Goal: Task Accomplishment & Management: Manage account settings

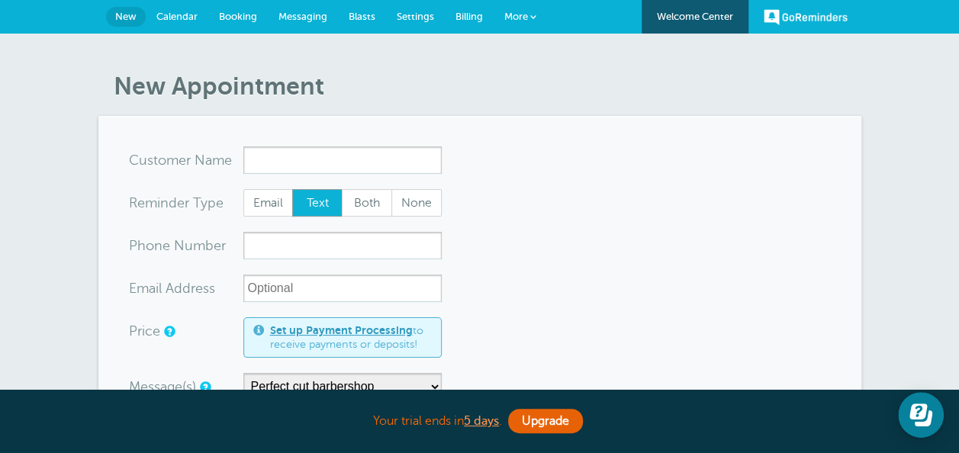
click at [178, 21] on link "Calendar" at bounding box center [177, 17] width 63 height 34
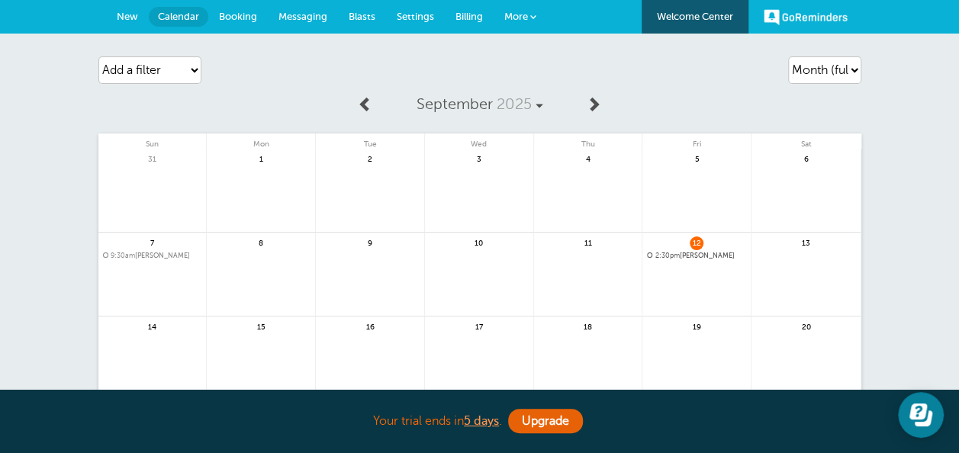
click at [232, 11] on span "Booking" at bounding box center [238, 16] width 38 height 11
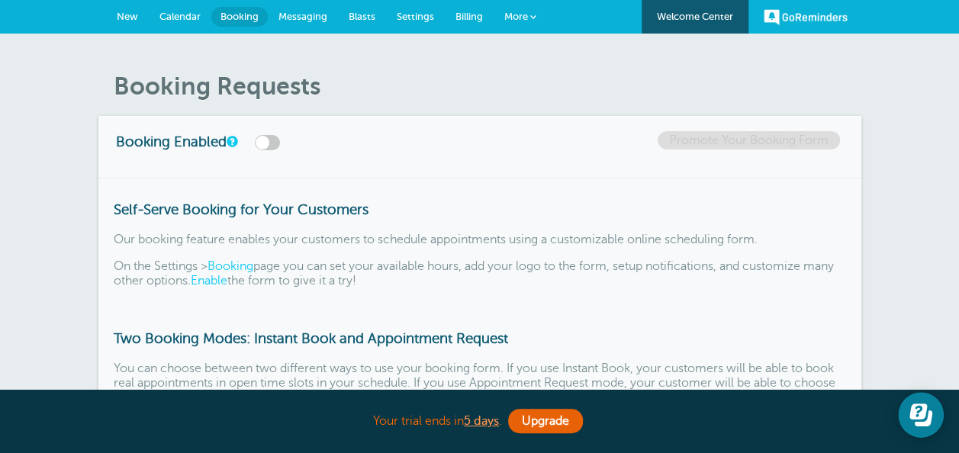
click at [308, 15] on span "Messaging" at bounding box center [302, 16] width 49 height 11
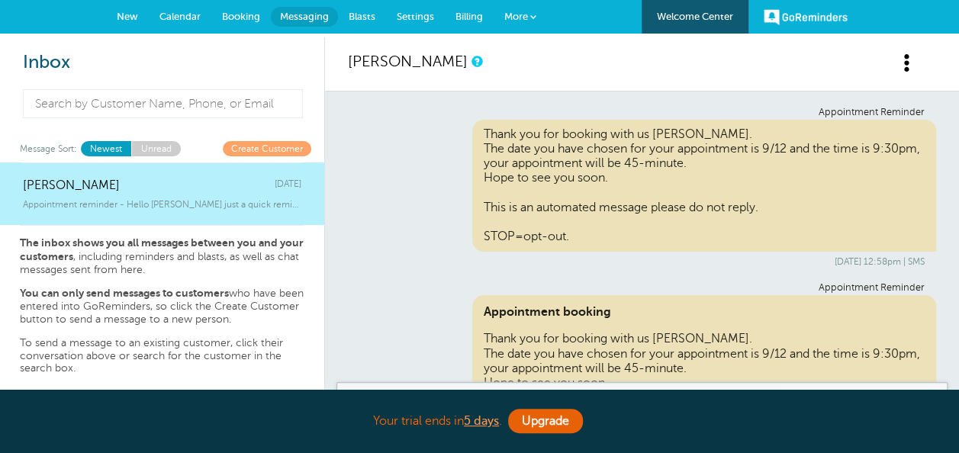
scroll to position [590, 0]
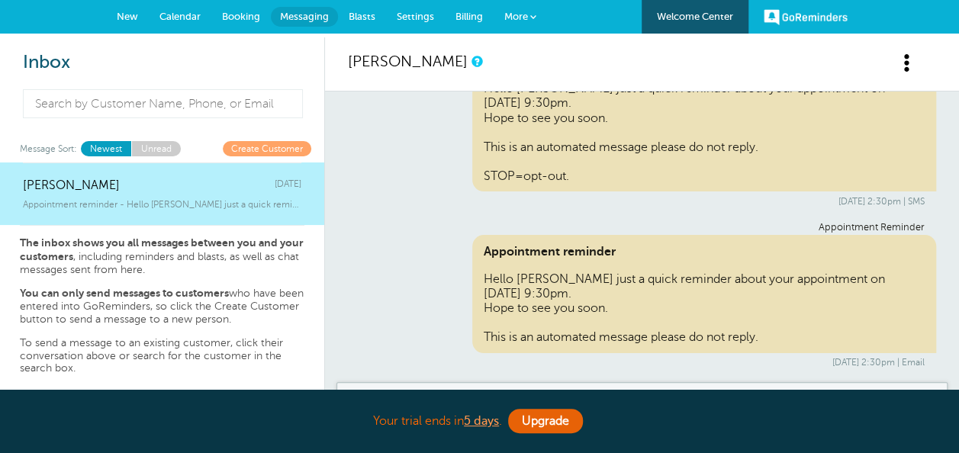
click at [397, 146] on div "Appointment Reminder Hello Syed Musab Gillani just a quick reminder about your …" at bounding box center [642, 134] width 588 height 146
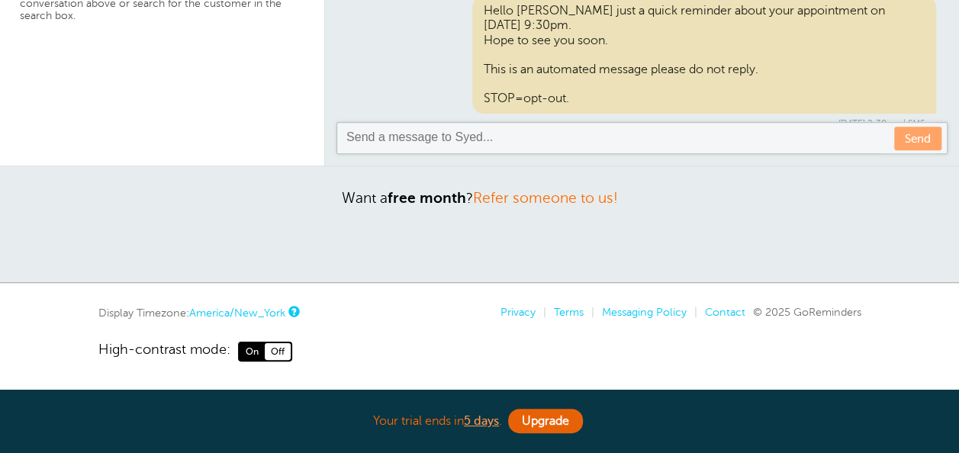
scroll to position [306, 0]
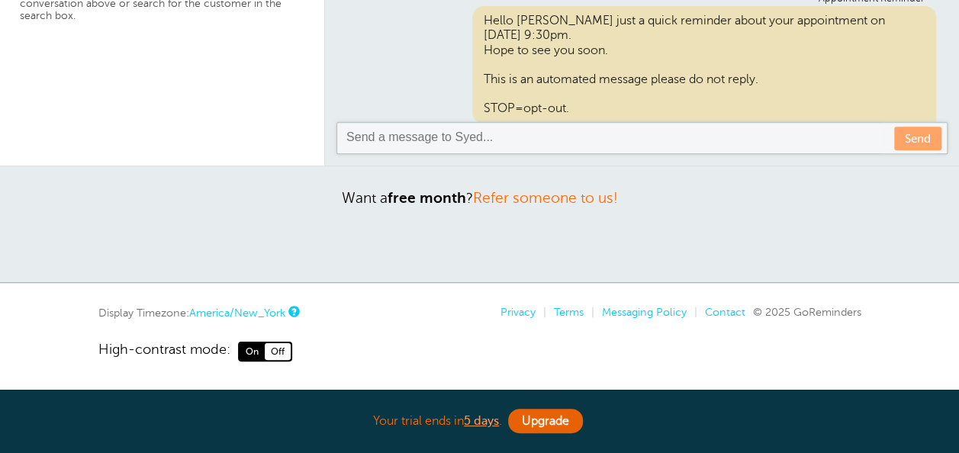
click at [375, 102] on div "Appointment Reminder Hello Syed Musab Gillani just a quick reminder about your …" at bounding box center [642, 66] width 588 height 146
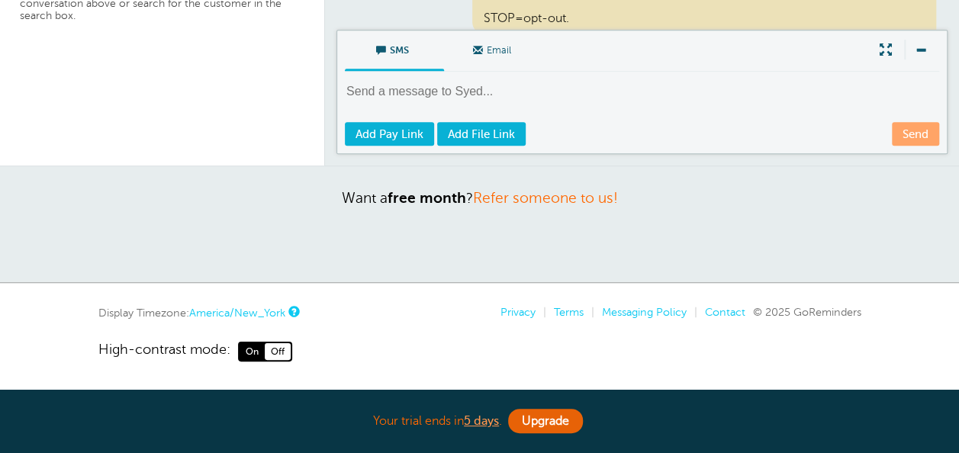
scroll to position [397, 0]
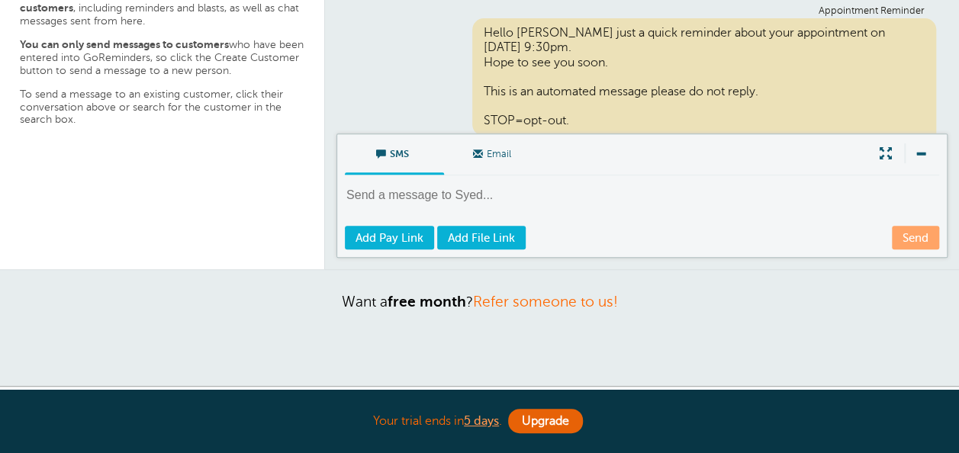
scroll to position [230, 0]
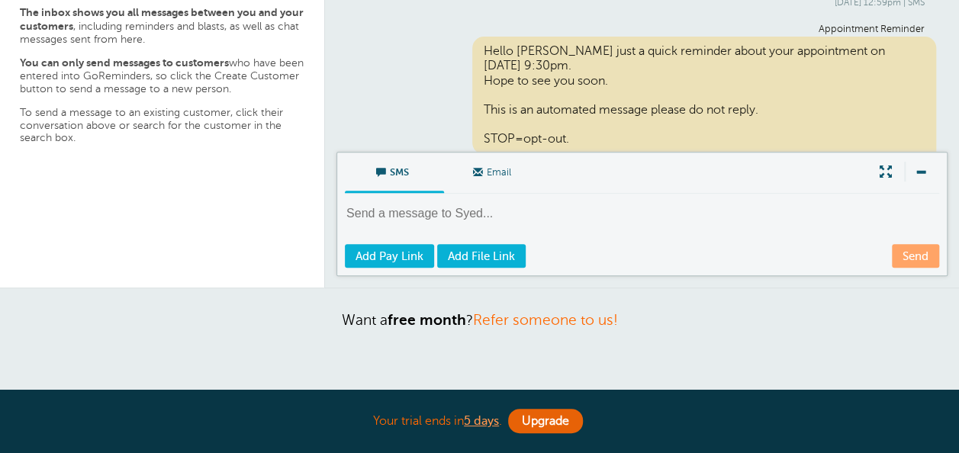
click at [497, 179] on span "Email" at bounding box center [493, 171] width 76 height 37
click at [0, 0] on input "Email" at bounding box center [0, 0] width 0 height 0
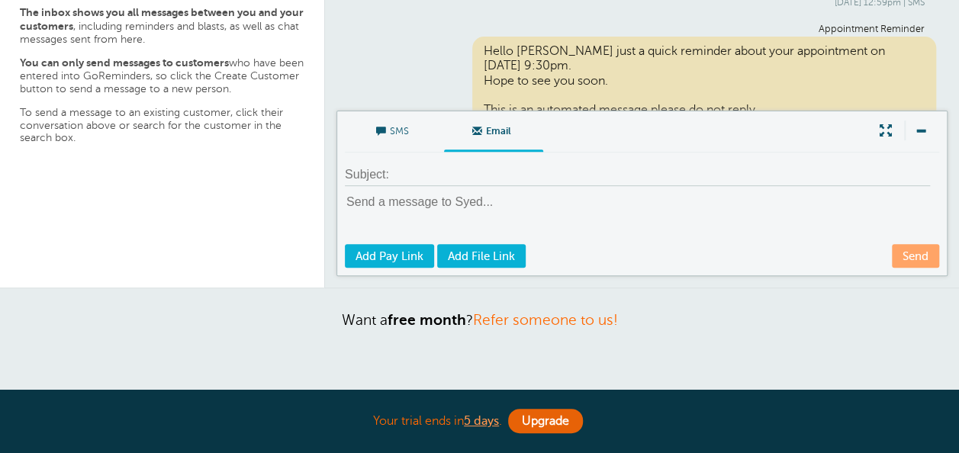
click at [290, 227] on div "Syed Musab Gillani Thursday Appointment reminder - Hello Syed Musab Gillani jus…" at bounding box center [162, 109] width 324 height 355
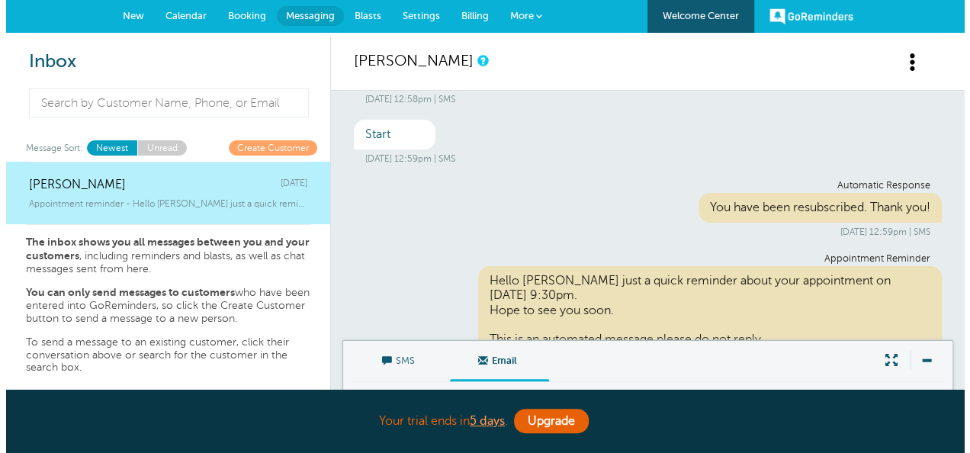
scroll to position [0, 0]
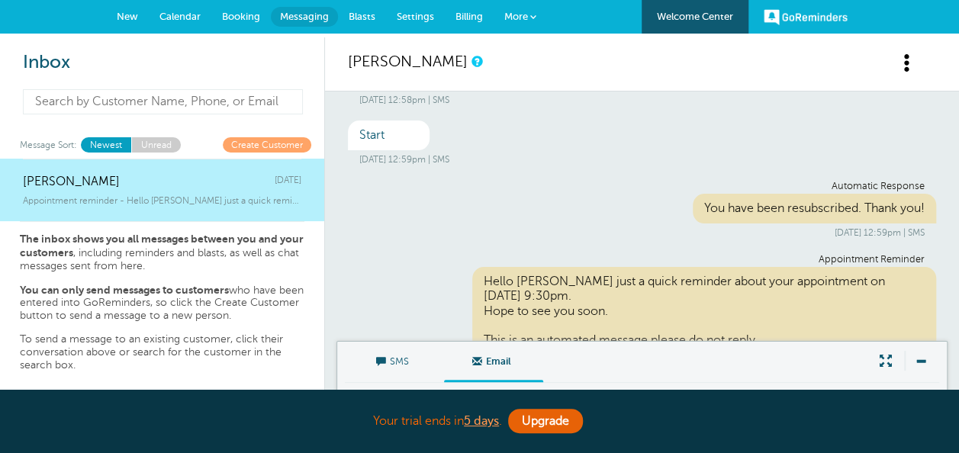
click at [262, 98] on input at bounding box center [163, 101] width 280 height 25
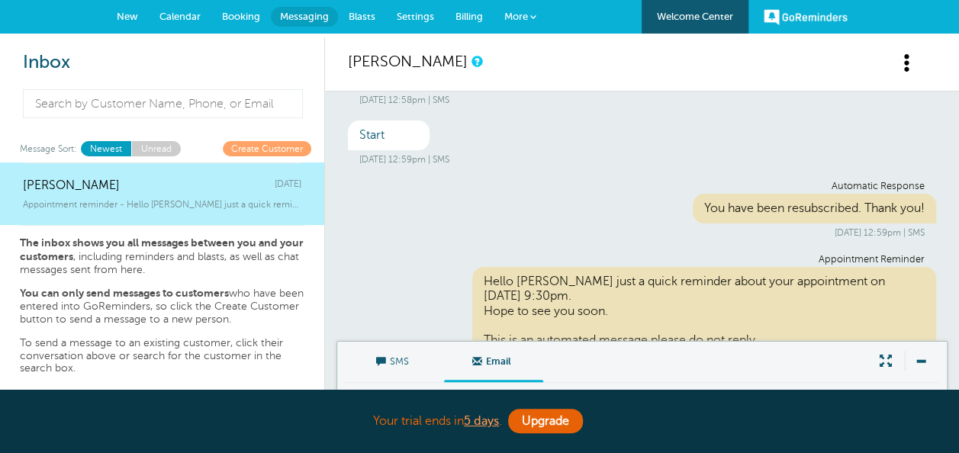
click at [511, 13] on span "More" at bounding box center [516, 16] width 24 height 11
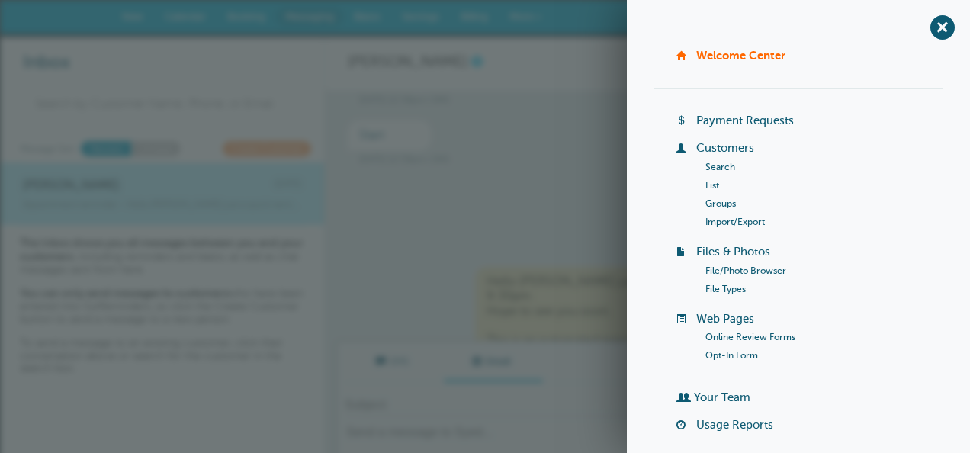
click at [717, 143] on link "Customers" at bounding box center [726, 148] width 58 height 12
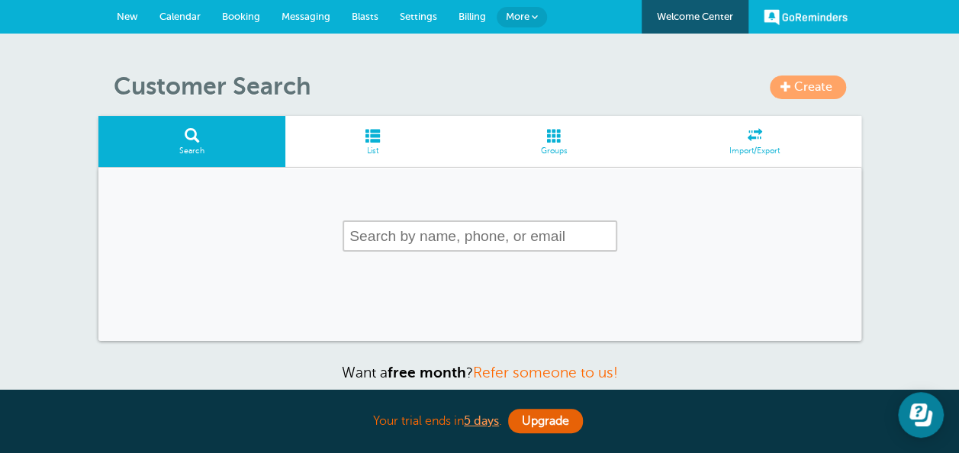
click at [806, 79] on link "Create" at bounding box center [808, 88] width 76 height 24
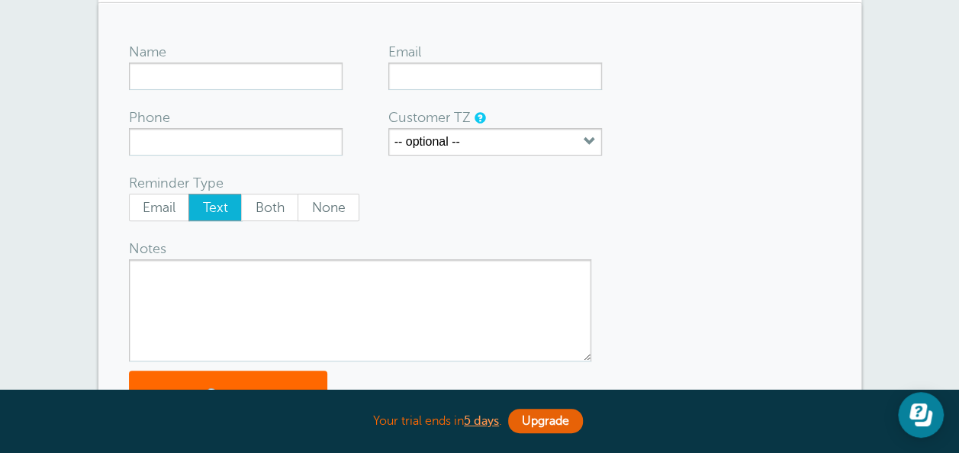
scroll to position [183, 0]
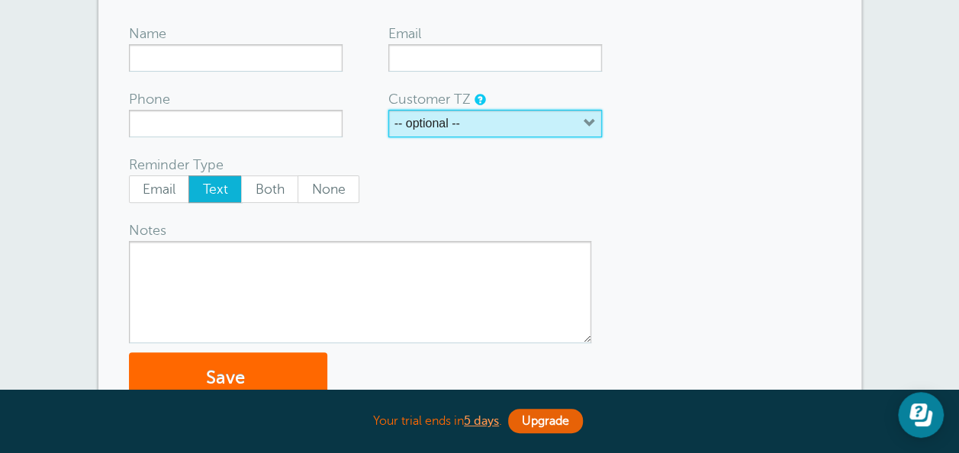
click at [506, 122] on button "-- optional --" at bounding box center [495, 123] width 214 height 27
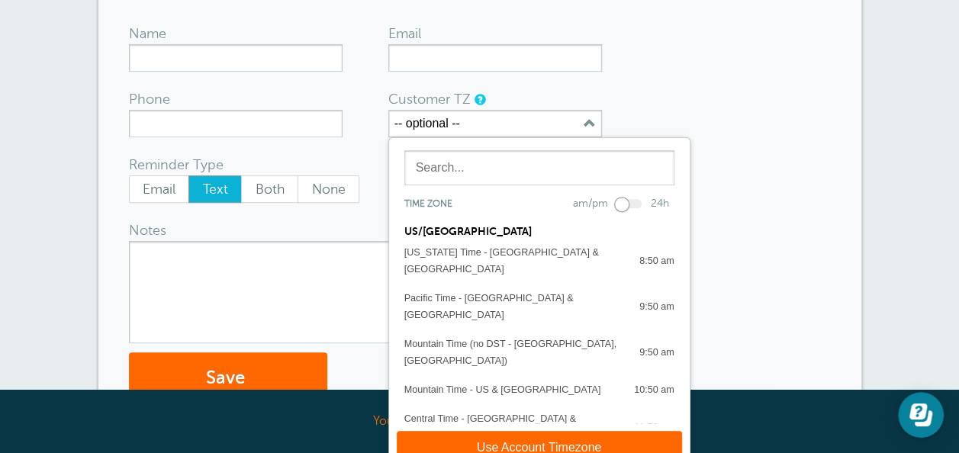
drag, startPoint x: 684, startPoint y: 96, endPoint x: 658, endPoint y: 94, distance: 25.3
click at [658, 94] on form "Name Email Phone Customer TZ -- optional -- Time zone am/pm 24h US/CANADA Alask…" at bounding box center [480, 210] width 702 height 390
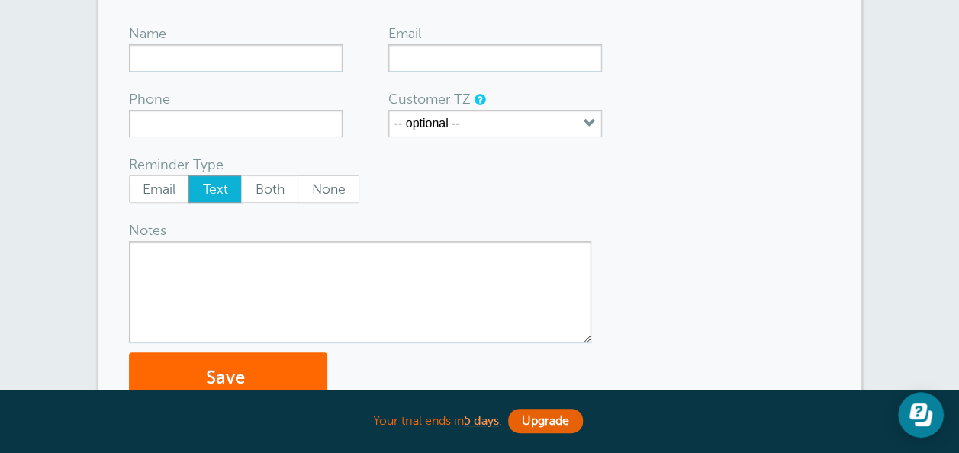
click at [658, 94] on form "Name Email Phone Customer TZ -- optional -- Time zone am/pm 24h US/CANADA Alask…" at bounding box center [480, 210] width 702 height 390
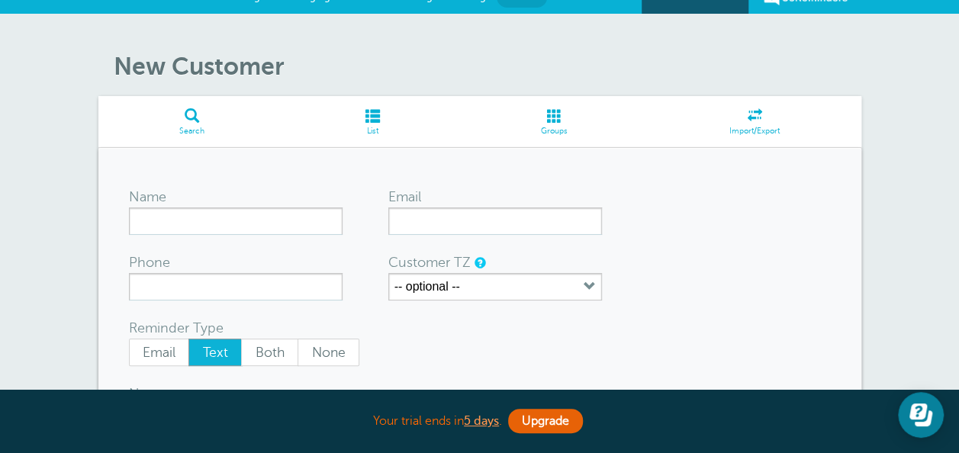
scroll to position [0, 0]
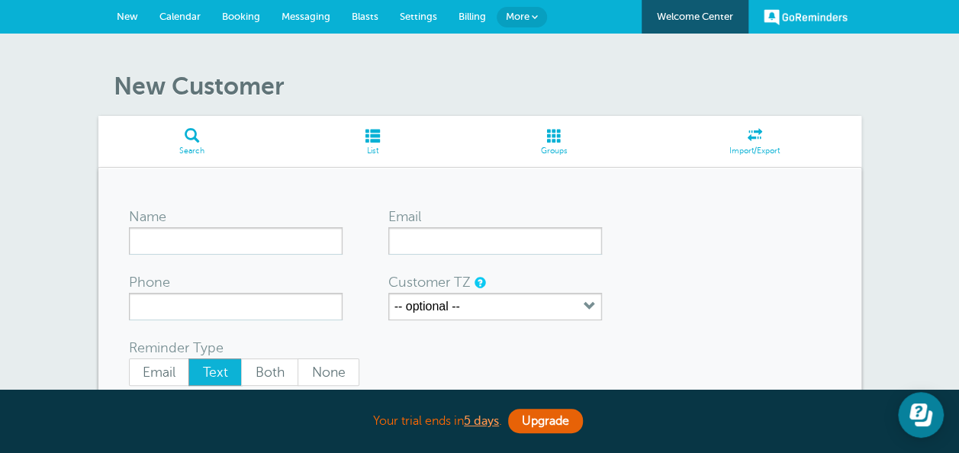
click at [127, 8] on link "New" at bounding box center [127, 17] width 43 height 34
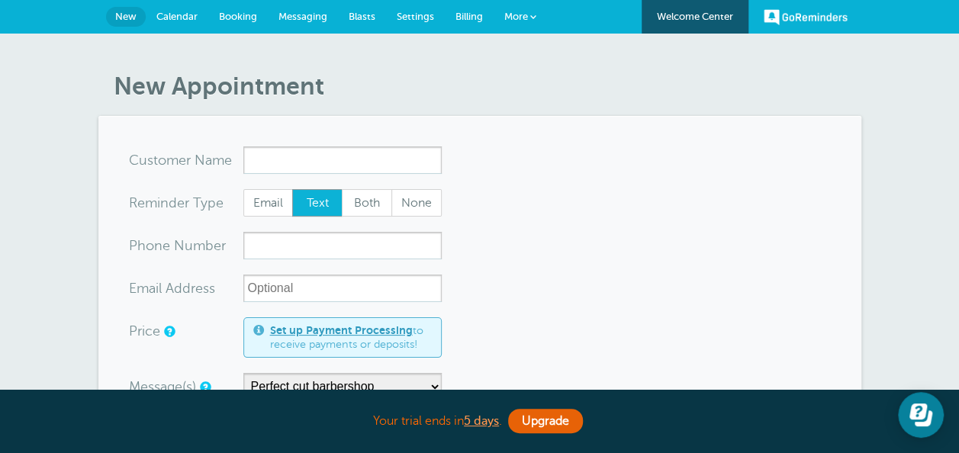
click at [301, 7] on link "Messaging" at bounding box center [303, 17] width 70 height 34
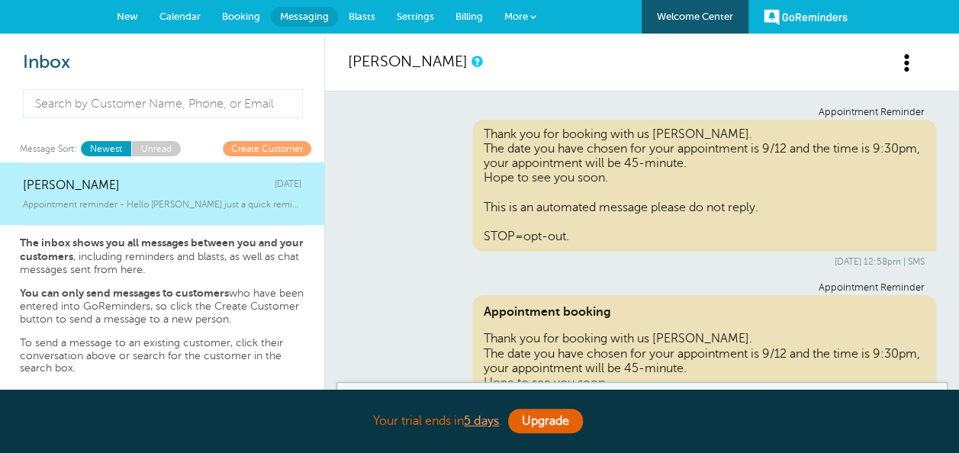
scroll to position [590, 0]
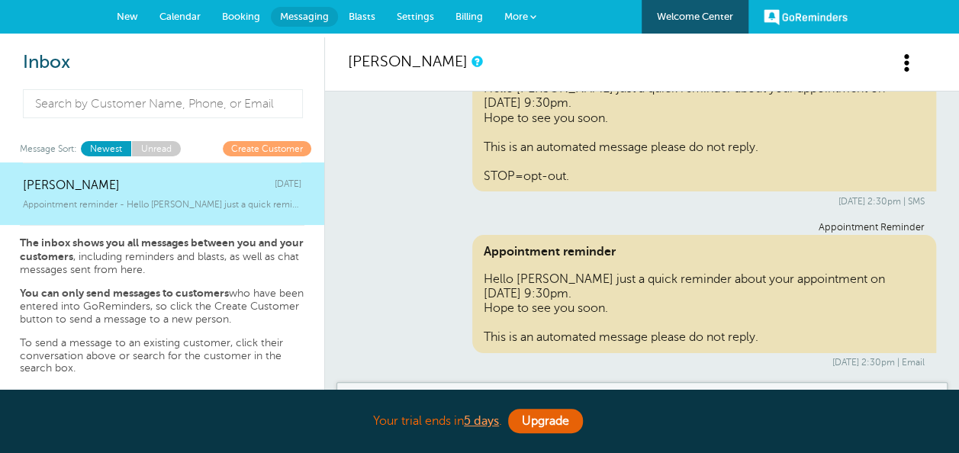
click at [359, 15] on span "Blasts" at bounding box center [362, 16] width 27 height 11
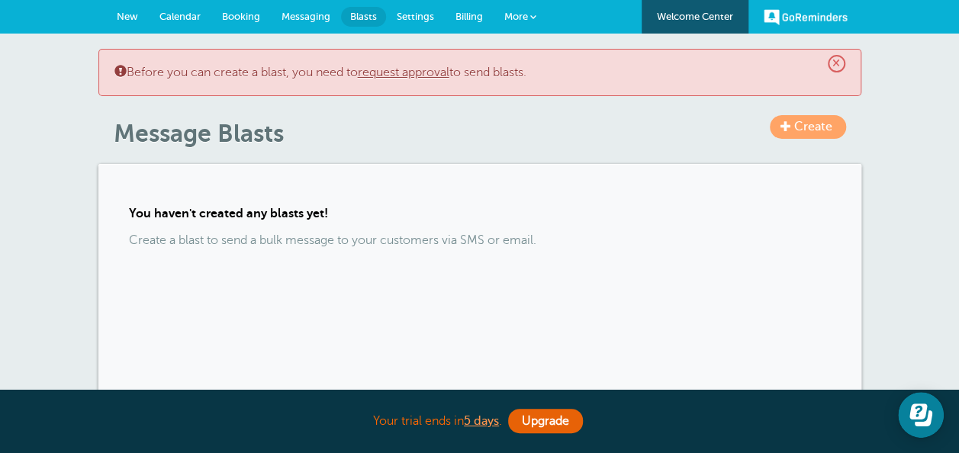
click at [417, 18] on span "Settings" at bounding box center [415, 16] width 37 height 11
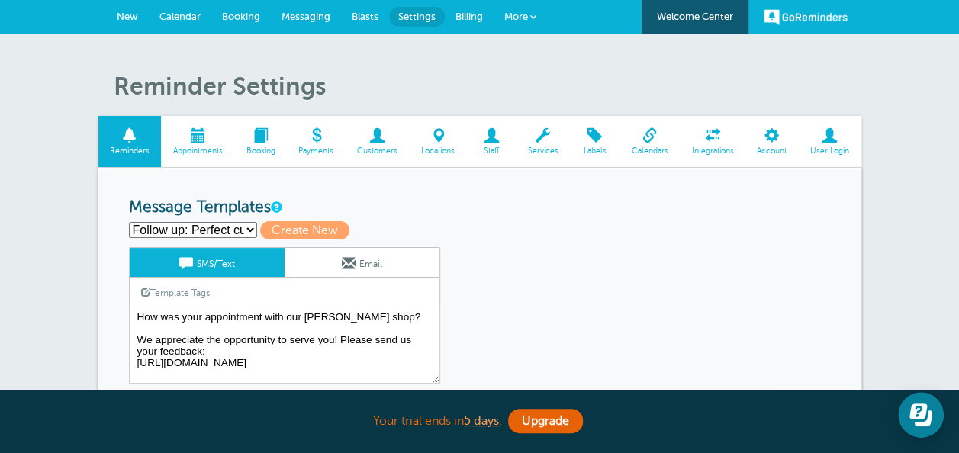
click at [449, 269] on div "Follow up: Perfect cut [PERSON_NAME] Save Cancel SMS/Text Email Template Tags C…" at bounding box center [304, 315] width 351 height 137
click at [122, 11] on link "New" at bounding box center [127, 17] width 43 height 34
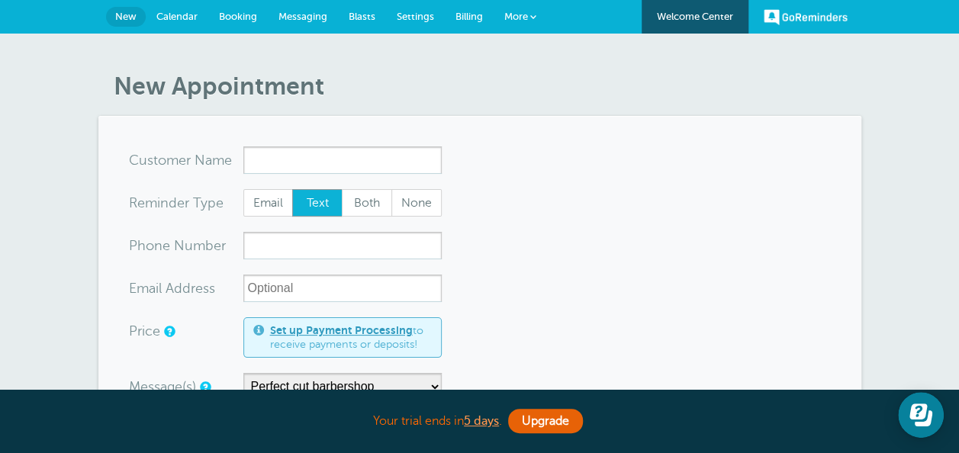
click at [468, 18] on span "Billing" at bounding box center [468, 16] width 27 height 11
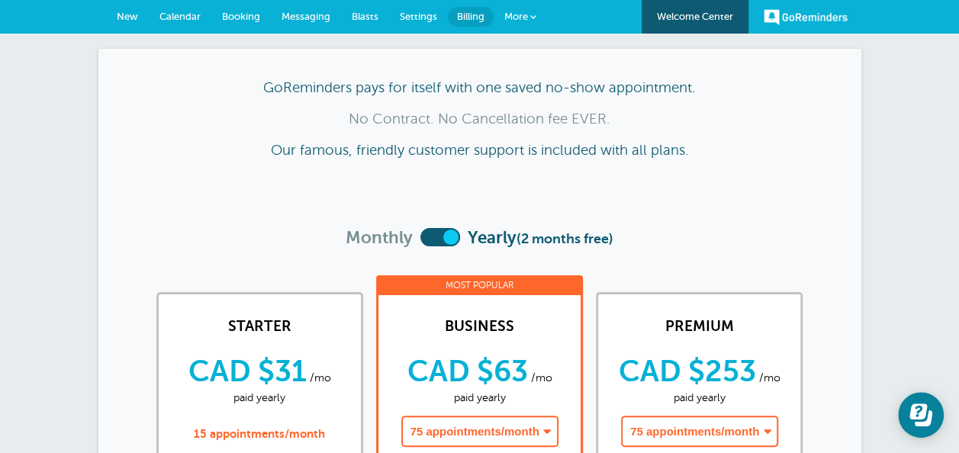
click at [519, 18] on span "More" at bounding box center [516, 16] width 24 height 11
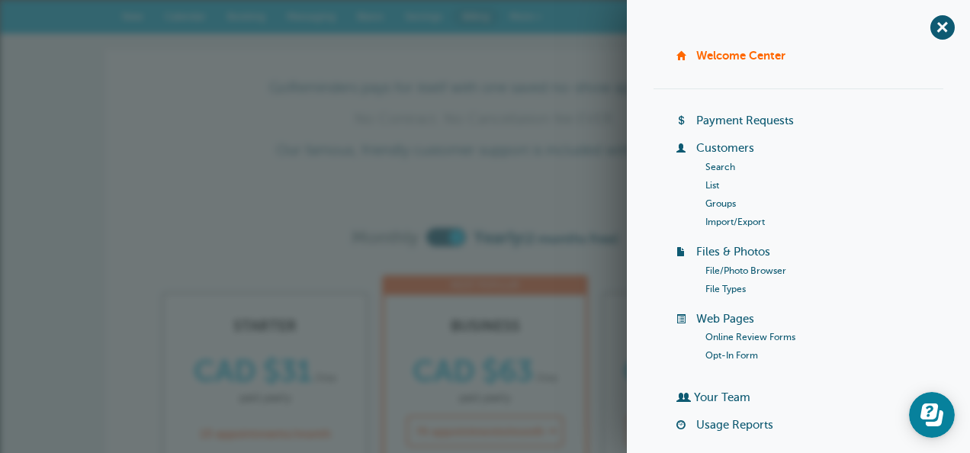
click at [729, 122] on link "Payment Requests" at bounding box center [746, 120] width 98 height 12
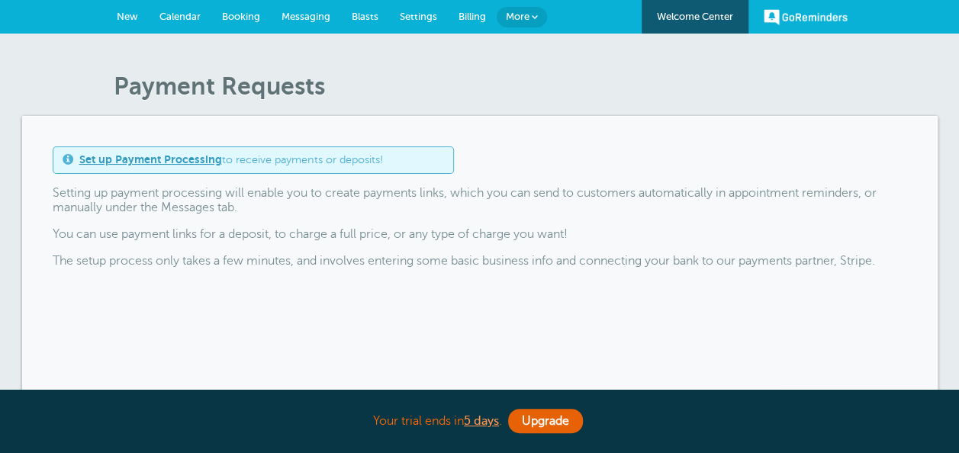
click at [571, 128] on div "Set up Payment Processing to receive payments or deposits! Setting up payment p…" at bounding box center [479, 265] width 915 height 298
click at [514, 9] on link "More" at bounding box center [522, 17] width 50 height 21
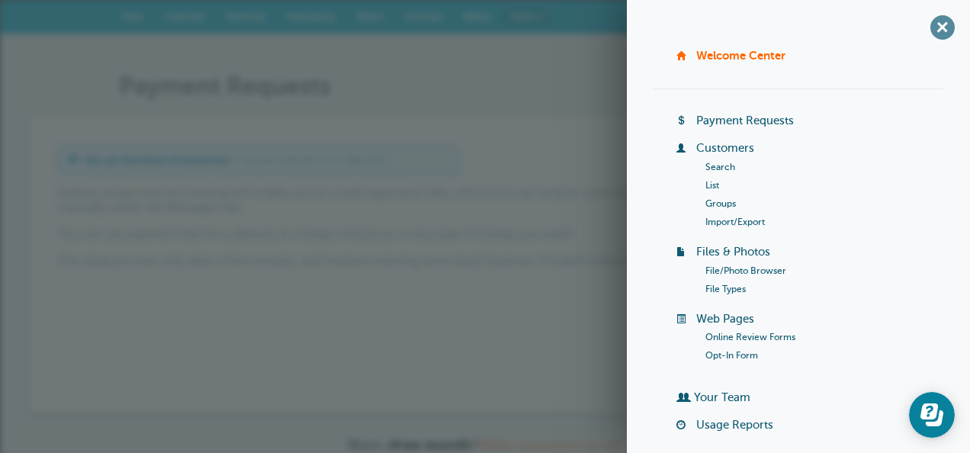
click at [932, 21] on span "+" at bounding box center [942, 27] width 34 height 34
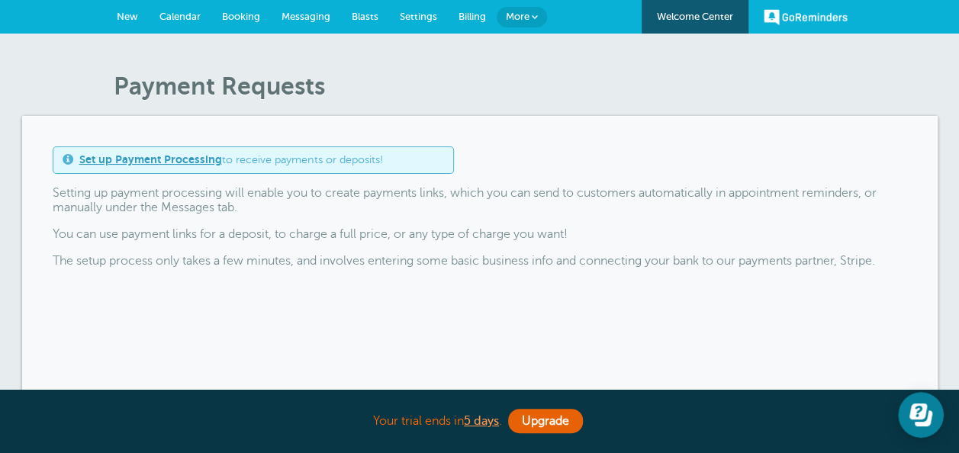
click at [132, 18] on span "New" at bounding box center [127, 16] width 21 height 11
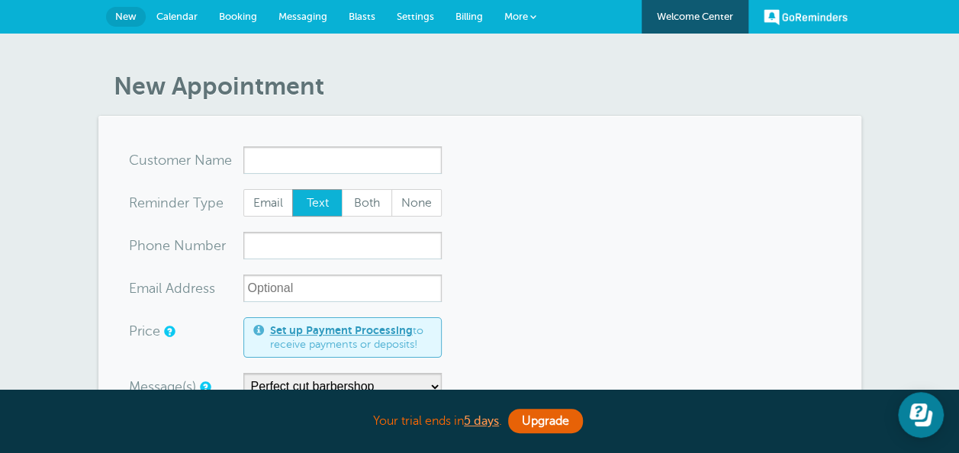
click at [515, 17] on span "More" at bounding box center [516, 16] width 24 height 11
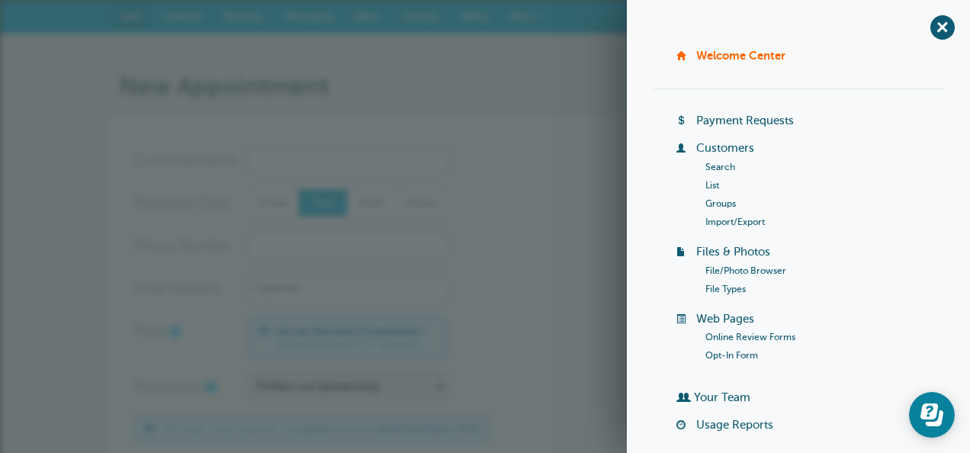
click at [427, 31] on link "Settings" at bounding box center [420, 17] width 59 height 34
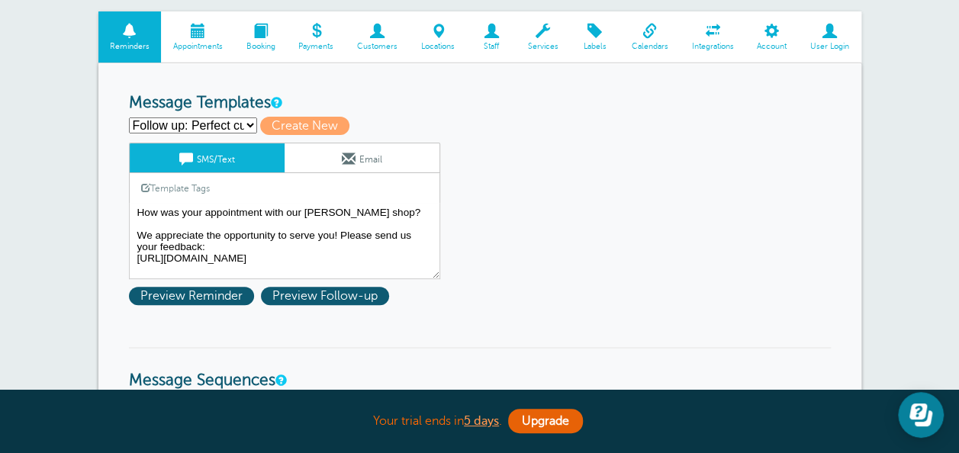
scroll to position [122, 0]
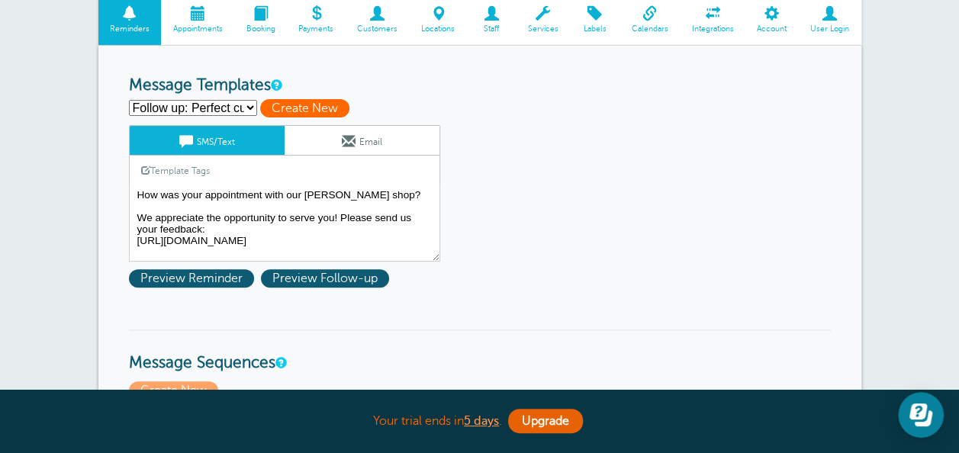
click at [323, 104] on span "Create New" at bounding box center [304, 108] width 89 height 18
select select
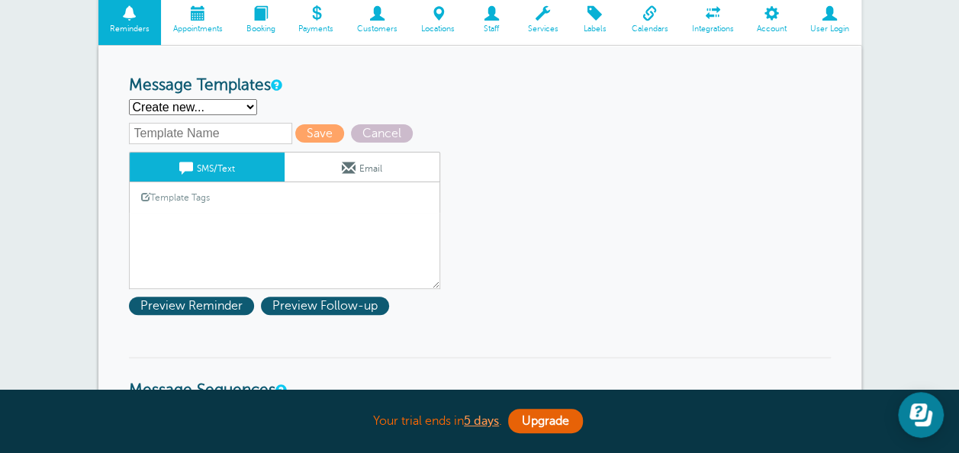
click at [253, 199] on div "Template Tags Copy SMS" at bounding box center [284, 197] width 311 height 30
click at [205, 140] on input "text" at bounding box center [210, 133] width 163 height 21
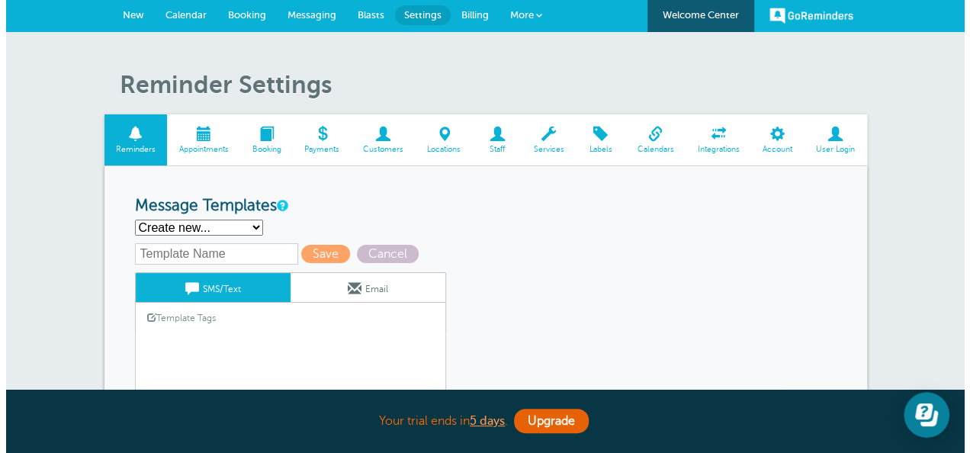
scroll to position [0, 0]
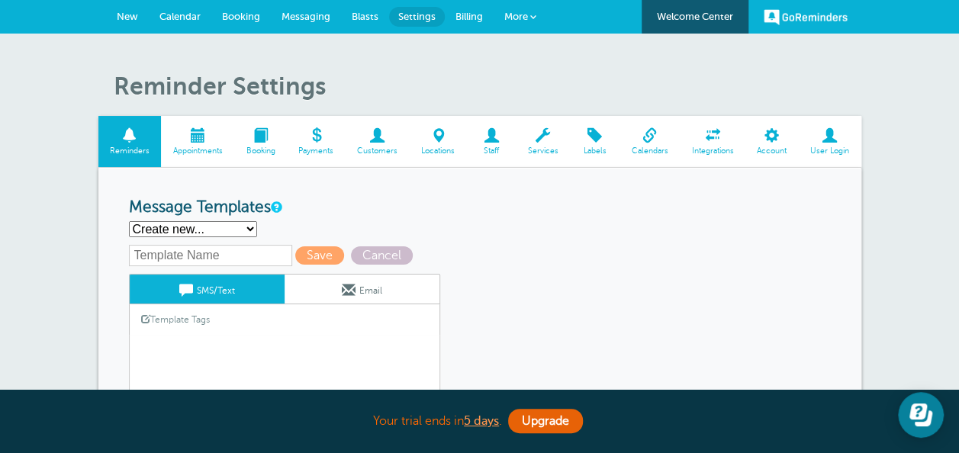
click at [529, 11] on link "More" at bounding box center [520, 17] width 53 height 34
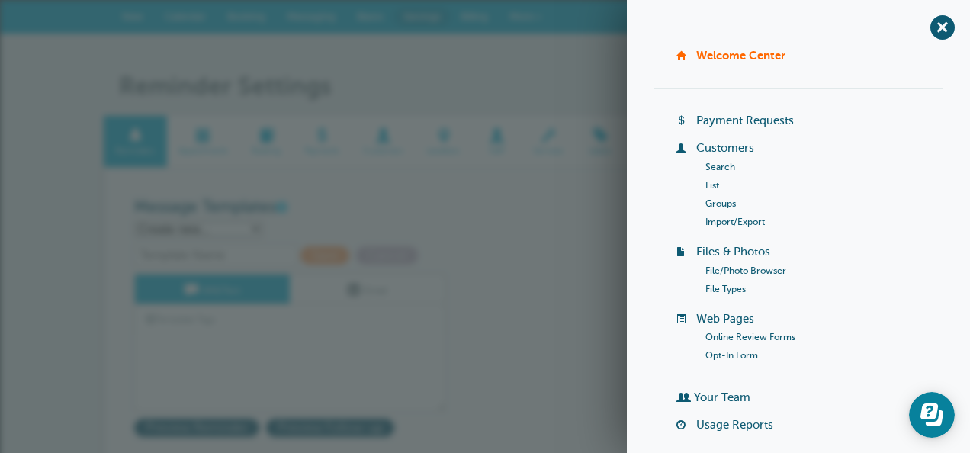
click at [727, 334] on link "Online Review Forms" at bounding box center [751, 337] width 90 height 11
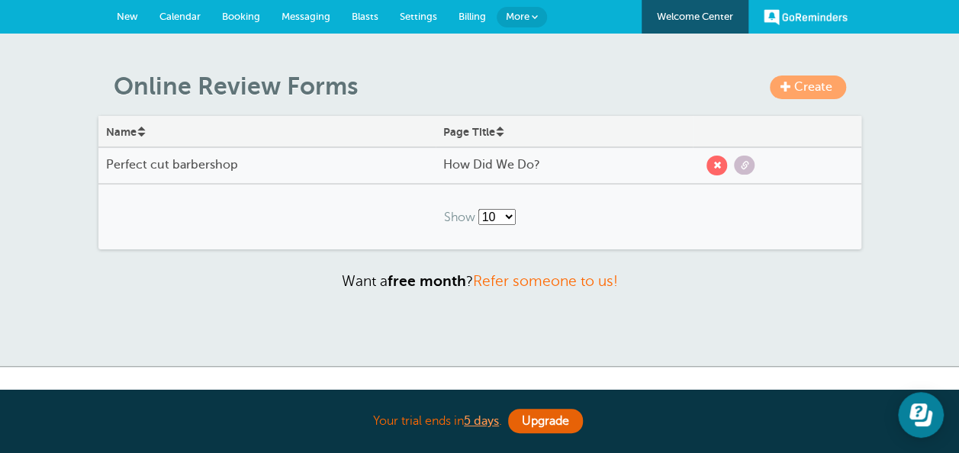
click at [818, 82] on span "Create" at bounding box center [813, 87] width 38 height 14
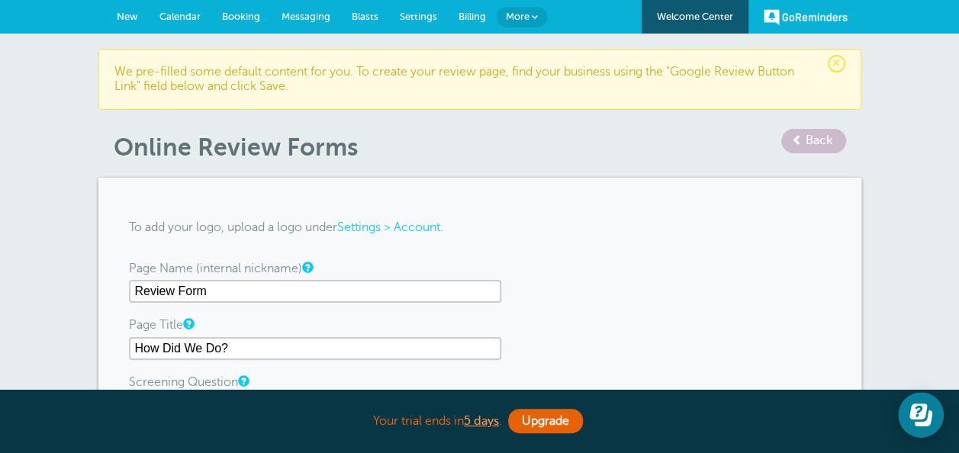
click at [267, 295] on input "Review Form" at bounding box center [315, 291] width 372 height 23
type input "R"
type input "SmartStyle Hair Salon"
click at [354, 346] on input "How Did We Do?" at bounding box center [315, 348] width 372 height 23
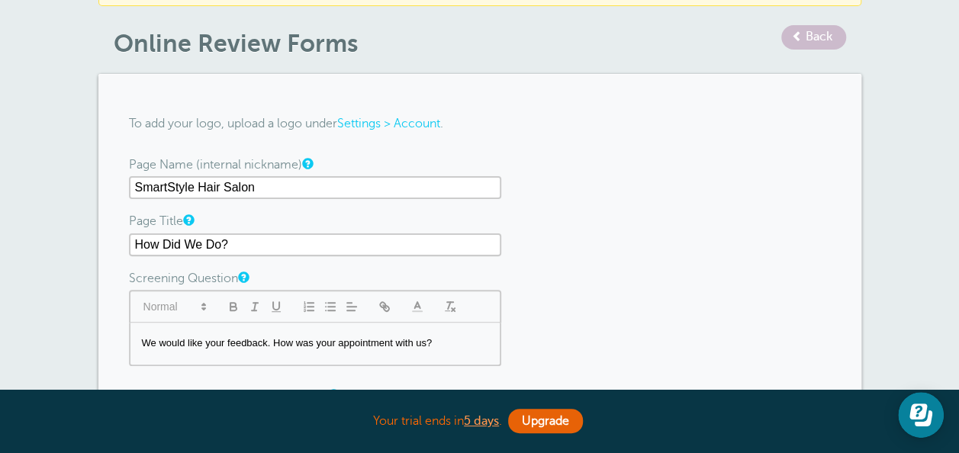
scroll to position [122, 0]
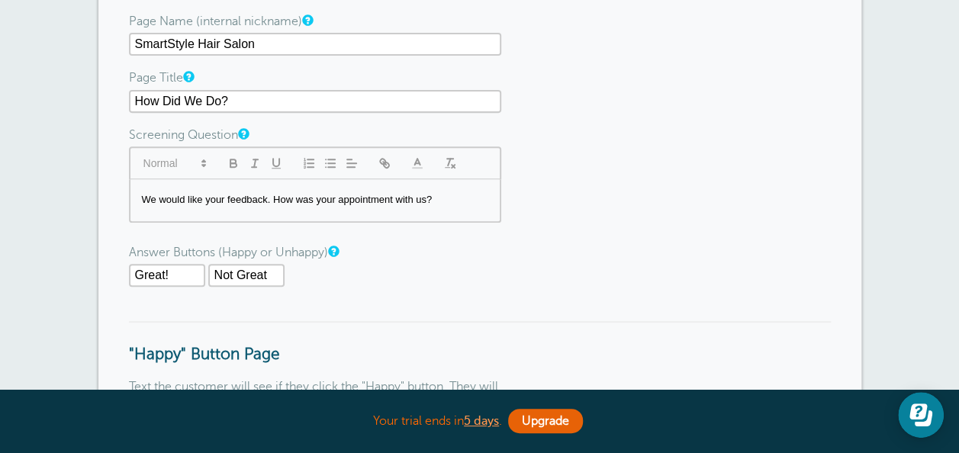
scroll to position [275, 0]
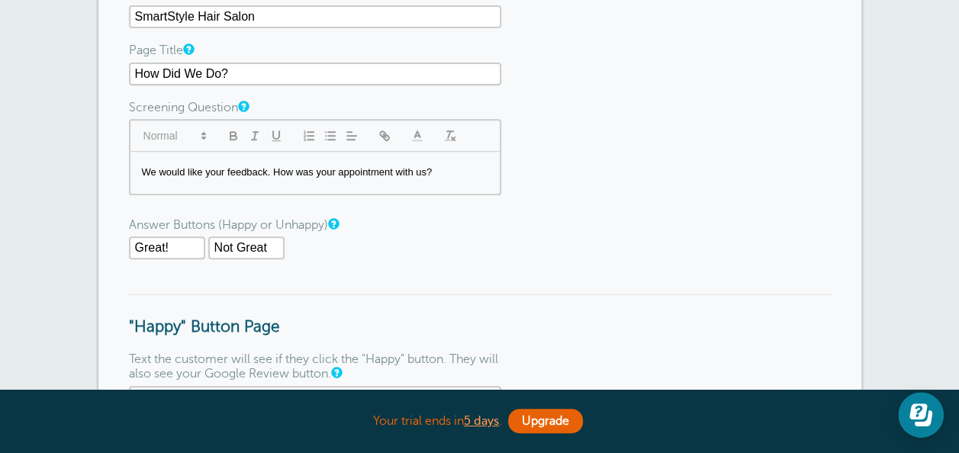
click at [199, 172] on p "We would like your feedback. How was your appointment with us?" at bounding box center [315, 173] width 346 height 14
click at [201, 174] on p "We would like your feedback. How was your appointment with us?" at bounding box center [315, 173] width 346 height 14
click at [420, 270] on form "To add your logo, upload a logo under Settings > Account . Page Name (internal …" at bounding box center [480, 391] width 702 height 915
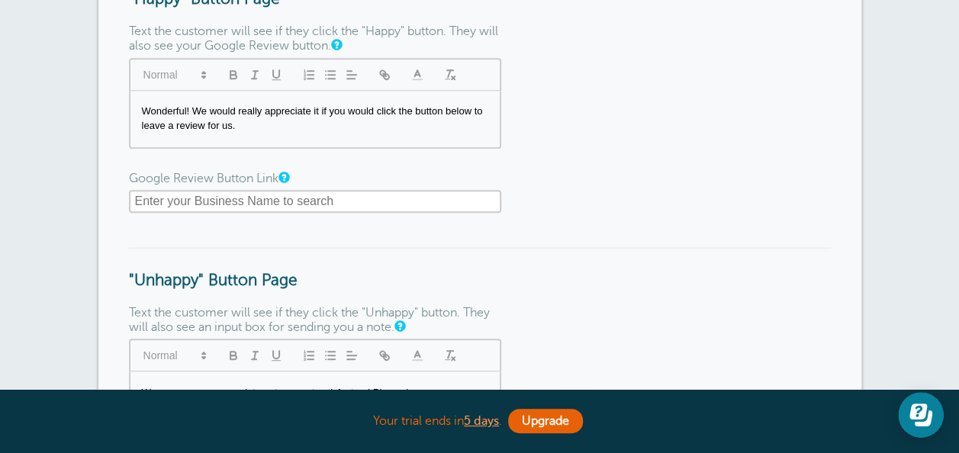
scroll to position [610, 0]
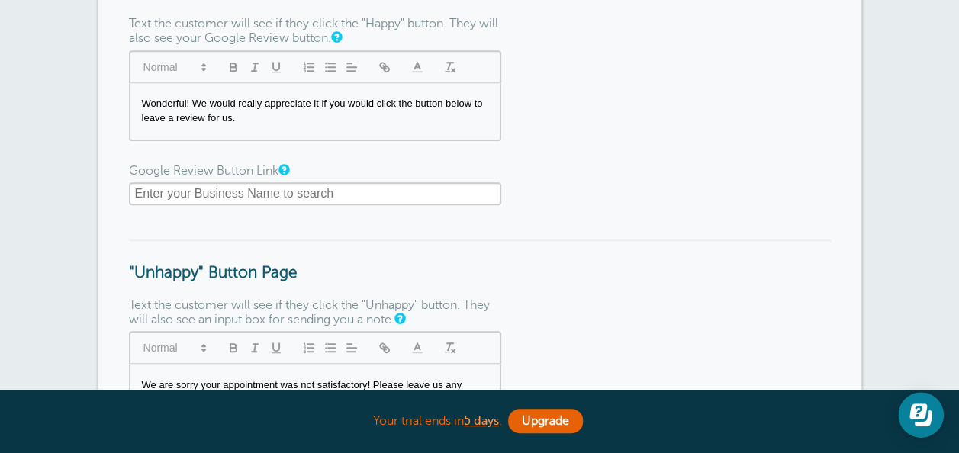
click at [301, 190] on input "text" at bounding box center [315, 193] width 372 height 23
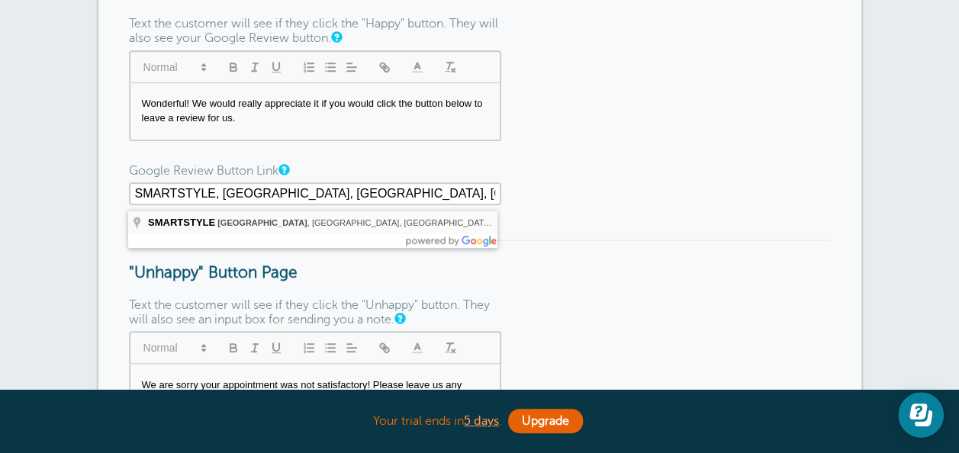
type input "https://search.google.com/local/writereview?placeid=ChIJR38r4-8GzkwRDaw20I_d7VQ"
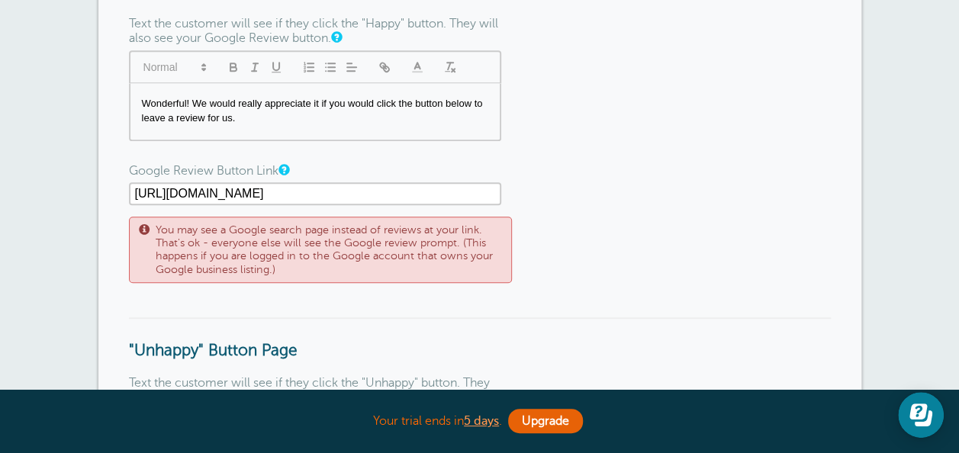
click at [582, 216] on form "To add your logo, upload a logo under Settings > Account . Page Name (internal …" at bounding box center [480, 94] width 702 height 992
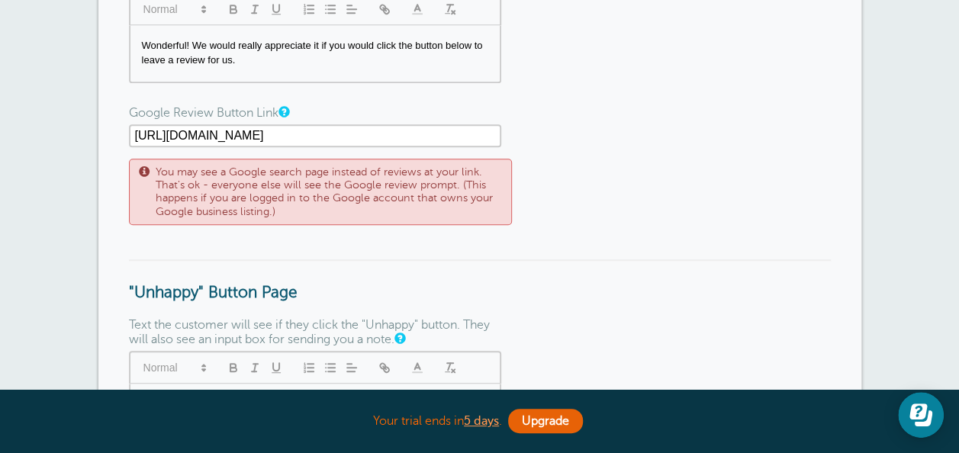
scroll to position [671, 0]
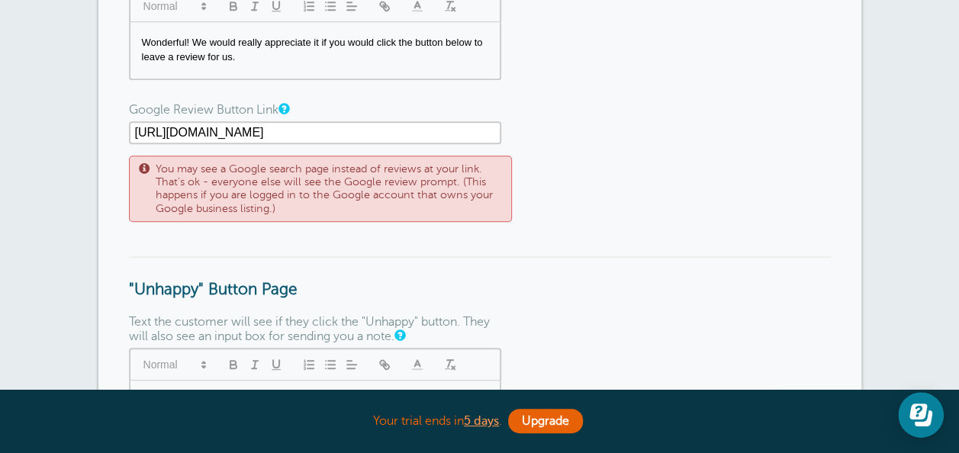
click at [596, 191] on form "To add your logo, upload a logo under Settings > Account . Page Name (internal …" at bounding box center [480, 33] width 702 height 992
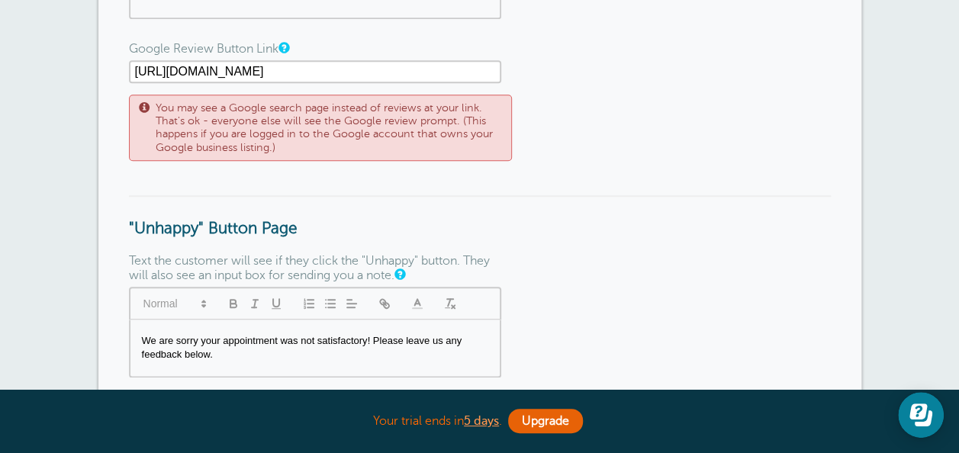
scroll to position [0, 113]
drag, startPoint x: 136, startPoint y: 76, endPoint x: 590, endPoint y: 96, distance: 455.1
drag, startPoint x: 585, startPoint y: 113, endPoint x: 546, endPoint y: 127, distance: 41.3
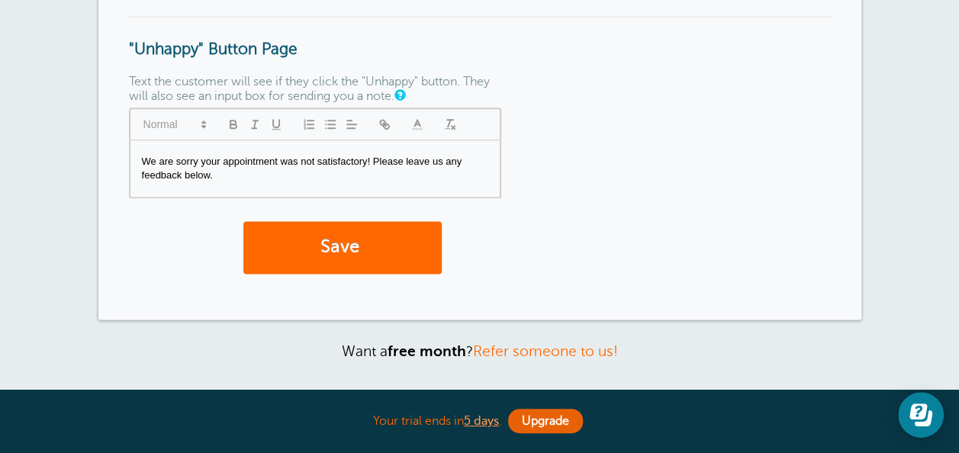
scroll to position [915, 0]
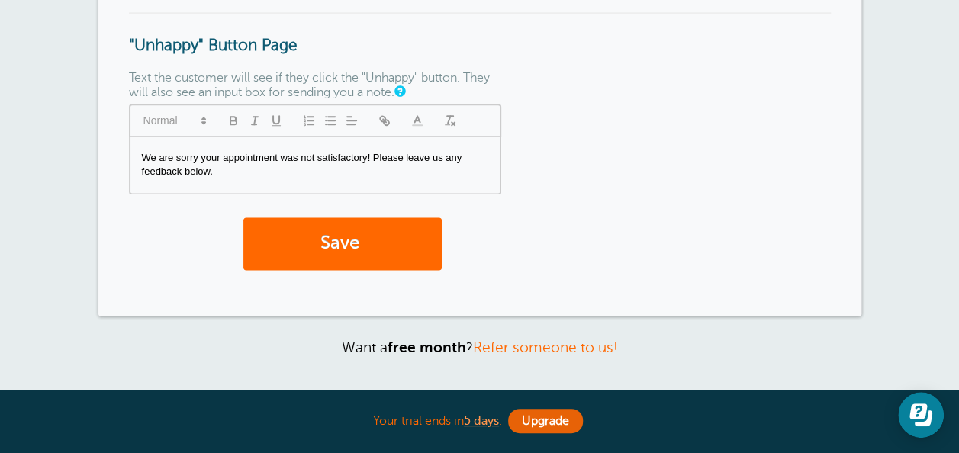
click at [404, 165] on p "We are sorry your appointment was not satisfactory! Please leave us any feedbac…" at bounding box center [315, 165] width 346 height 28
click at [369, 234] on button "Save" at bounding box center [342, 243] width 198 height 53
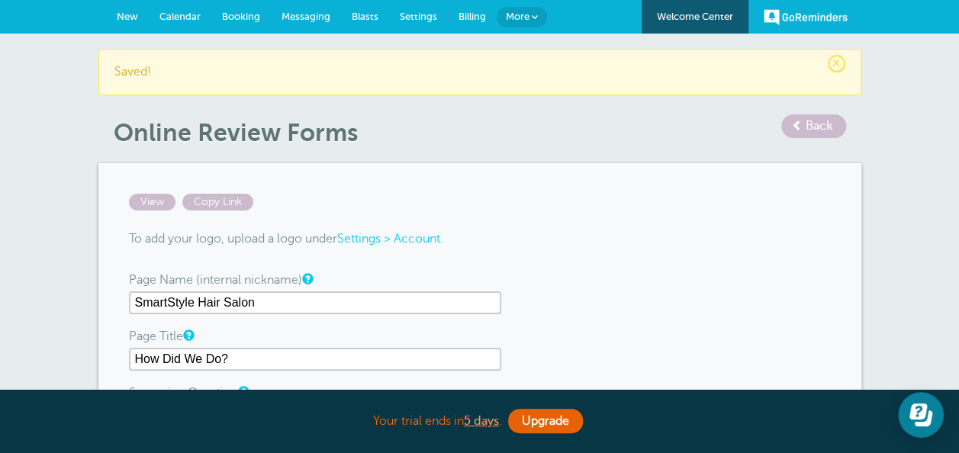
click at [423, 14] on span "Settings" at bounding box center [418, 16] width 37 height 11
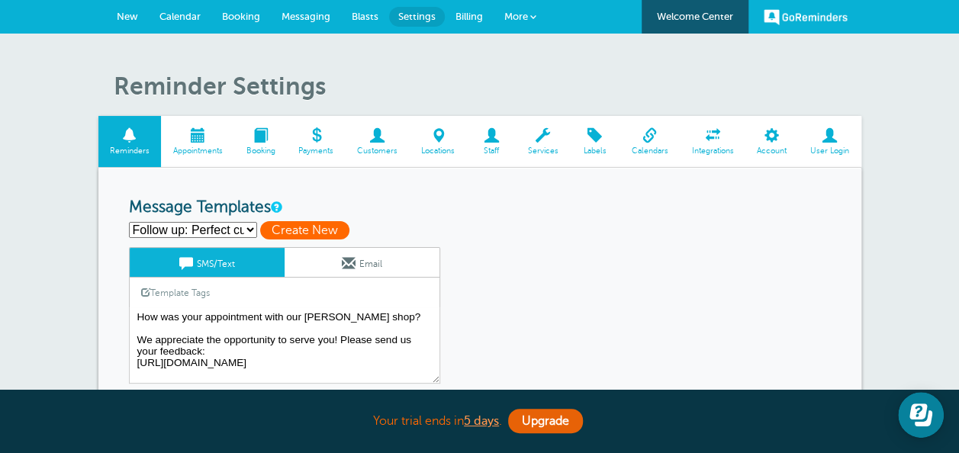
click at [298, 223] on span "Create New" at bounding box center [304, 230] width 89 height 18
select select
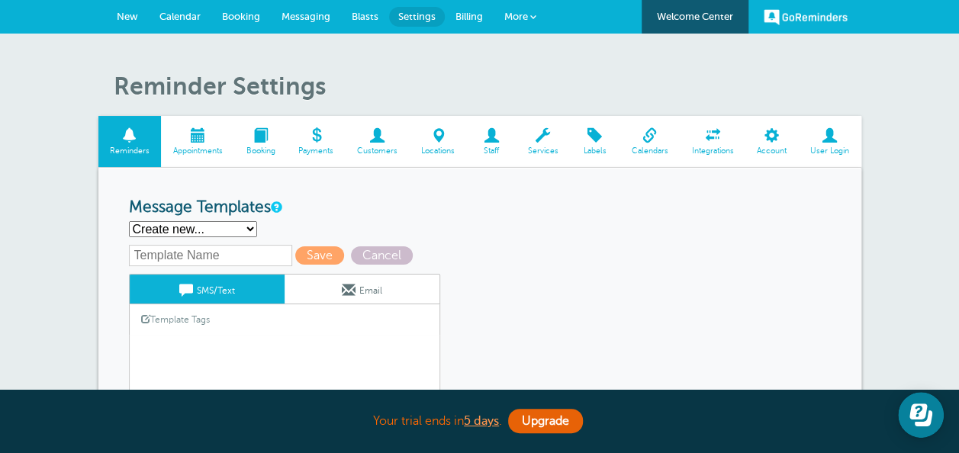
click at [240, 259] on input "text" at bounding box center [210, 255] width 163 height 21
type input "SmartStyle Hair Salon 1"
click at [456, 270] on div "SmartStyle Hair Salon 1 Save Cancel SMS/Text Email Template Tags Copy SMS Click…" at bounding box center [304, 328] width 351 height 166
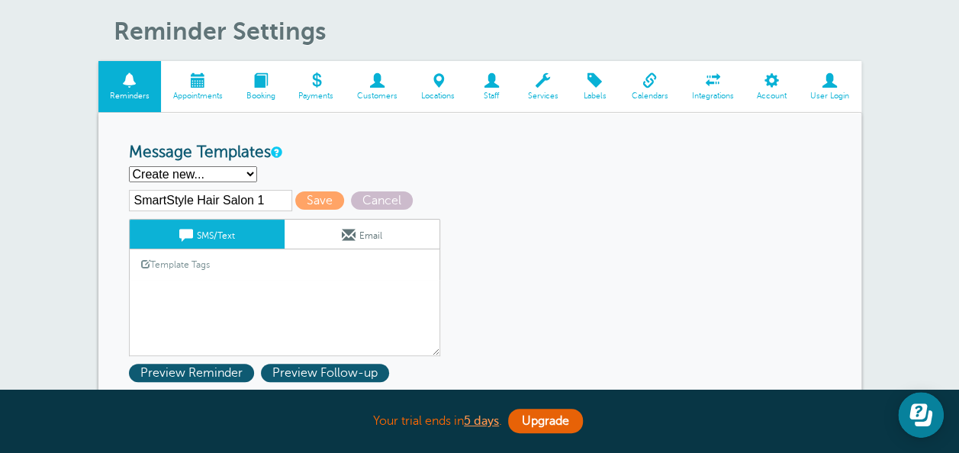
scroll to position [61, 0]
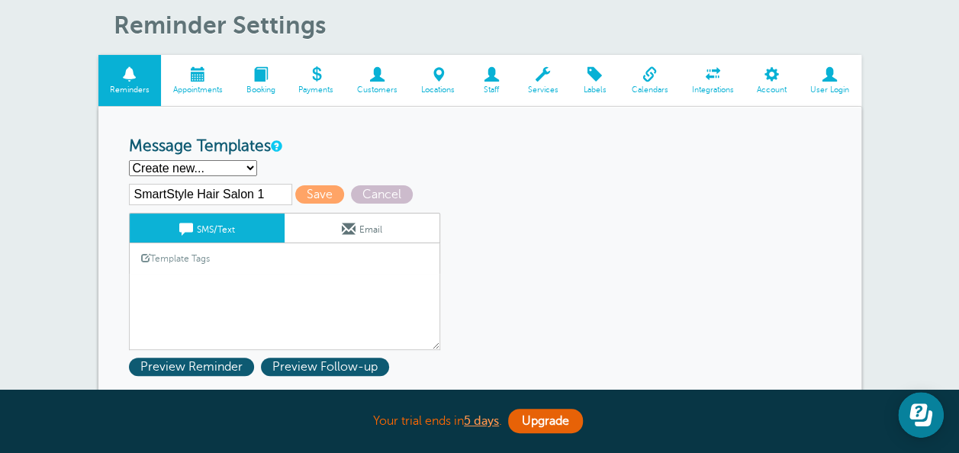
click at [267, 265] on div "Template Tags Copy SMS" at bounding box center [284, 258] width 311 height 30
click at [220, 255] on link "Template Tags" at bounding box center [176, 258] width 92 height 30
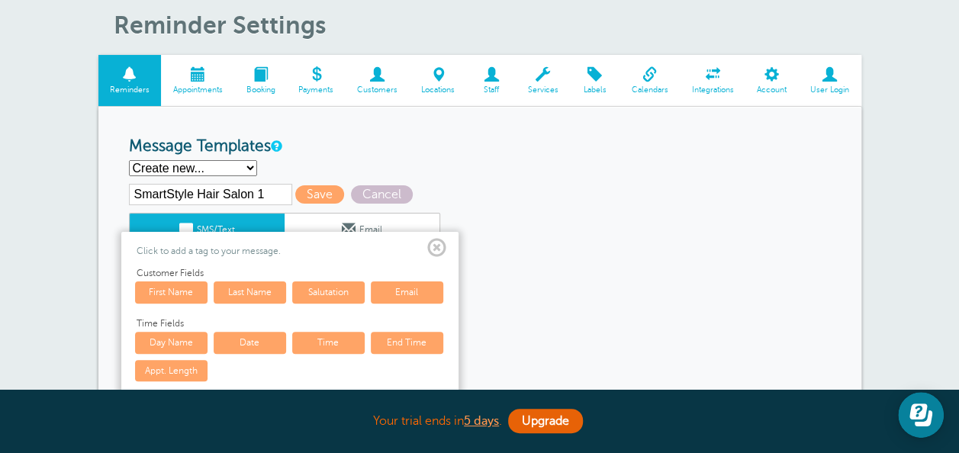
click at [433, 246] on span at bounding box center [436, 248] width 19 height 19
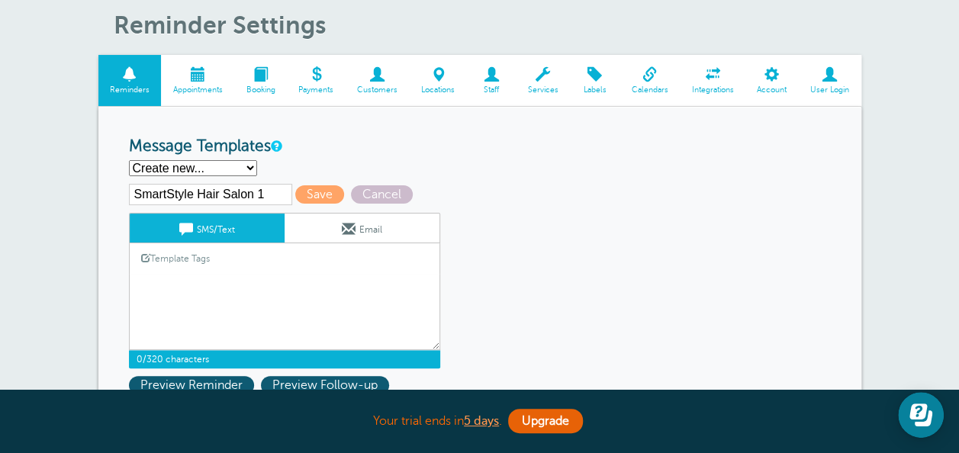
click at [253, 285] on textarea "How was your appointment with our barber shop? We appreciate the opportunity to…" at bounding box center [284, 312] width 311 height 76
click at [185, 253] on link "Template Tags" at bounding box center [176, 258] width 92 height 30
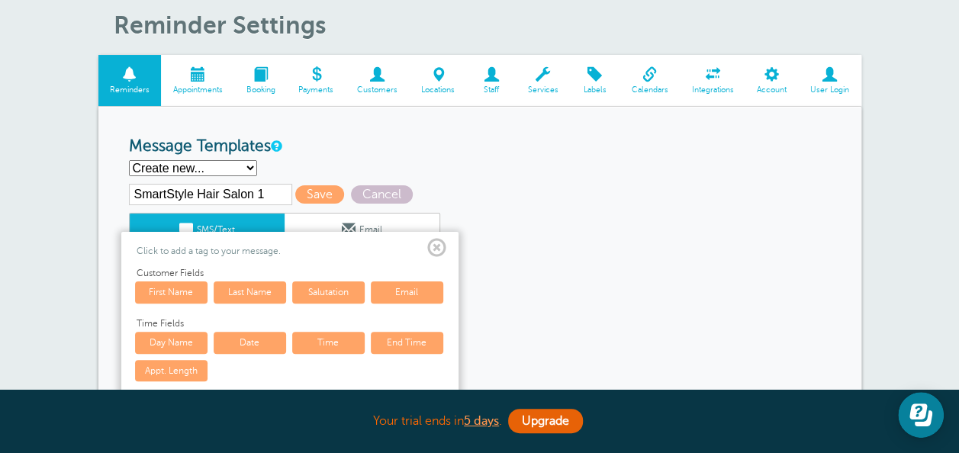
click at [195, 288] on link "First Name" at bounding box center [171, 292] width 72 height 21
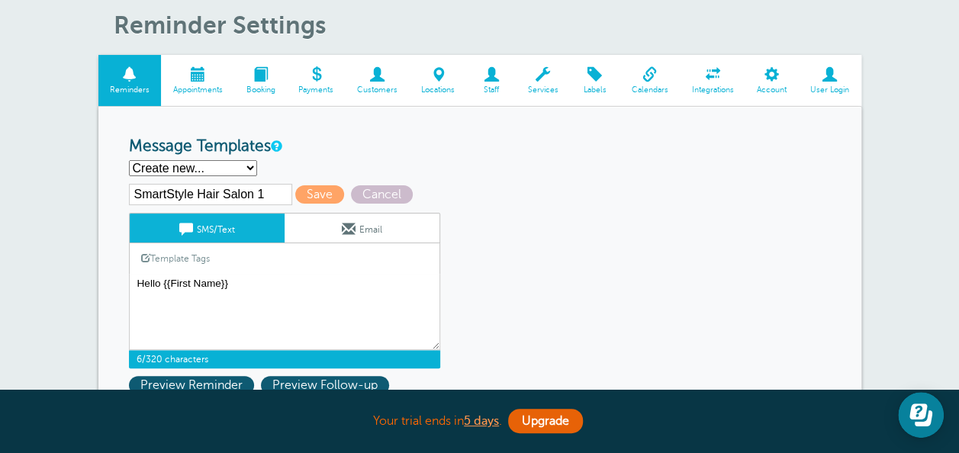
click at [188, 252] on link "Template Tags" at bounding box center [176, 258] width 92 height 30
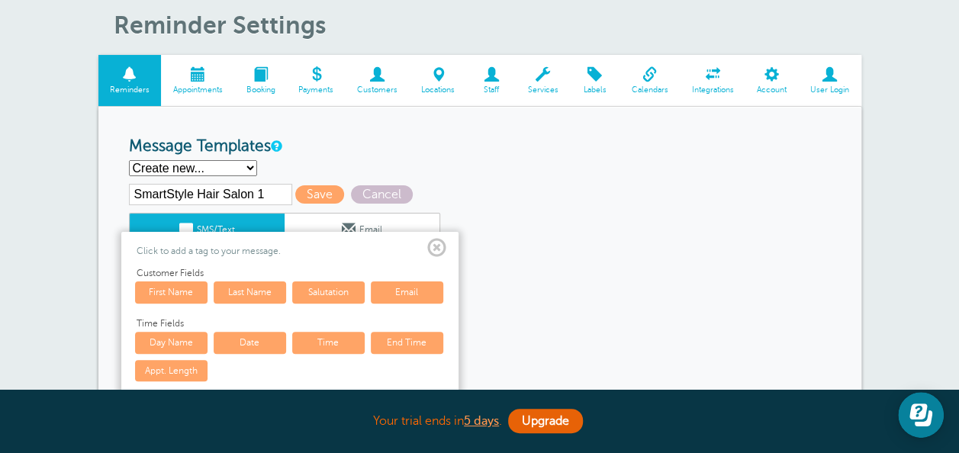
click at [248, 292] on link "Last Name" at bounding box center [250, 292] width 72 height 21
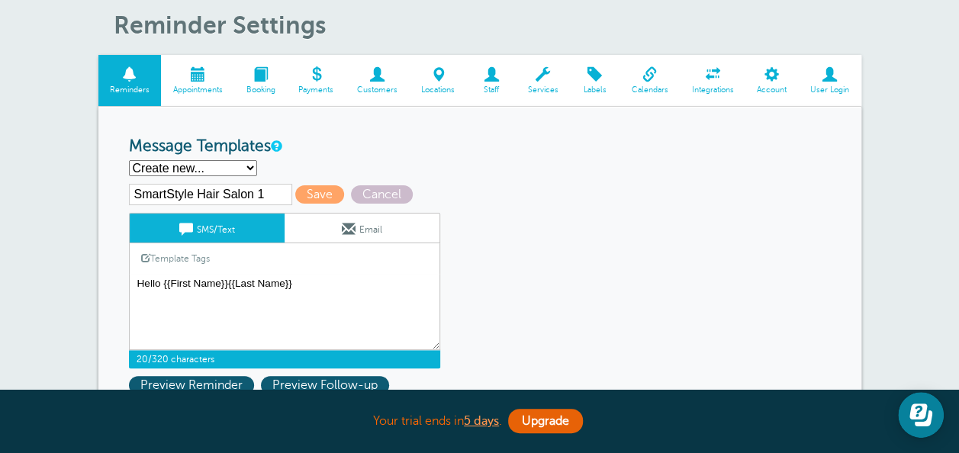
click at [228, 281] on textarea "How was your appointment with our [PERSON_NAME] shop? We appreciate the opportu…" at bounding box center [284, 312] width 311 height 76
click at [316, 287] on textarea "How was your appointment with our [PERSON_NAME] shop? We appreciate the opportu…" at bounding box center [284, 312] width 311 height 76
click at [189, 252] on link "Template Tags" at bounding box center [176, 258] width 92 height 30
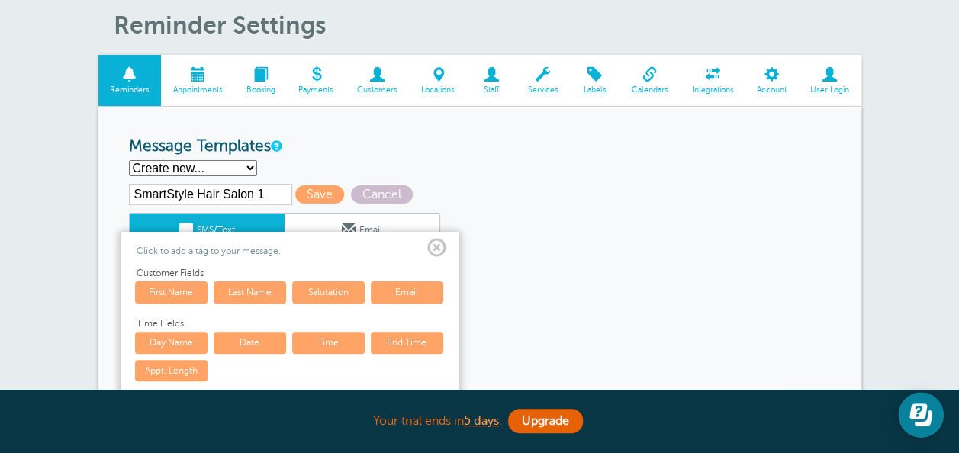
click at [442, 247] on span at bounding box center [436, 248] width 19 height 19
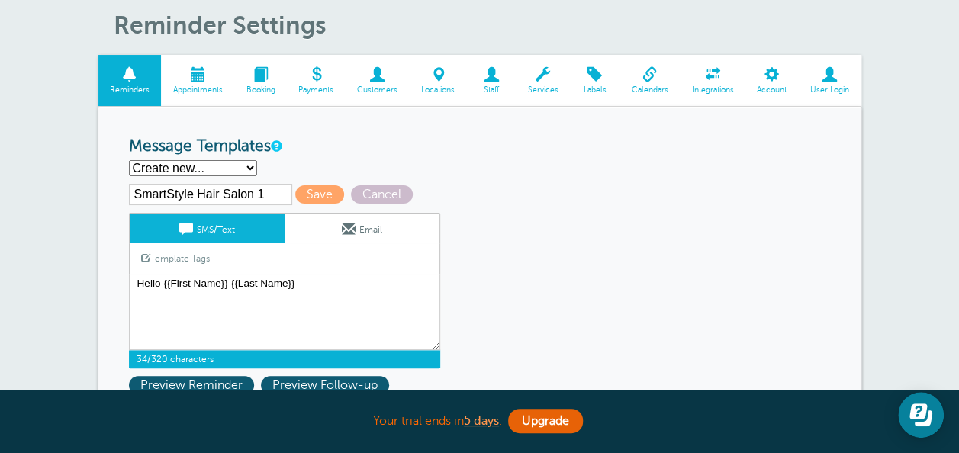
click at [195, 257] on link "Template Tags" at bounding box center [176, 258] width 92 height 30
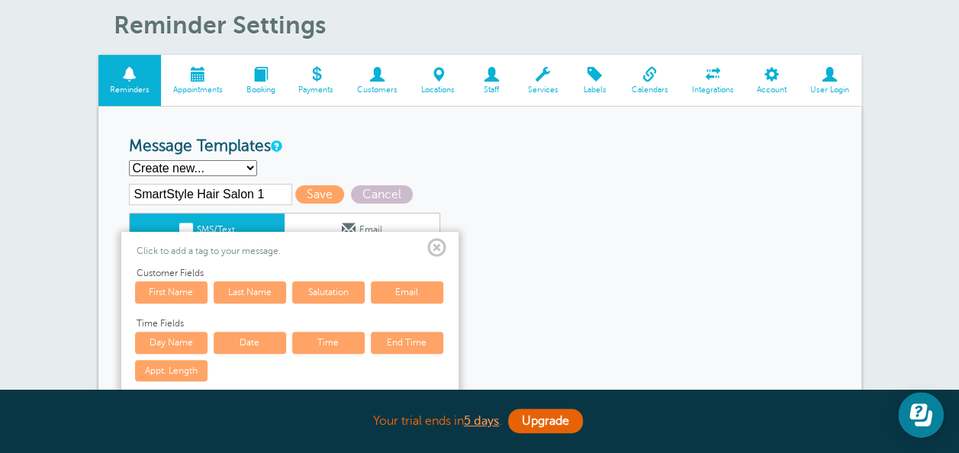
click at [308, 287] on link "Salutation" at bounding box center [328, 292] width 72 height 21
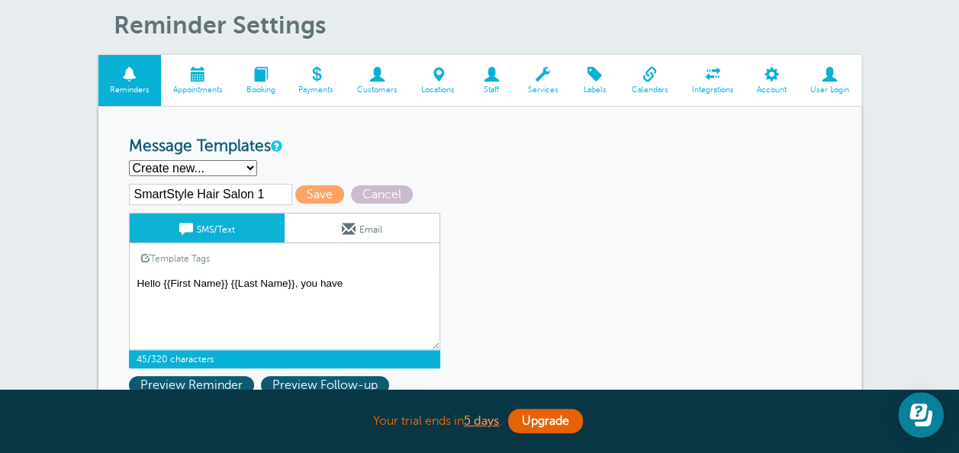
click at [174, 252] on link "Template Tags" at bounding box center [176, 258] width 92 height 30
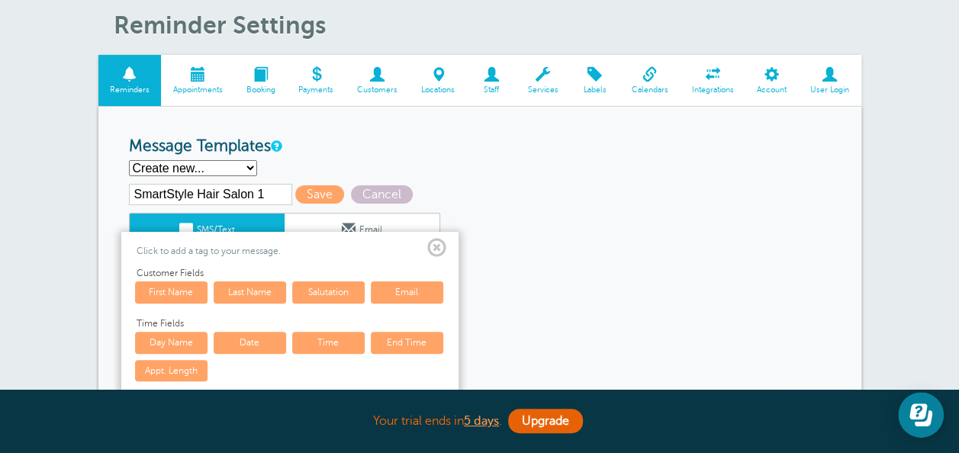
click at [436, 244] on span at bounding box center [436, 248] width 19 height 19
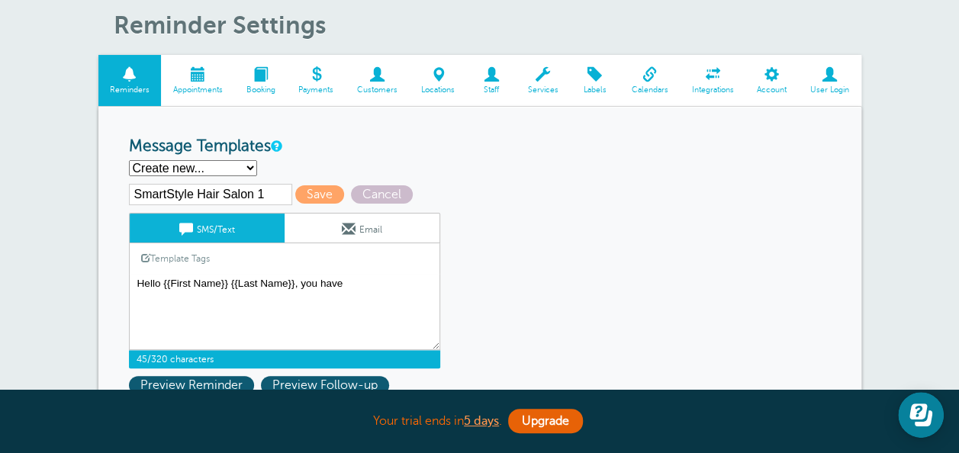
click at [401, 290] on textarea "How was your appointment with our [PERSON_NAME] shop? We appreciate the opportu…" at bounding box center [284, 312] width 311 height 76
click at [182, 256] on link "Template Tags" at bounding box center [176, 258] width 92 height 30
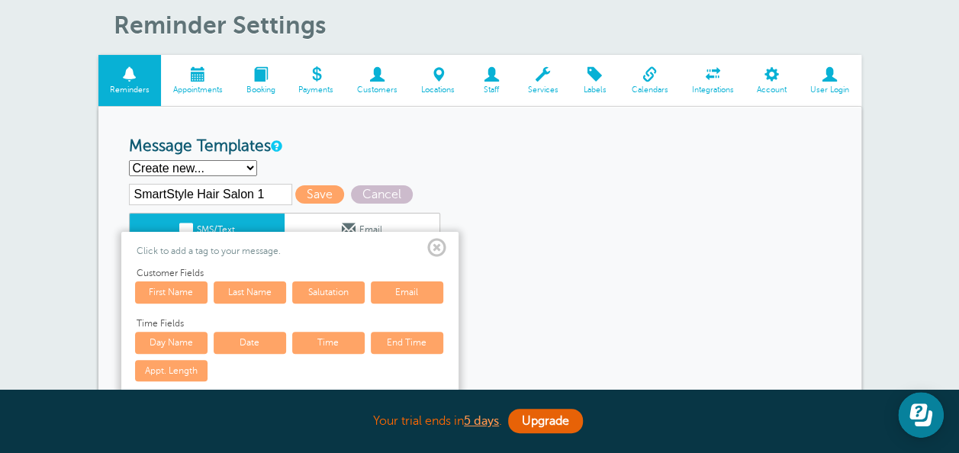
click at [238, 342] on link "Date" at bounding box center [250, 342] width 72 height 21
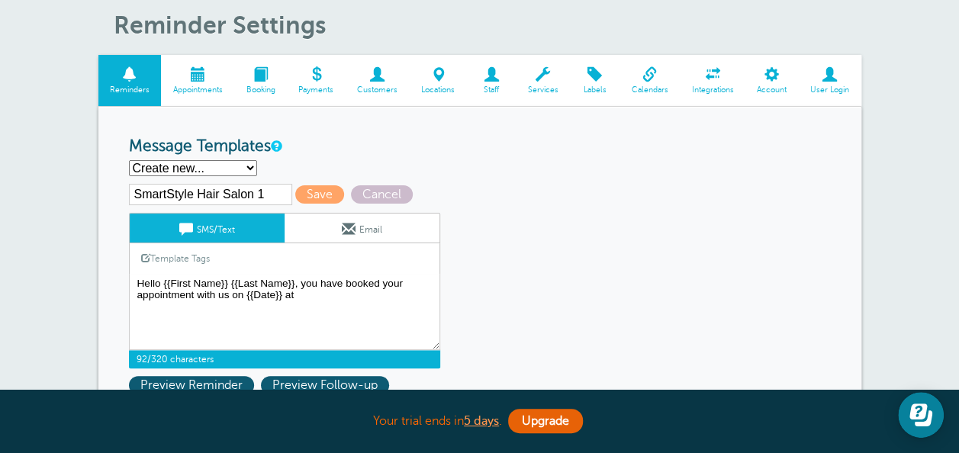
click at [190, 261] on link "Template Tags" at bounding box center [176, 258] width 92 height 30
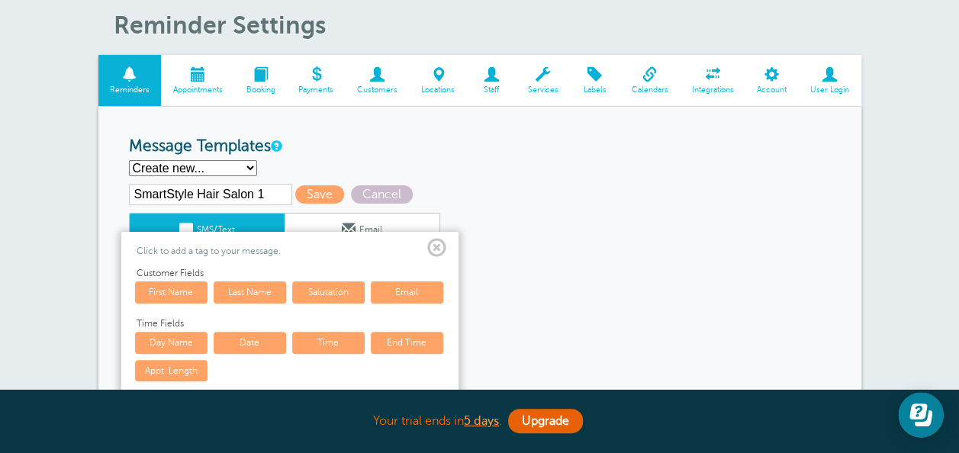
click at [339, 339] on link "Time" at bounding box center [328, 342] width 72 height 21
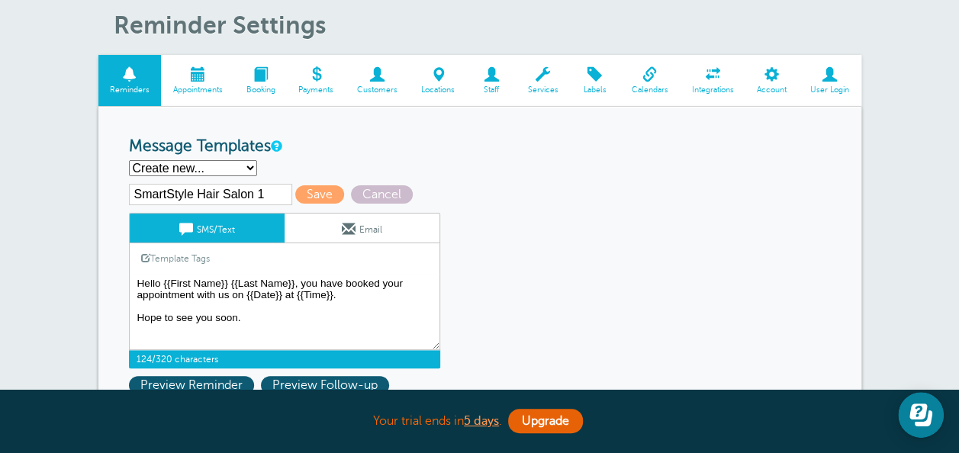
type textarea "Hello {{First Name}} {{Last Name}}, you have booked your appointment with us on…"
click at [346, 224] on span at bounding box center [349, 229] width 14 height 14
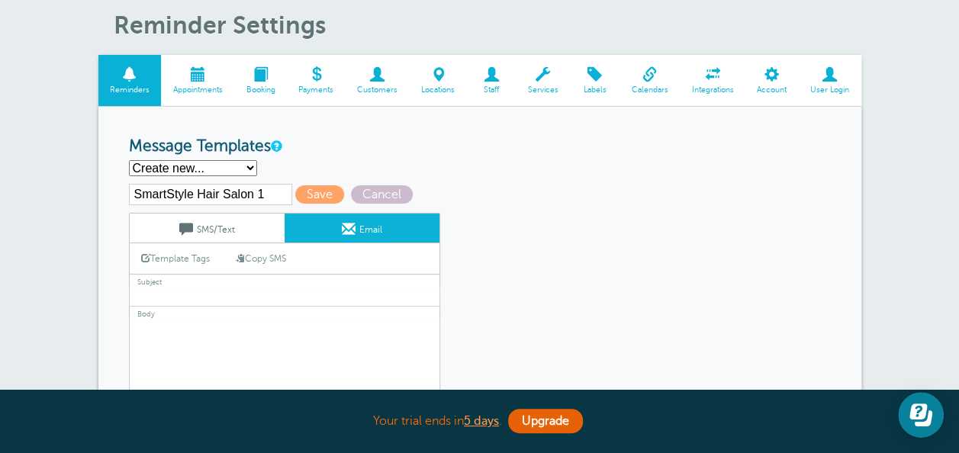
click at [271, 259] on link "Copy SMS" at bounding box center [260, 258] width 73 height 29
type textarea "Hello {{First Name}} {{Last Name}}, you have booked your appointment with us on…"
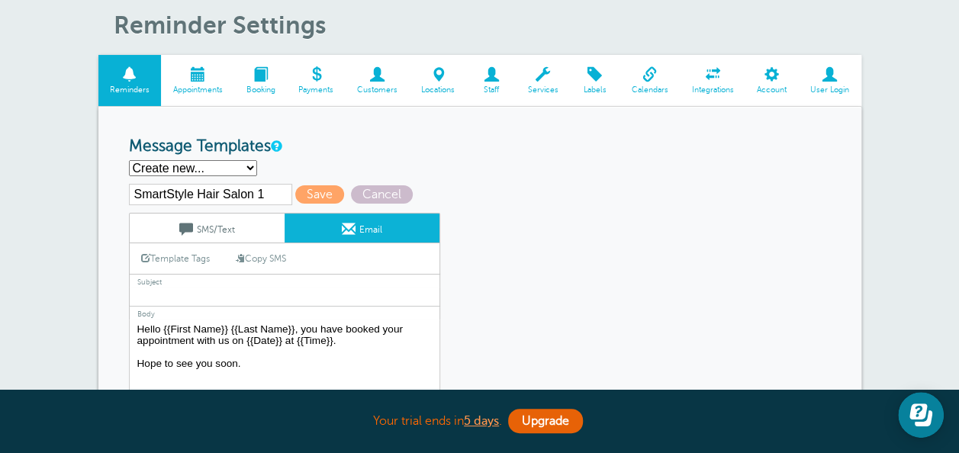
click at [220, 294] on input "text" at bounding box center [284, 297] width 311 height 20
type input "Appointment booked"
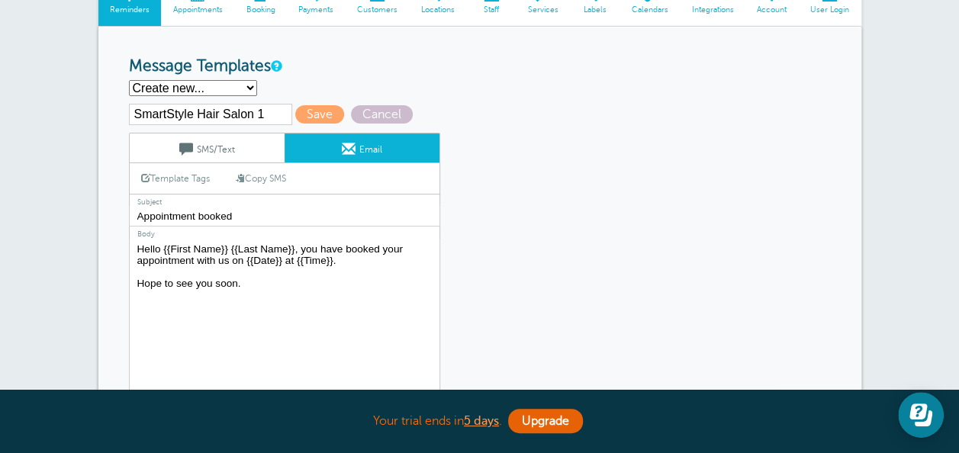
scroll to position [153, 0]
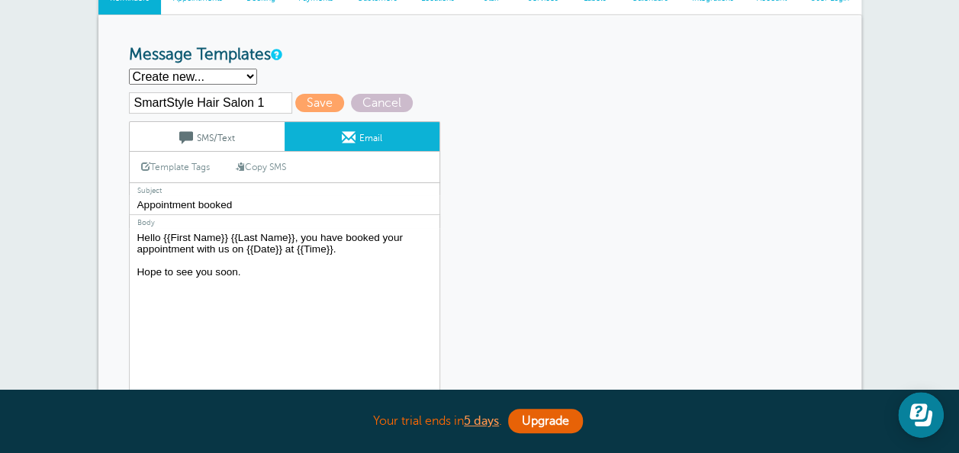
click at [190, 140] on span at bounding box center [186, 137] width 14 height 14
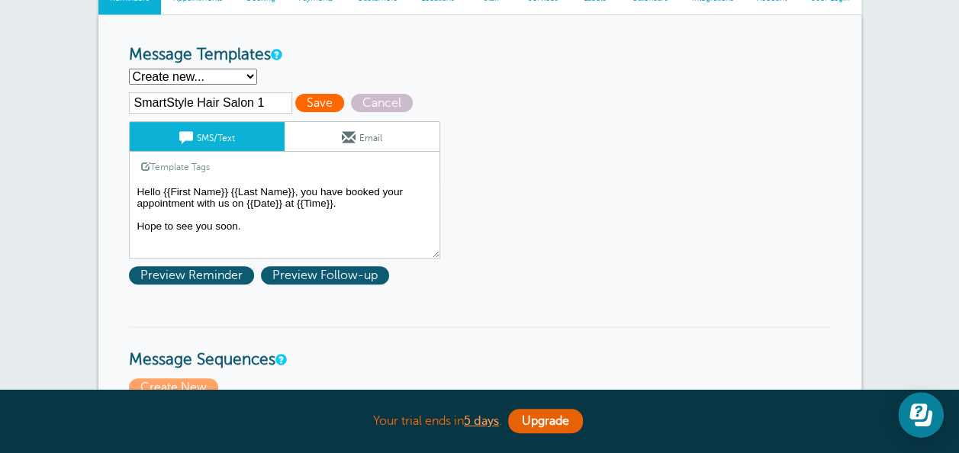
click at [316, 103] on span "Save" at bounding box center [319, 103] width 49 height 18
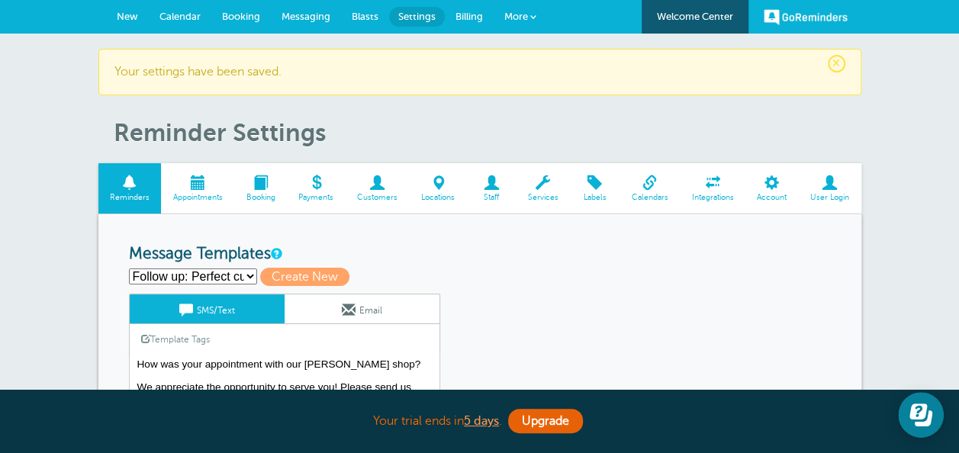
click at [473, 258] on h3 "Message Templates" at bounding box center [480, 254] width 702 height 19
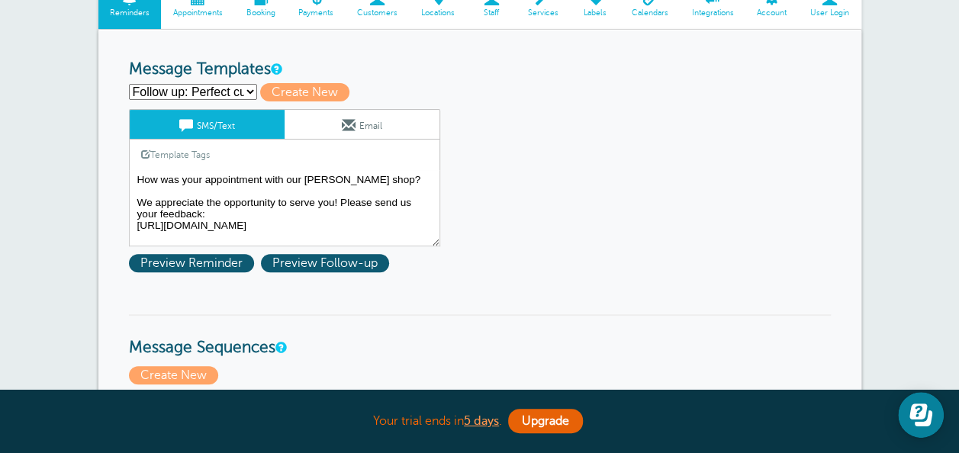
scroll to position [183, 0]
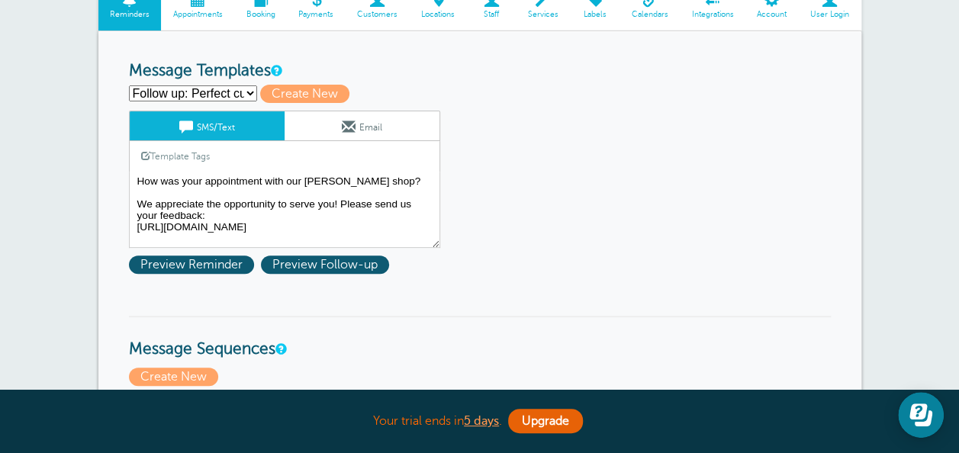
click at [192, 89] on select "Follow up: Perfect cut [PERSON_NAME] Perfect cut barbershop 1st Perfect cut bar…" at bounding box center [193, 93] width 128 height 16
select select "161603"
click at [129, 85] on select "Follow up: Perfect cut [PERSON_NAME] Perfect cut barbershop 1st Perfect cut bar…" at bounding box center [193, 93] width 128 height 16
type input "SmartStyle Hair Salon 1"
type textarea "Hello {{First Name}} {{Last Name}}, you have booked your appointment with us on…"
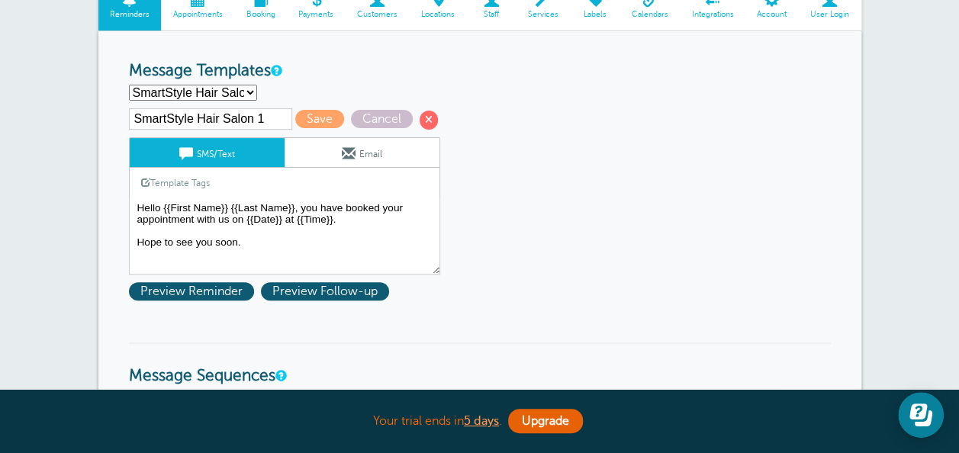
click at [211, 92] on select "Follow up: Perfect cut [PERSON_NAME] Perfect cut barbershop 1st Perfect cut bar…" at bounding box center [193, 93] width 128 height 16
select select
click at [129, 85] on select "Follow up: Perfect cut [PERSON_NAME] Perfect cut barbershop 1st Perfect cut bar…" at bounding box center [193, 93] width 128 height 16
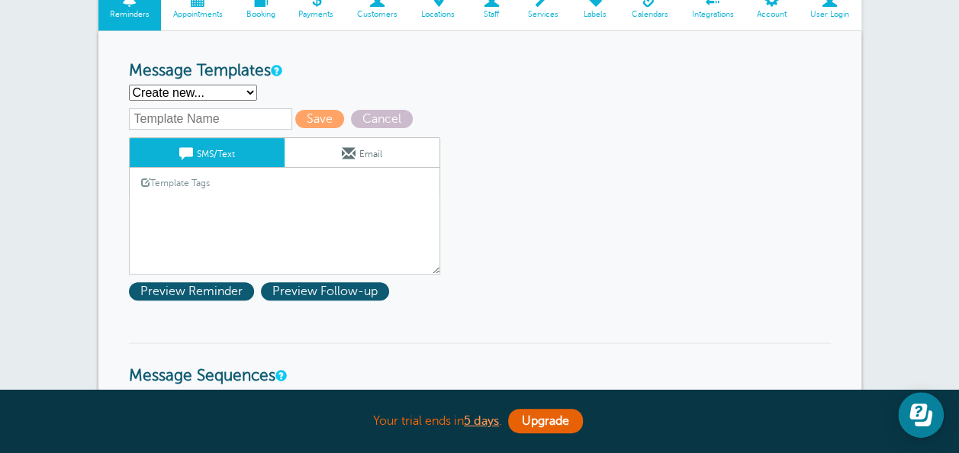
click at [235, 116] on input "text" at bounding box center [210, 118] width 163 height 21
type input "SmartStyle Hair Salon 2"
click at [247, 191] on div "Template Tags Copy SMS" at bounding box center [284, 183] width 311 height 30
click at [200, 185] on link "Template Tags" at bounding box center [176, 183] width 92 height 30
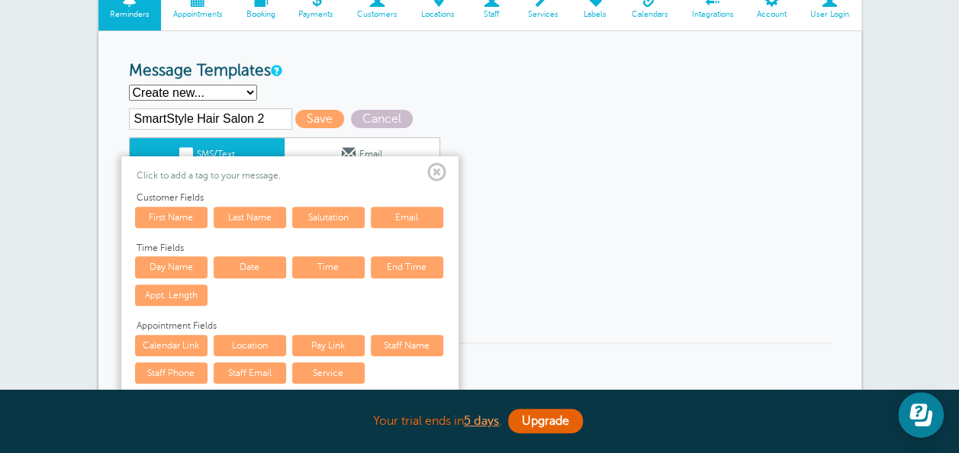
click at [438, 167] on span at bounding box center [436, 172] width 19 height 19
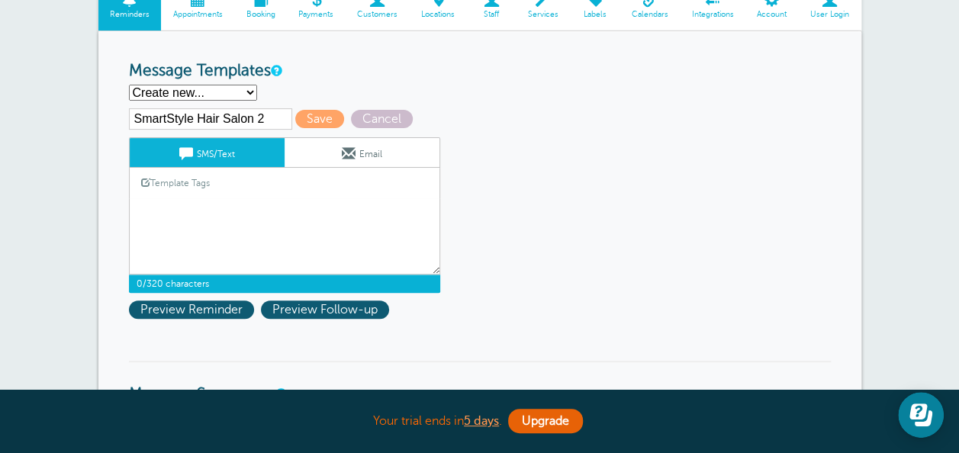
click at [254, 224] on textarea "How was your appointment with our barber shop? We appreciate the opportunity to…" at bounding box center [284, 236] width 311 height 76
click at [178, 184] on link "Template Tags" at bounding box center [176, 183] width 92 height 30
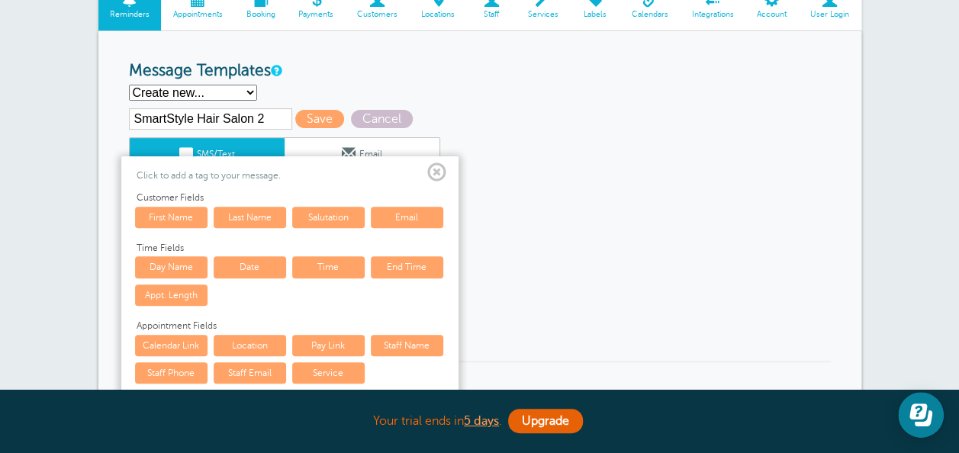
click at [173, 218] on link "First Name" at bounding box center [171, 217] width 72 height 21
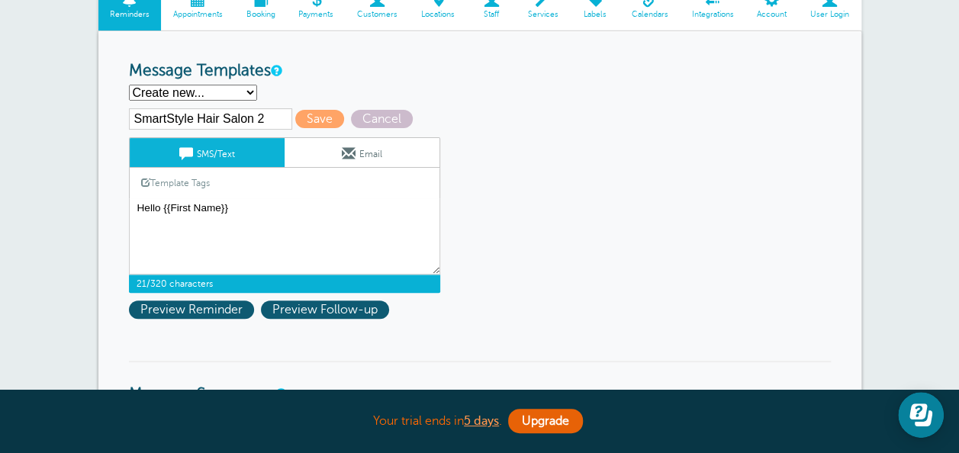
click at [184, 182] on link "Template Tags" at bounding box center [176, 183] width 92 height 30
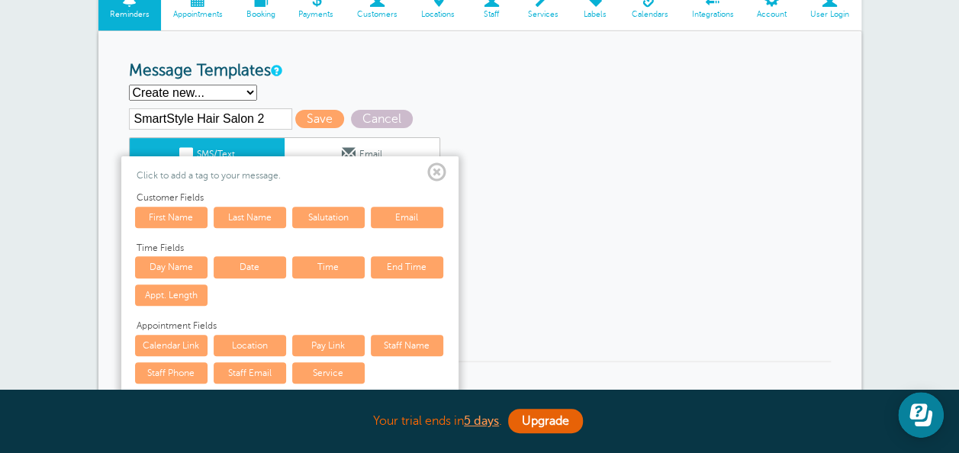
click at [253, 214] on link "Last Name" at bounding box center [250, 217] width 72 height 21
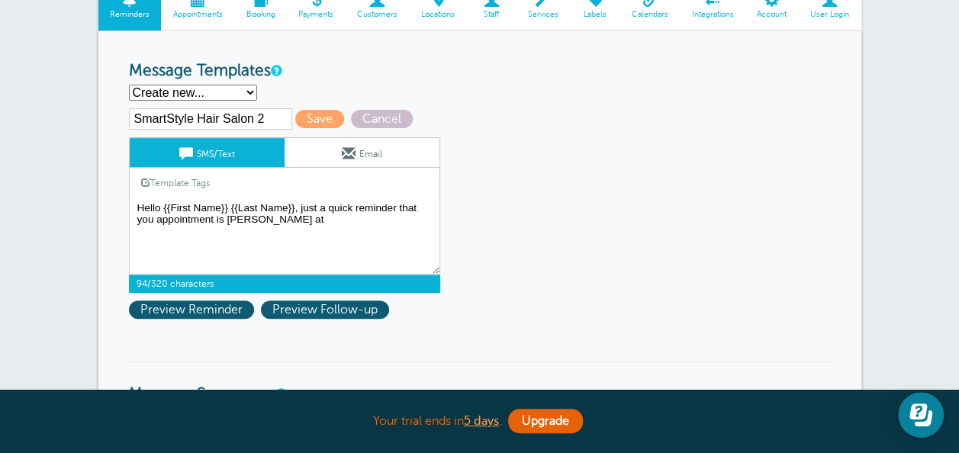
click at [182, 180] on link "Template Tags" at bounding box center [176, 183] width 92 height 30
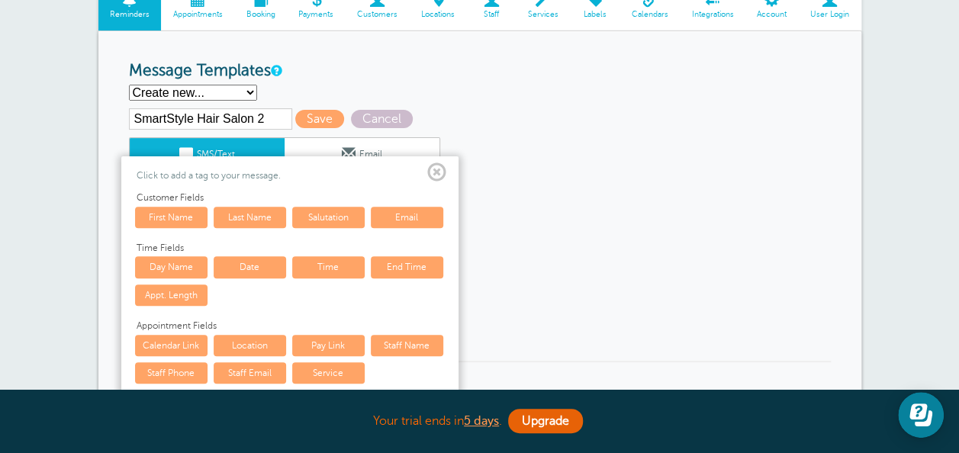
click at [333, 261] on link "Time" at bounding box center [328, 266] width 72 height 21
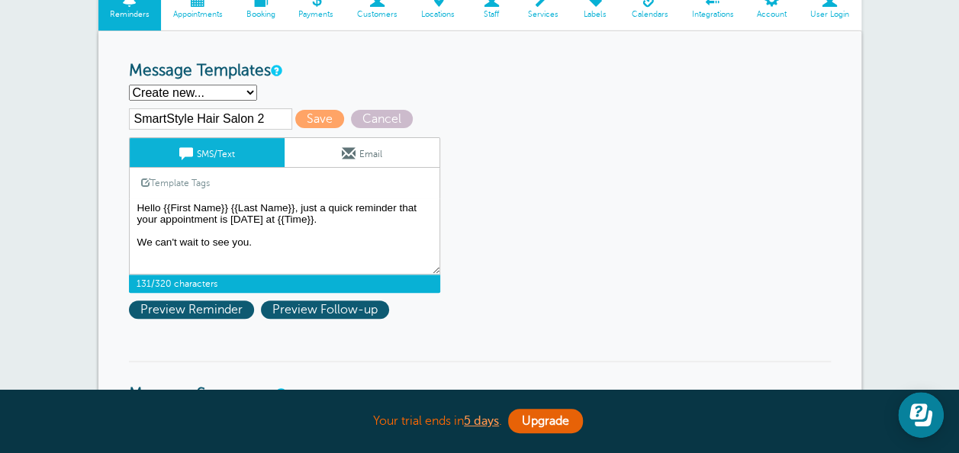
click at [337, 224] on textarea "How was your appointment with our barber shop? We appreciate the opportunity to…" at bounding box center [284, 236] width 311 height 76
type textarea "Hello {{First Name}} {{Last Name}}, just a quick reminder that your appointment…"
click at [317, 123] on span "Save" at bounding box center [319, 119] width 49 height 18
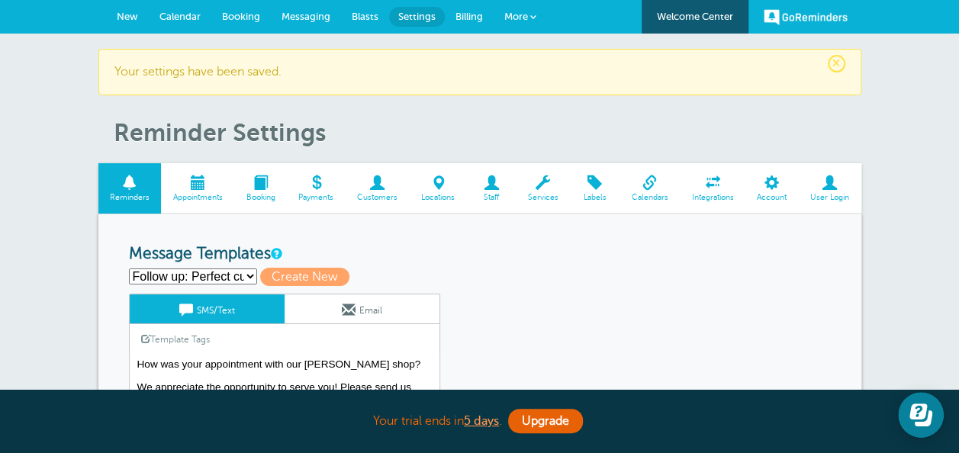
click at [443, 249] on h3 "Message Templates" at bounding box center [480, 254] width 702 height 19
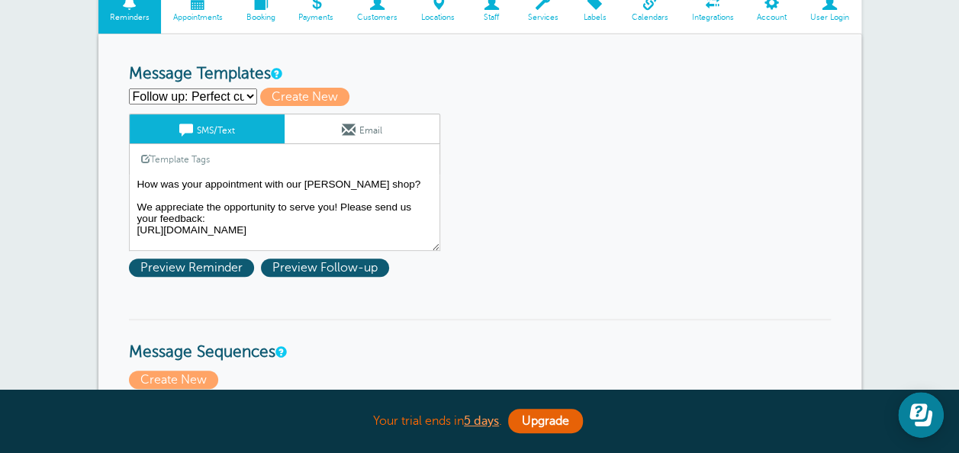
scroll to position [183, 0]
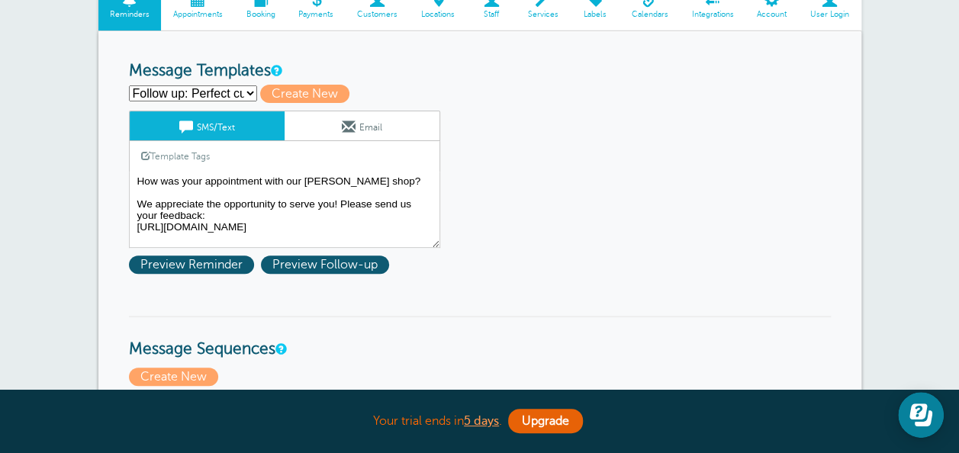
click at [208, 86] on select "Follow up: Perfect cut barber Perfect cut barbershop 1st Perfect cut barbershop…" at bounding box center [193, 93] width 128 height 16
click at [167, 92] on select "Follow up: Perfect cut barber Perfect cut barbershop 1st Perfect cut barbershop…" at bounding box center [193, 93] width 128 height 16
click at [129, 85] on select "Follow up: Perfect cut barber Perfect cut barbershop 1st Perfect cut barbershop…" at bounding box center [193, 93] width 128 height 16
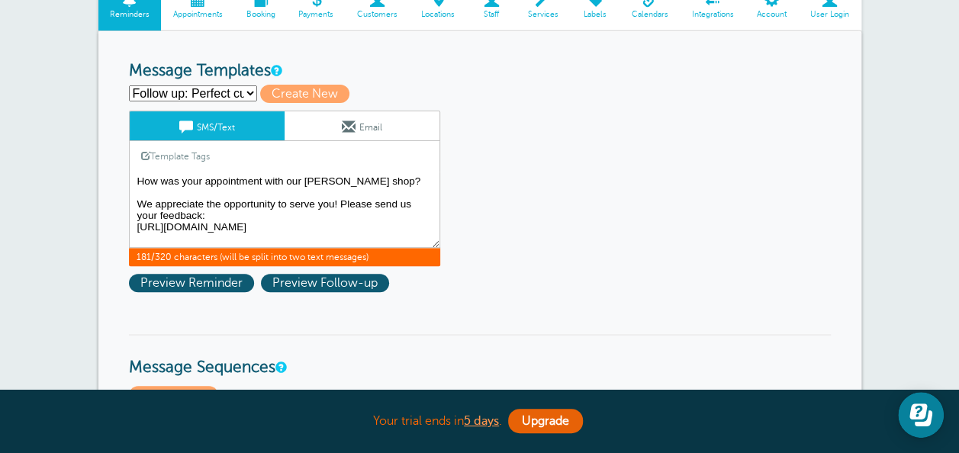
drag, startPoint x: 137, startPoint y: 179, endPoint x: 208, endPoint y: 214, distance: 79.2
click at [208, 214] on textarea "How was your appointment with our barber shop? We appreciate the opportunity to…" at bounding box center [284, 210] width 311 height 76
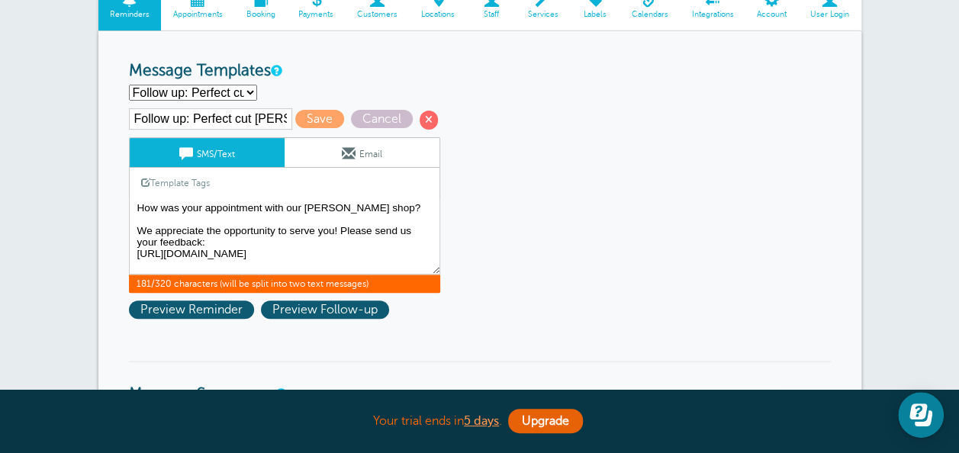
click at [227, 123] on input "Follow up: Perfect cut [PERSON_NAME]" at bounding box center [210, 118] width 163 height 21
click at [215, 91] on select "Follow up: Perfect cut barber Perfect cut barbershop 1st Perfect cut barbershop…" at bounding box center [193, 93] width 128 height 16
select select
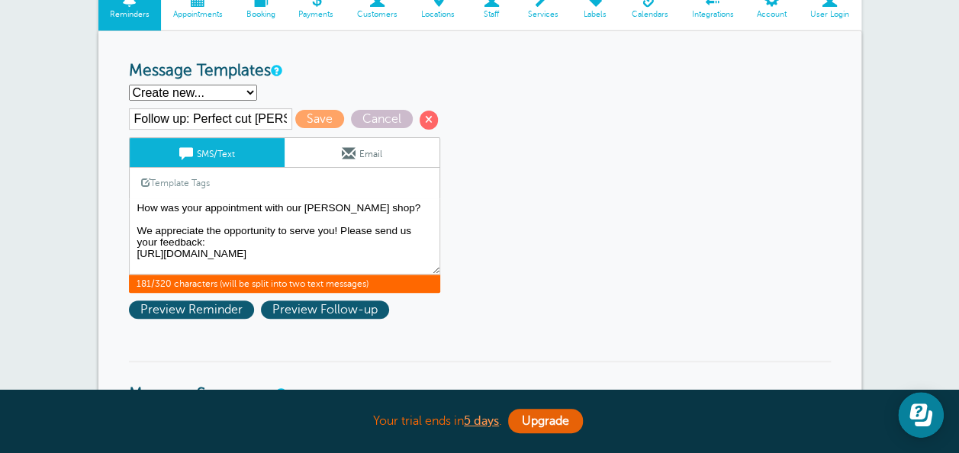
click at [129, 85] on select "Follow up: Perfect cut barber Perfect cut barbershop 1st Perfect cut barbershop…" at bounding box center [193, 93] width 128 height 16
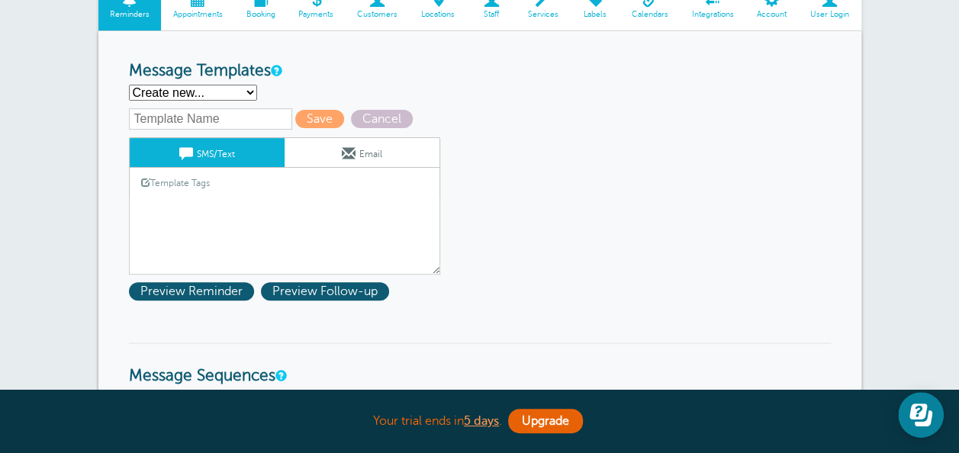
click at [211, 121] on input "text" at bounding box center [210, 118] width 163 height 21
type input "Follow up SmartStyle Hair"
click at [182, 207] on textarea "How was your appointment with our barber shop? We appreciate the opportunity to…" at bounding box center [284, 236] width 311 height 76
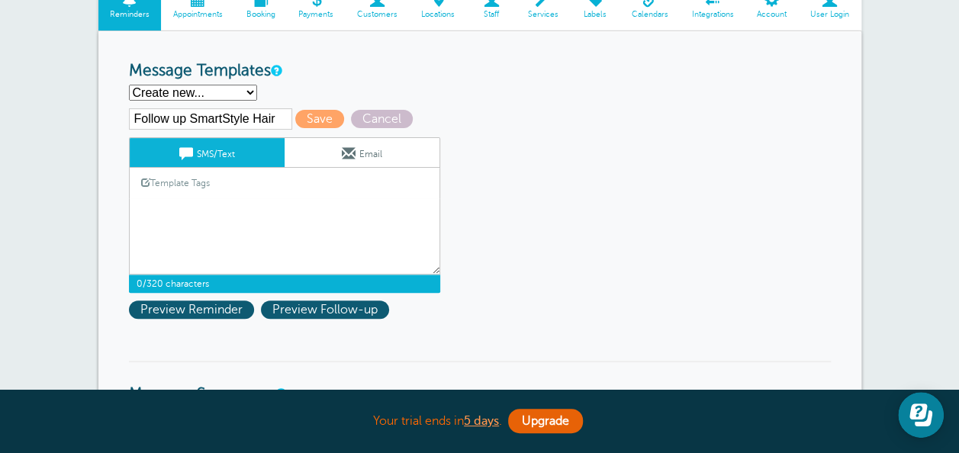
paste textarea "How was your appointment with our barber shop? We appreciate the opportunity to…"
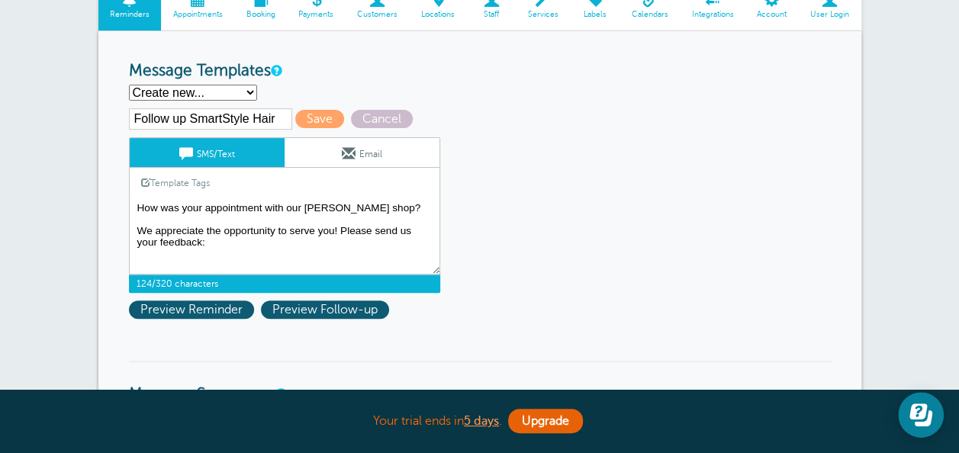
type textarea "How was your appointment with our barber shop? We appreciate the opportunity to…"
click at [304, 119] on span "Save" at bounding box center [319, 119] width 49 height 18
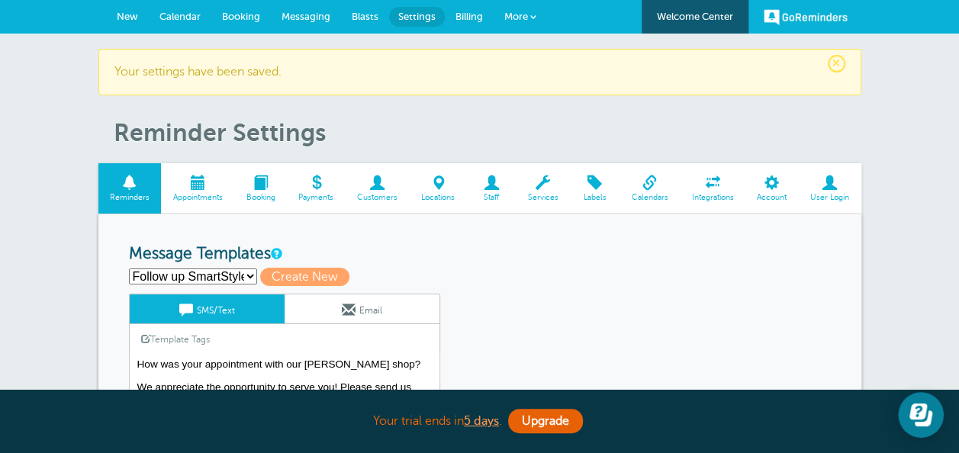
click at [518, 283] on div "Follow up SmartStyle Hair Follow up: Perfect cut [PERSON_NAME] Perfect cut barb…" at bounding box center [480, 277] width 702 height 18
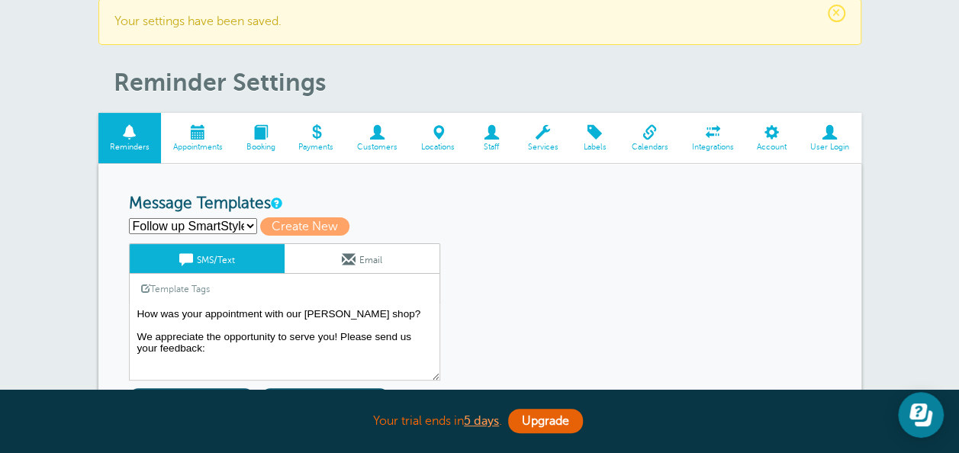
scroll to position [61, 0]
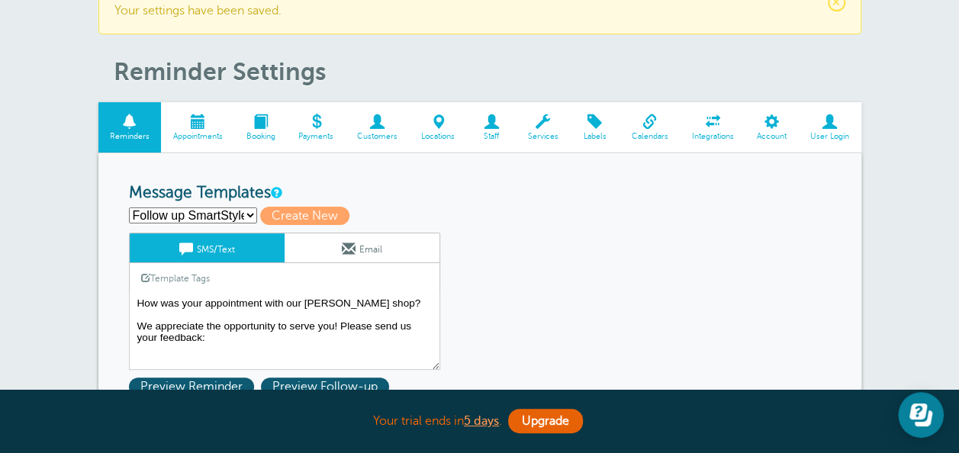
click at [374, 247] on link "Email" at bounding box center [362, 247] width 155 height 29
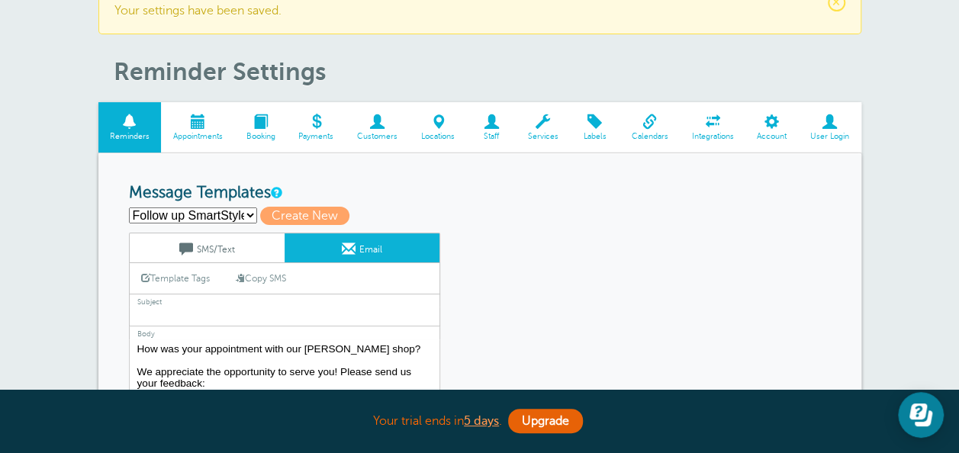
click at [206, 310] on input "text" at bounding box center [284, 317] width 311 height 20
click at [523, 73] on h1 "Reminder Settings" at bounding box center [488, 71] width 748 height 29
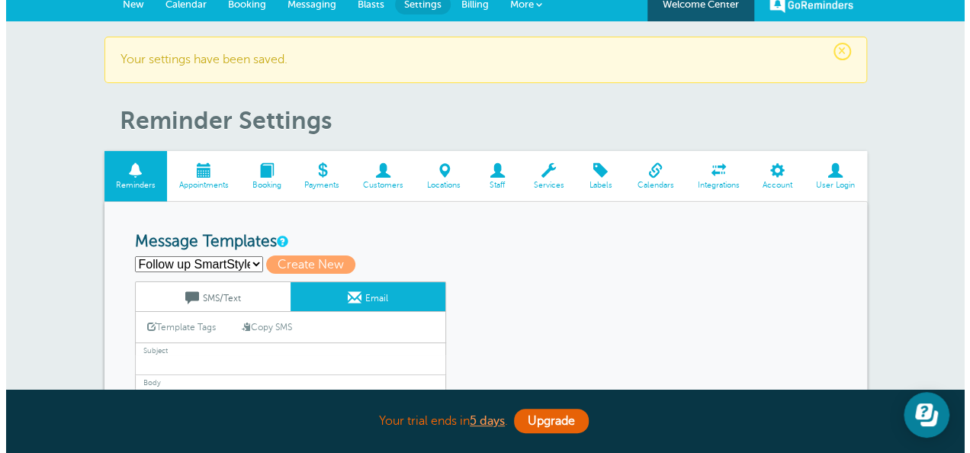
scroll to position [0, 0]
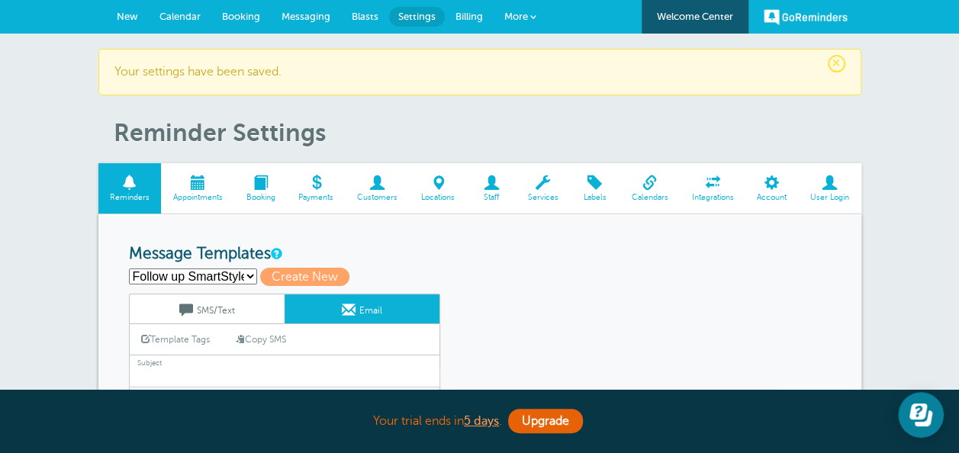
click at [525, 12] on span "More" at bounding box center [516, 16] width 24 height 11
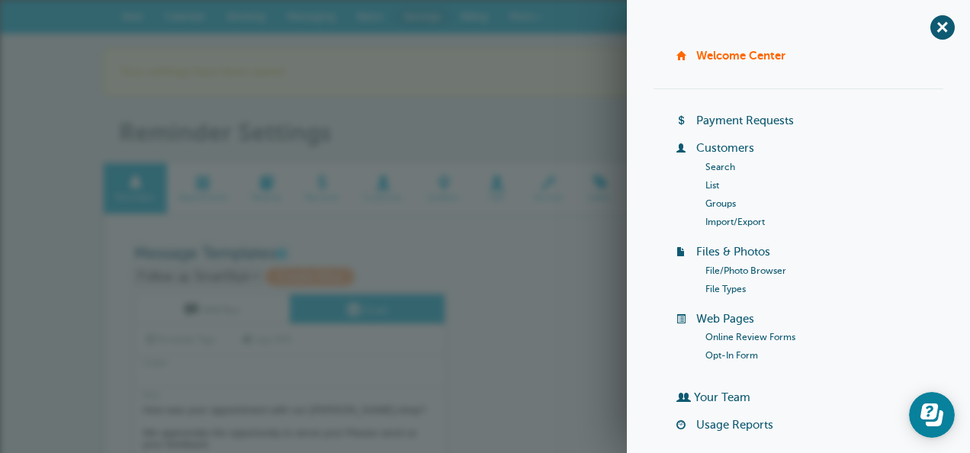
click at [738, 333] on link "Online Review Forms" at bounding box center [751, 337] width 90 height 11
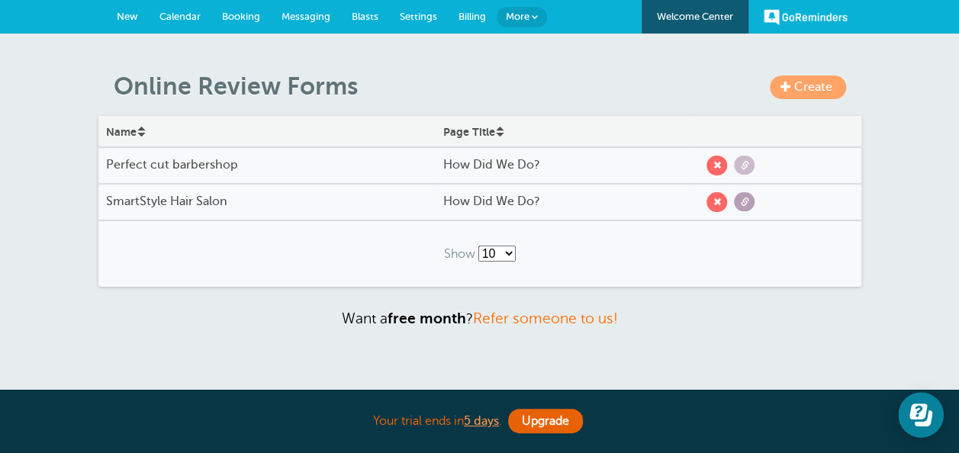
click at [740, 201] on span at bounding box center [744, 202] width 8 height 8
click at [131, 12] on span "New" at bounding box center [127, 16] width 21 height 11
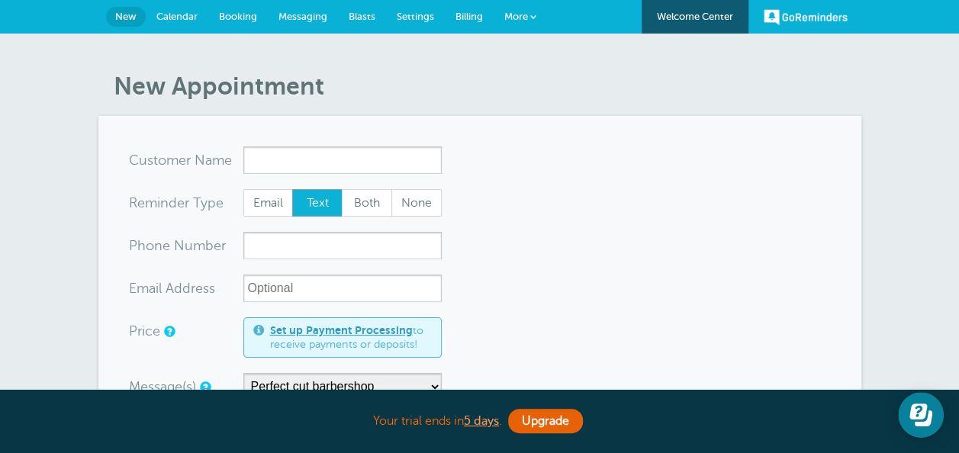
click at [415, 21] on span "Settings" at bounding box center [415, 16] width 37 height 11
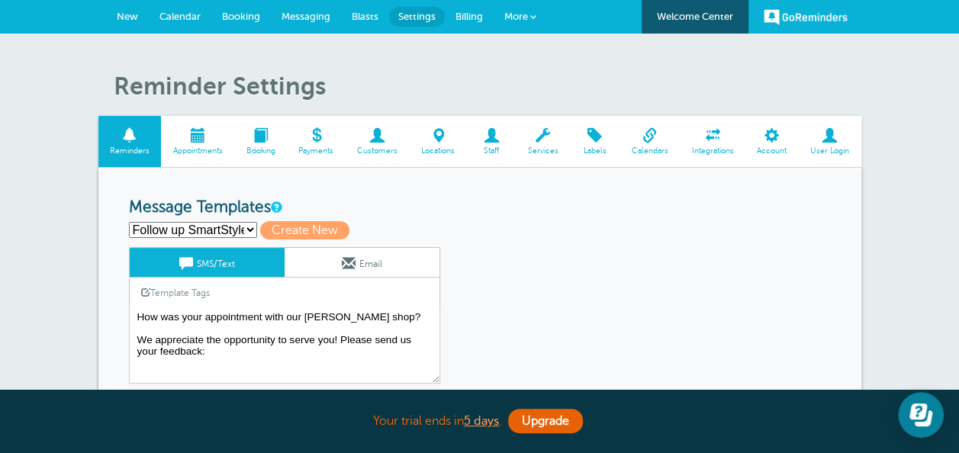
click at [423, 230] on div "Follow up SmartStyle Hair Follow up: Perfect cut [PERSON_NAME] Perfect cut barb…" at bounding box center [480, 230] width 702 height 18
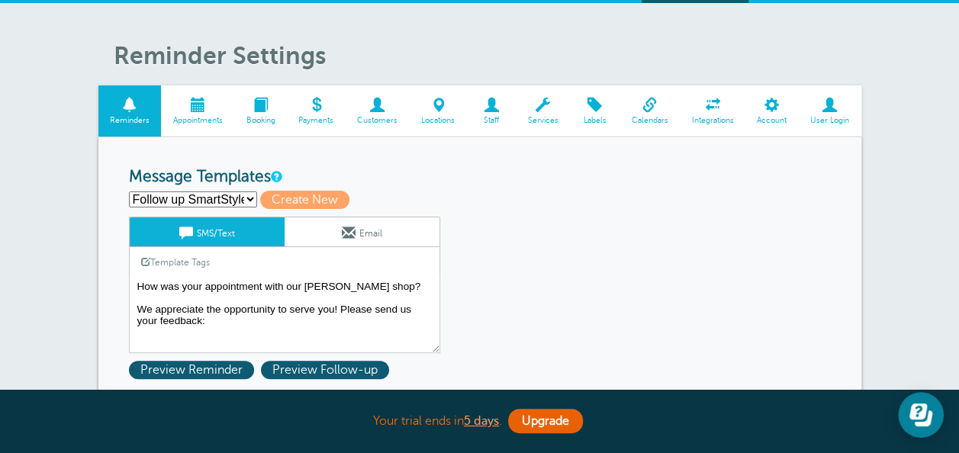
scroll to position [61, 0]
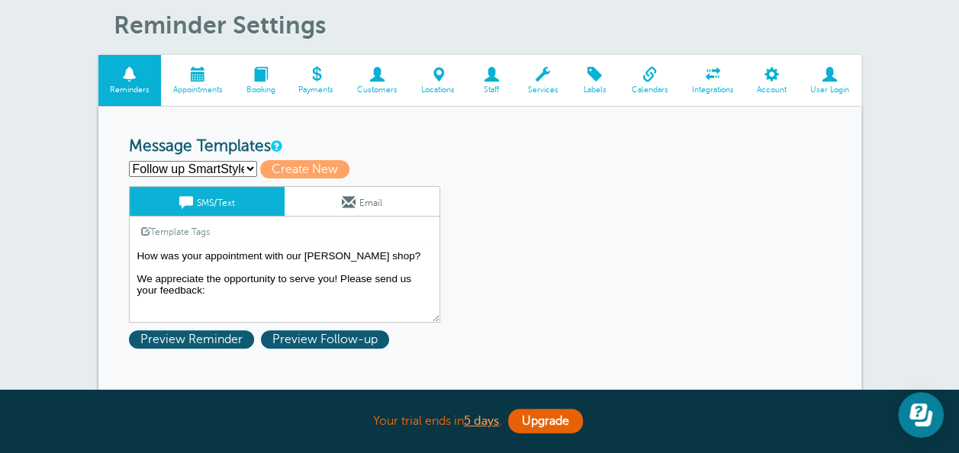
click at [218, 291] on textarea "How was your appointment with our [PERSON_NAME] shop? We appreciate the opportu…" at bounding box center [284, 284] width 311 height 76
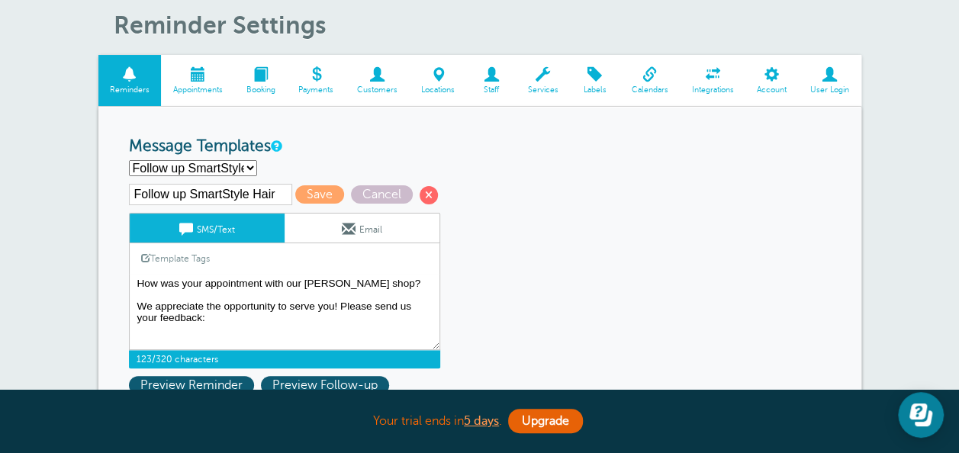
paste textarea "[URL][DOMAIN_NAME]"
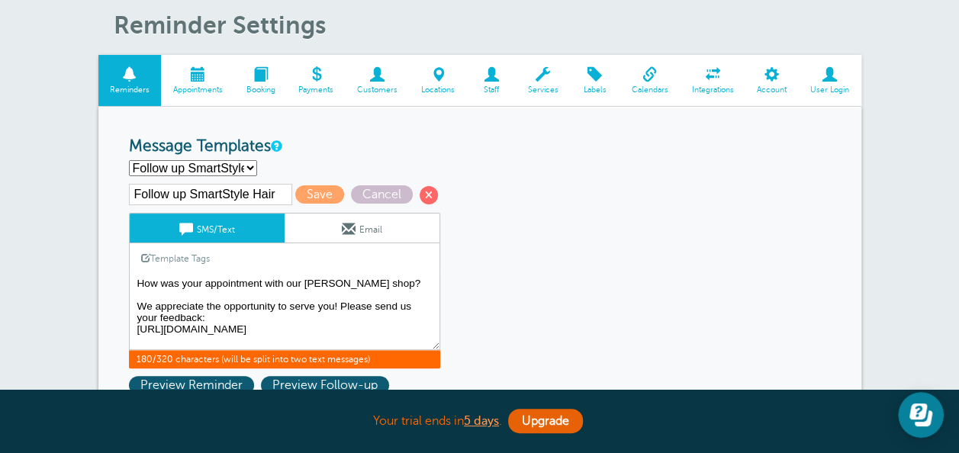
type textarea "How was your appointment with our [PERSON_NAME] shop? We appreciate the opportu…"
click at [336, 231] on link "Email" at bounding box center [362, 228] width 155 height 29
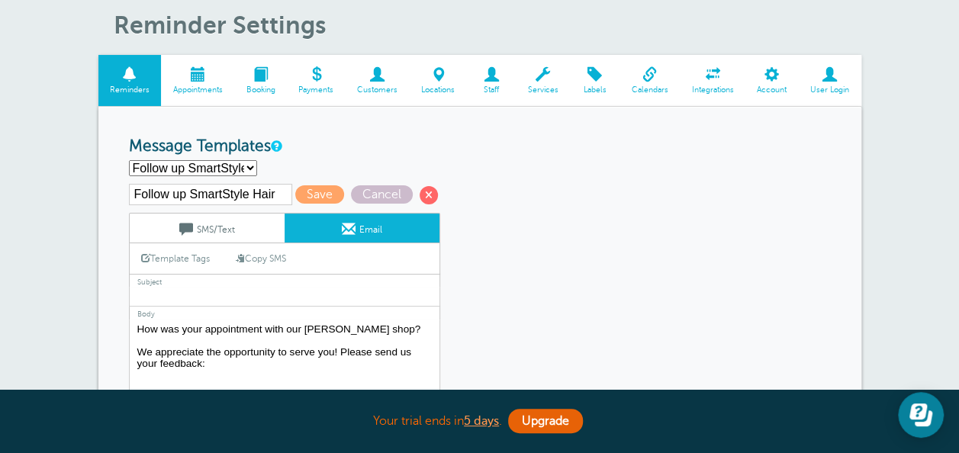
click at [262, 256] on link "Copy SMS" at bounding box center [260, 258] width 73 height 29
type textarea "How was your appointment with our [PERSON_NAME] shop? We appreciate the opportu…"
click at [190, 226] on span at bounding box center [186, 229] width 14 height 14
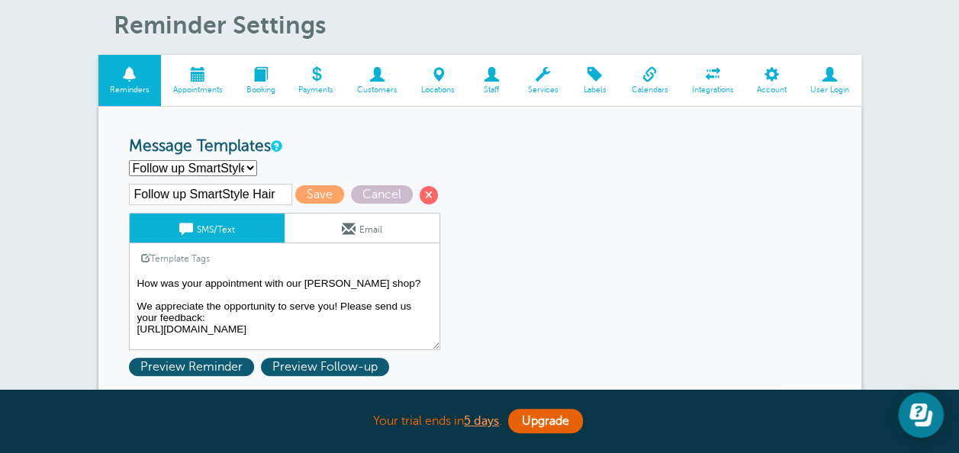
click at [333, 283] on textarea "How was your appointment with our [PERSON_NAME] shop? We appreciate the opportu…" at bounding box center [284, 312] width 311 height 76
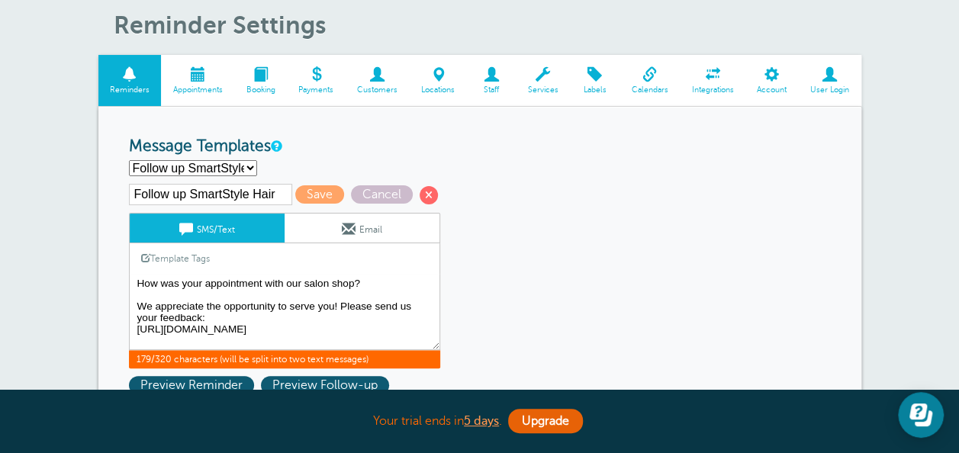
type textarea "How was your appointment with our salon shop? We appreciate the opportunity to …"
click at [336, 223] on link "Email" at bounding box center [362, 228] width 155 height 29
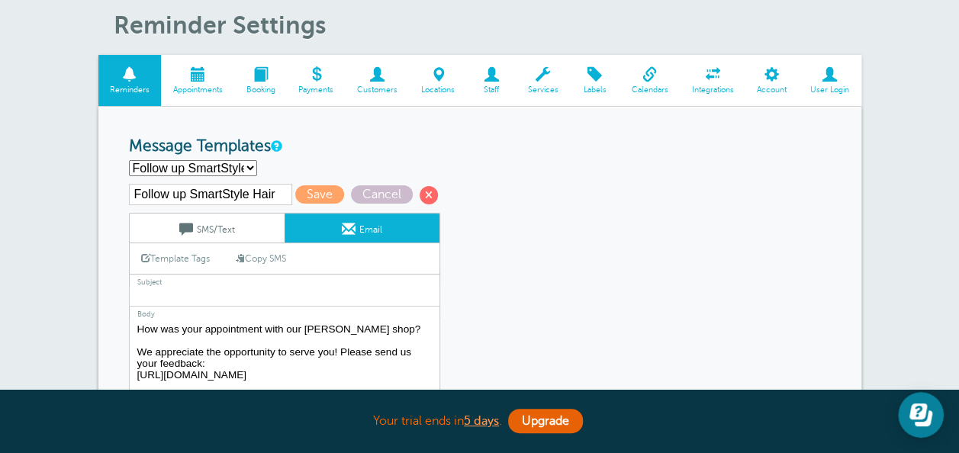
click at [268, 253] on link "Copy SMS" at bounding box center [260, 258] width 73 height 29
type textarea "How was your appointment with our salon shop? We appreciate the opportunity to …"
click at [236, 232] on link "SMS/Text" at bounding box center [207, 228] width 155 height 29
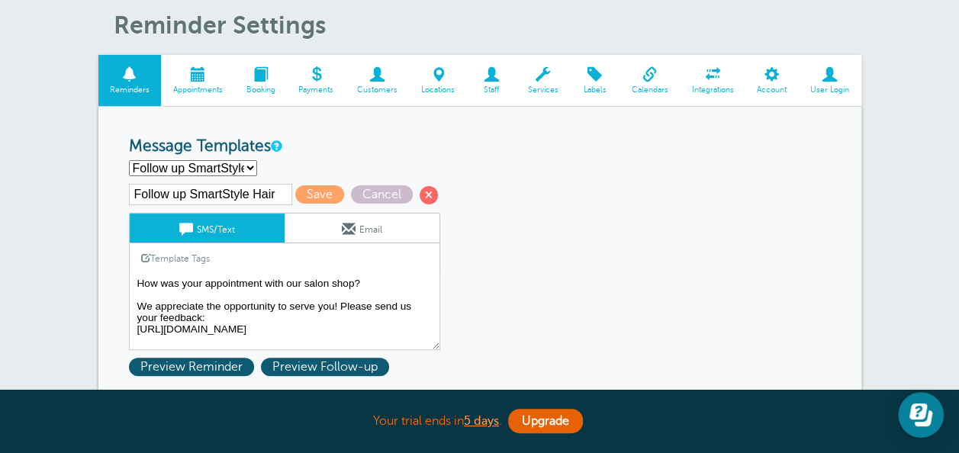
click at [342, 222] on span at bounding box center [349, 229] width 14 height 14
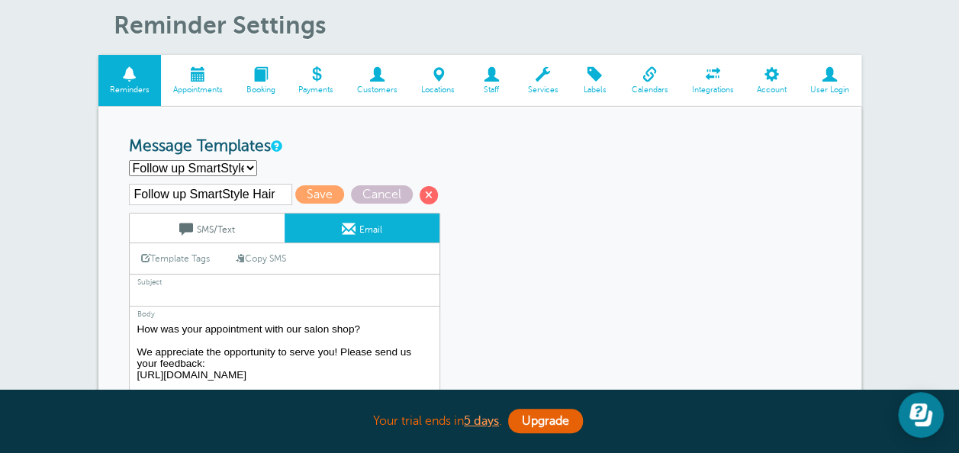
click at [292, 294] on input "text" at bounding box center [284, 297] width 311 height 20
type input "A"
type input "How did we do?"
click at [206, 229] on link "SMS/Text" at bounding box center [207, 228] width 155 height 29
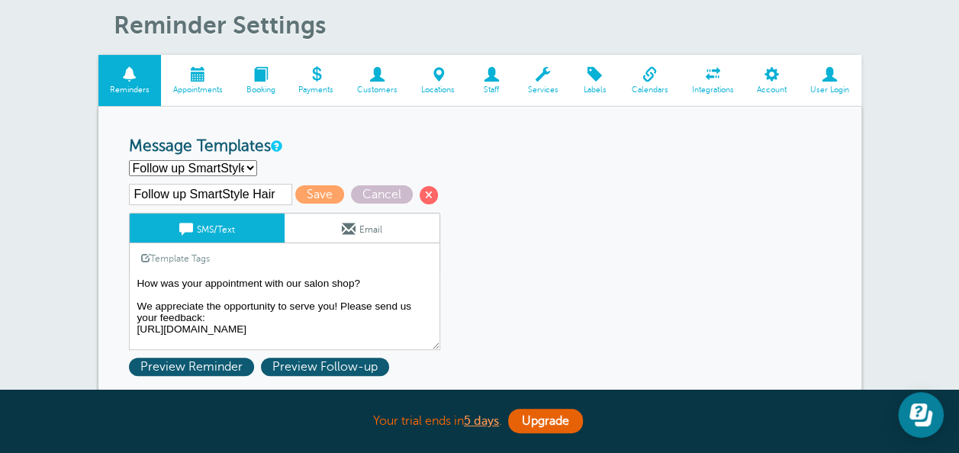
click at [314, 221] on link "Email" at bounding box center [362, 228] width 155 height 29
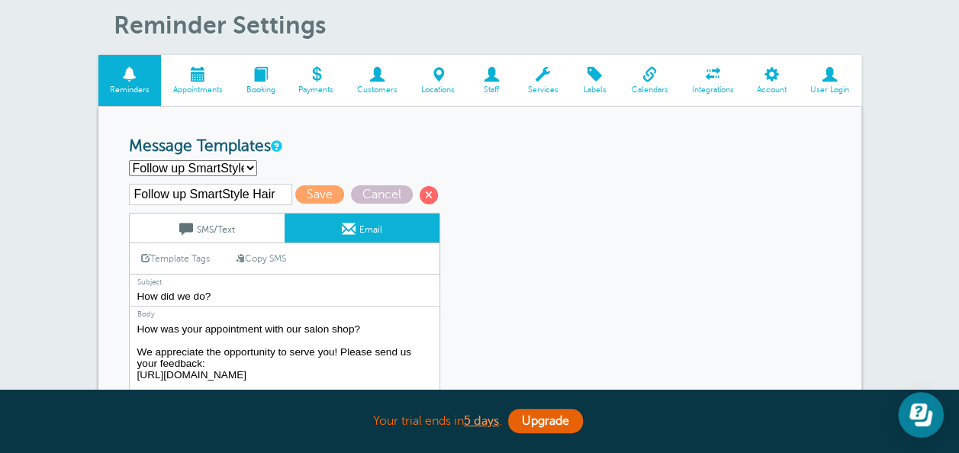
click at [201, 217] on link "SMS/Text" at bounding box center [207, 228] width 155 height 29
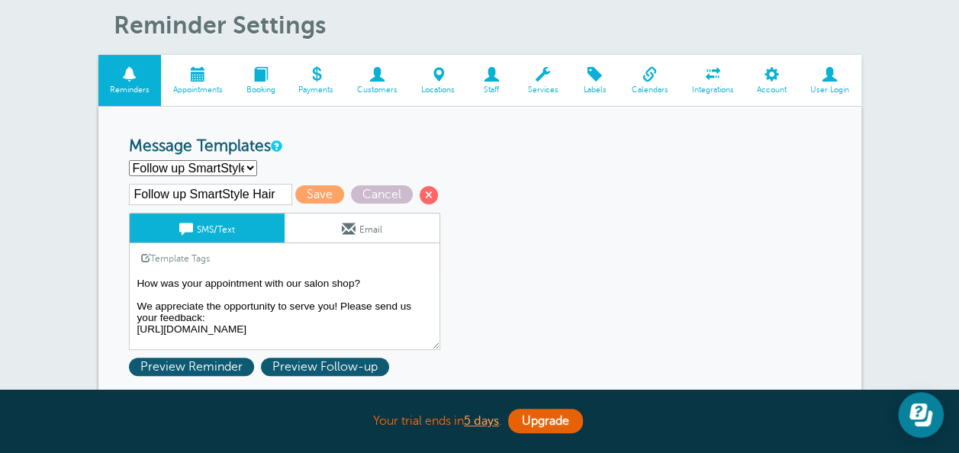
click at [386, 233] on link "Email" at bounding box center [362, 228] width 155 height 29
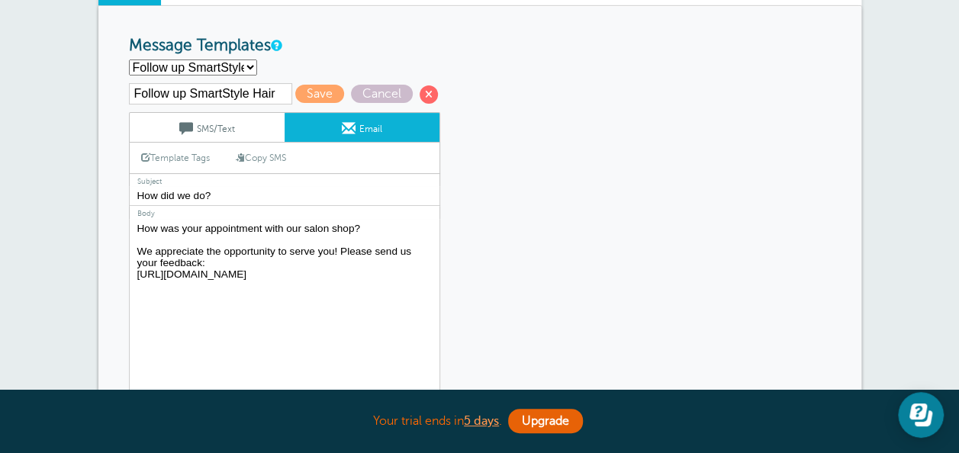
scroll to position [183, 0]
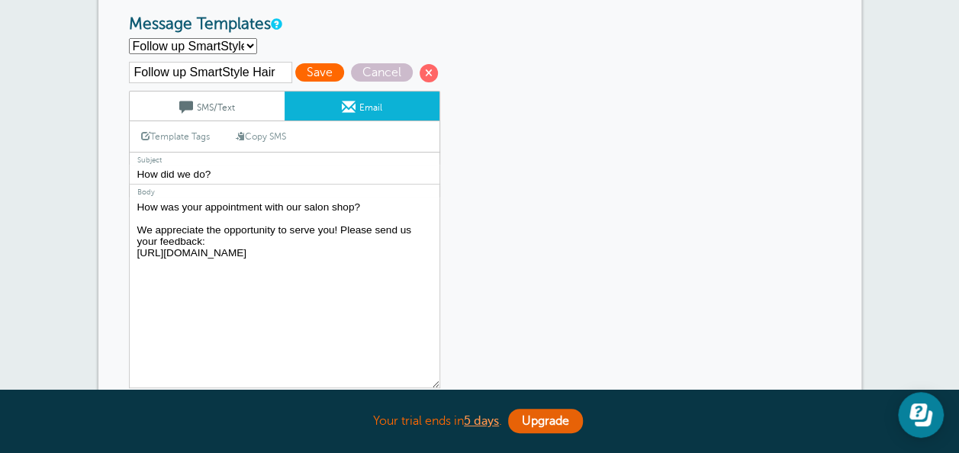
click at [308, 73] on span "Save" at bounding box center [319, 72] width 49 height 18
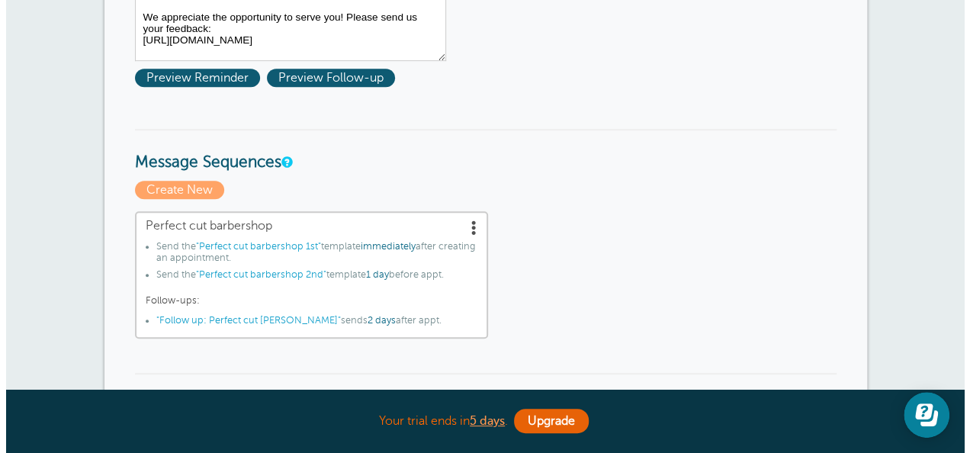
scroll to position [397, 0]
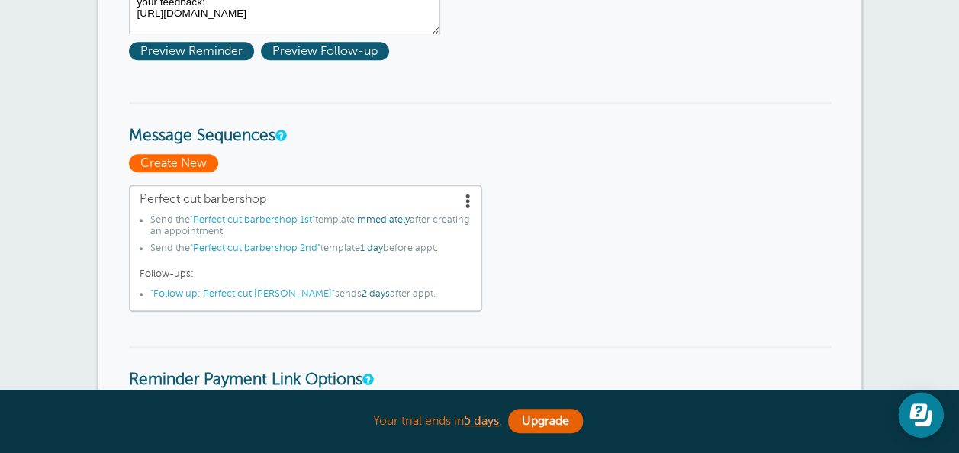
click at [183, 168] on span "Create New" at bounding box center [173, 163] width 89 height 18
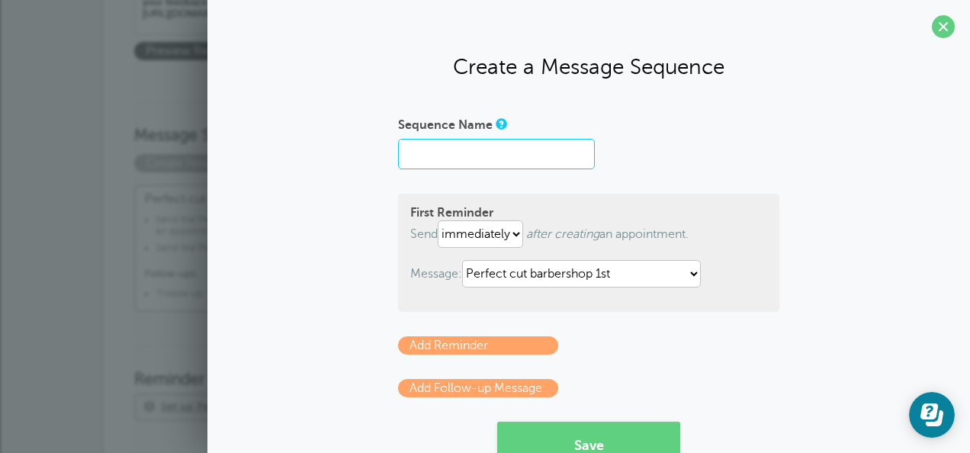
click at [458, 146] on input "Sequence Name" at bounding box center [496, 154] width 197 height 31
type input "SmartStyle Hair Salon"
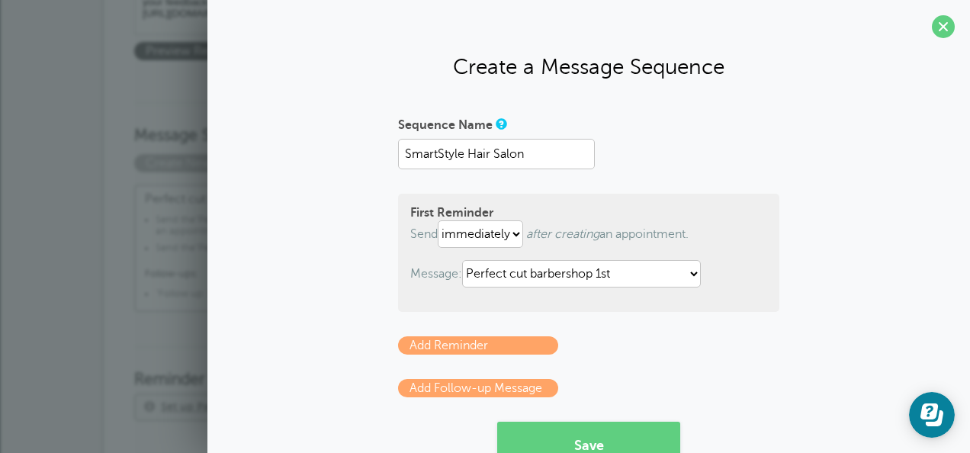
click at [664, 379] on p "Add Follow-up Message" at bounding box center [588, 388] width 381 height 18
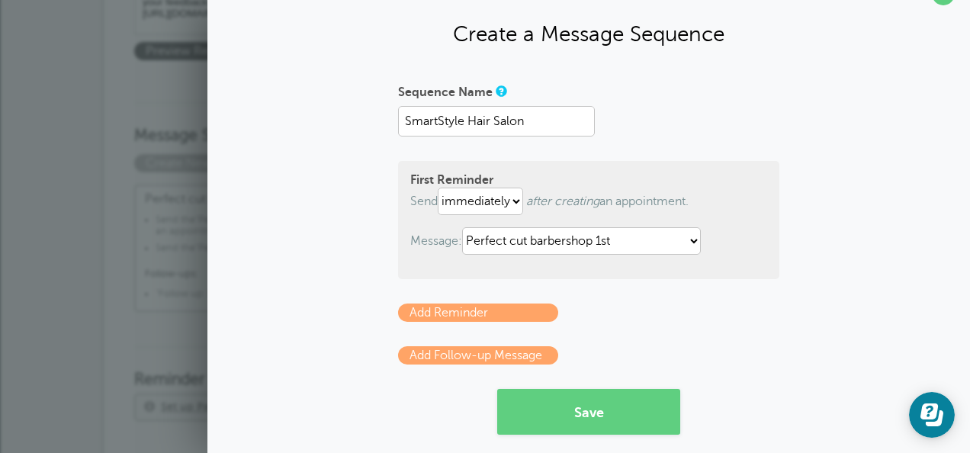
scroll to position [49, 0]
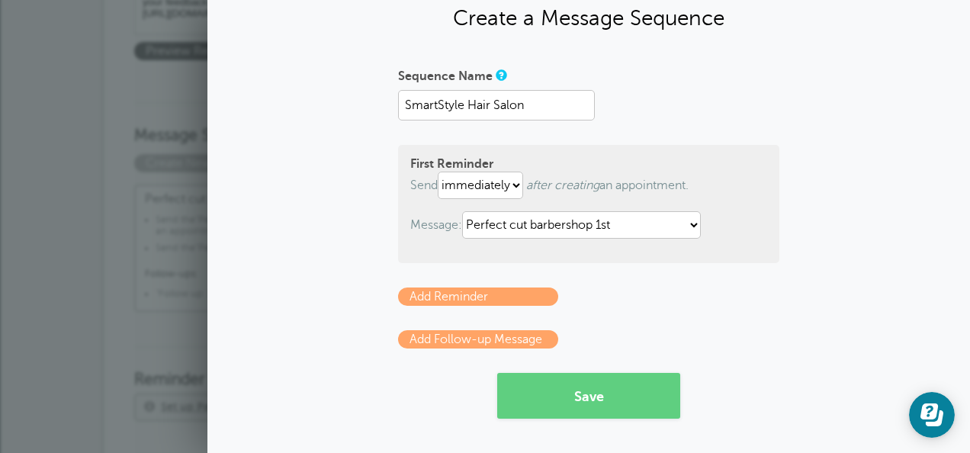
click at [494, 288] on link "Add Reminder" at bounding box center [478, 297] width 160 height 18
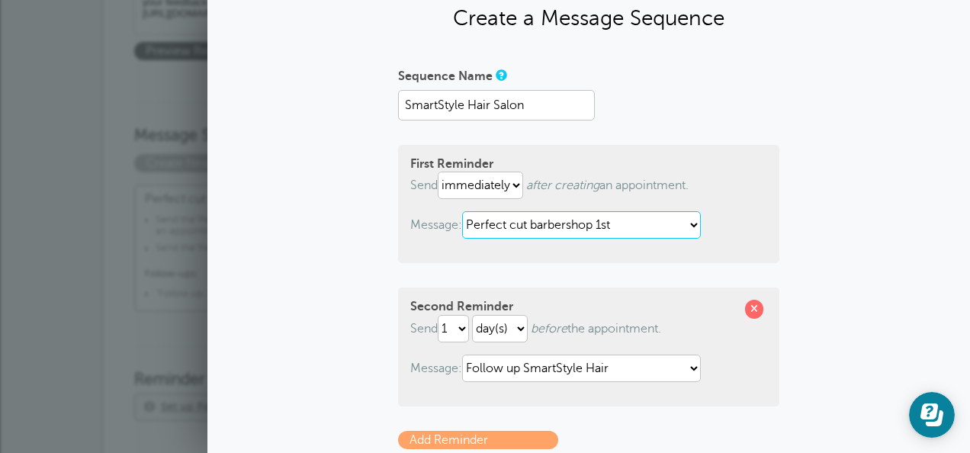
click at [545, 222] on select "Follow up SmartStyle Hair Follow up: Perfect cut [PERSON_NAME] Perfect cut barb…" at bounding box center [581, 224] width 239 height 27
select select "161603"
click at [462, 211] on select "Follow up SmartStyle Hair Follow up: Perfect cut [PERSON_NAME] Perfect cut barb…" at bounding box center [581, 224] width 239 height 27
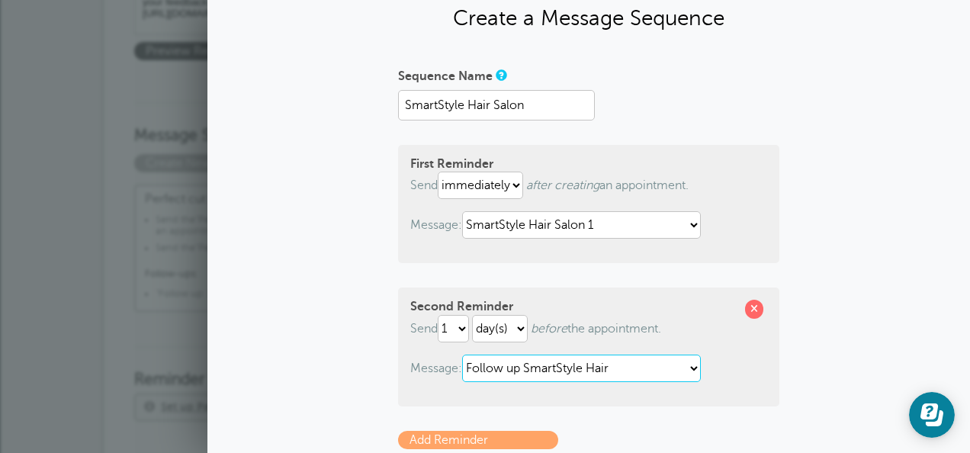
click at [539, 365] on select "Follow up SmartStyle Hair Follow up: Perfect cut [PERSON_NAME] Perfect cut barb…" at bounding box center [581, 368] width 239 height 27
select select "161604"
click at [462, 355] on select "Follow up SmartStyle Hair Follow up: Perfect cut [PERSON_NAME] Perfect cut barb…" at bounding box center [581, 368] width 239 height 27
click at [355, 351] on div "Sequence Name SmartStyle Hair Salon First Reminder Send immediately 1 2 3 4 5 6…" at bounding box center [589, 312] width 732 height 499
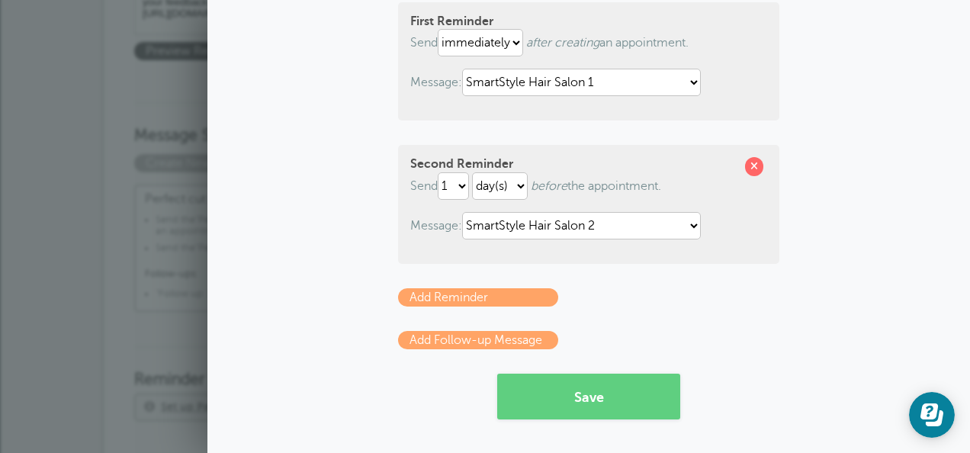
scroll to position [192, 0]
click at [439, 333] on link "Add Follow-up Message" at bounding box center [478, 339] width 160 height 18
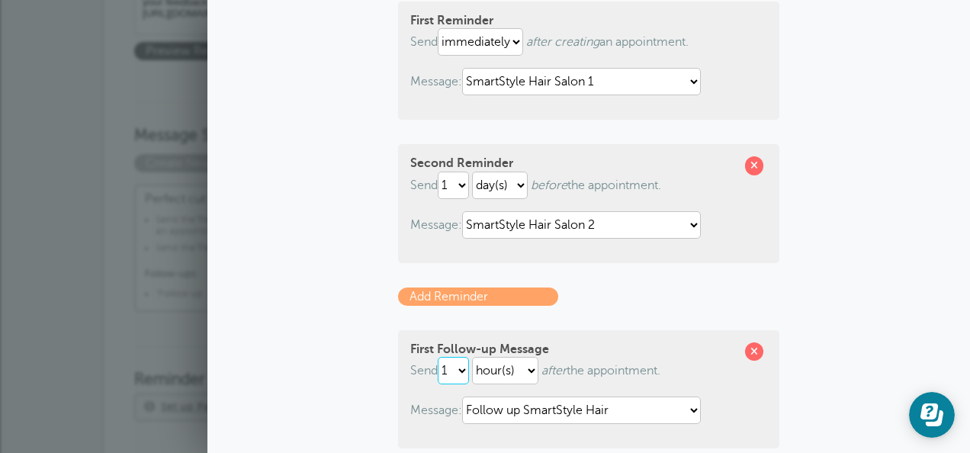
click at [441, 369] on select "1 2 3 4 5 6 7 8 9 10 11 12 13 14 15 16 17 18 19 20 21 22 23 24 25 26 27 28 29 30" at bounding box center [453, 370] width 31 height 27
select select "2"
click at [438, 358] on select "1 2 3 4 5 6 7 8 9 10 11 12 13 14 15 16 17 18 19 20 21 22 23 24 25 26 27 28 29 30" at bounding box center [453, 370] width 31 height 27
click at [480, 370] on select "hour(s) day(s) month(s)" at bounding box center [505, 370] width 66 height 27
select select "DAY"
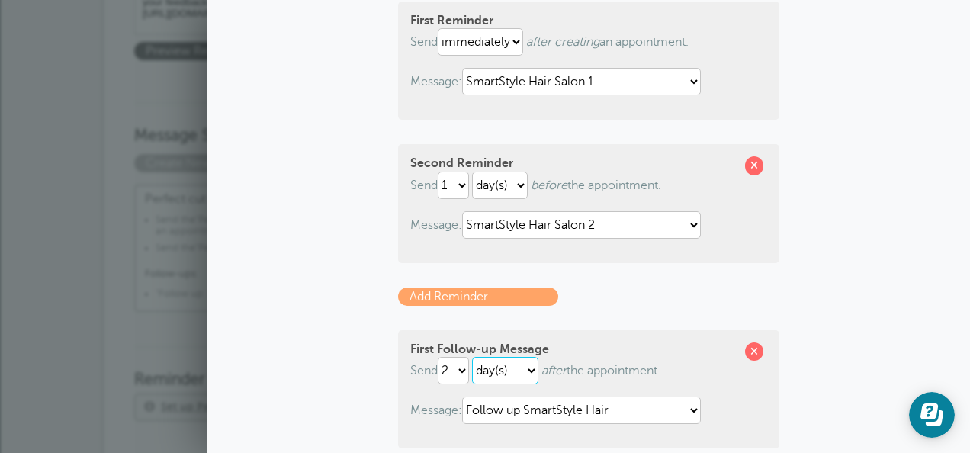
click at [472, 358] on select "hour(s) day(s) month(s)" at bounding box center [505, 370] width 66 height 27
click at [532, 410] on select "Follow up SmartStyle Hair Follow up: Perfect cut barber Perfect cut barbershop …" at bounding box center [581, 410] width 239 height 27
click at [534, 410] on select "Follow up SmartStyle Hair Follow up: Perfect cut barber Perfect cut barbershop …" at bounding box center [581, 410] width 239 height 27
click at [705, 420] on p "Message: Follow up SmartStyle Hair Follow up: Perfect cut barber Perfect cut ba…" at bounding box center [588, 410] width 357 height 27
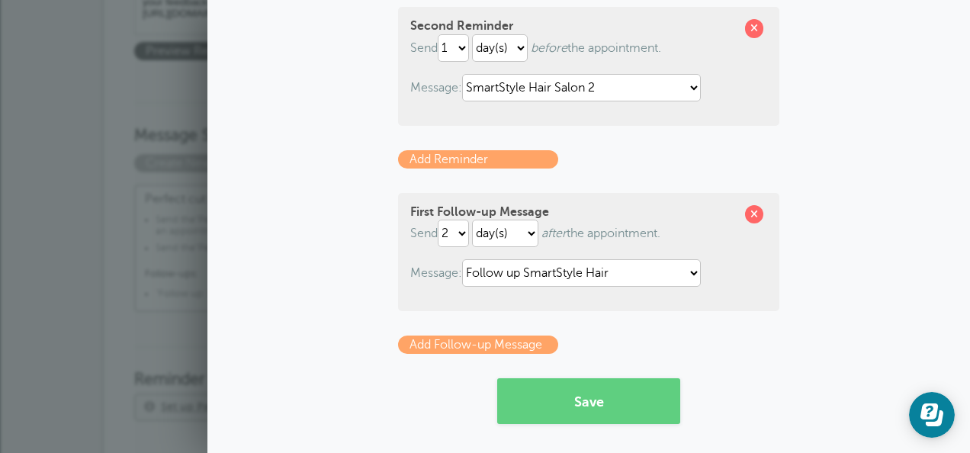
scroll to position [336, 0]
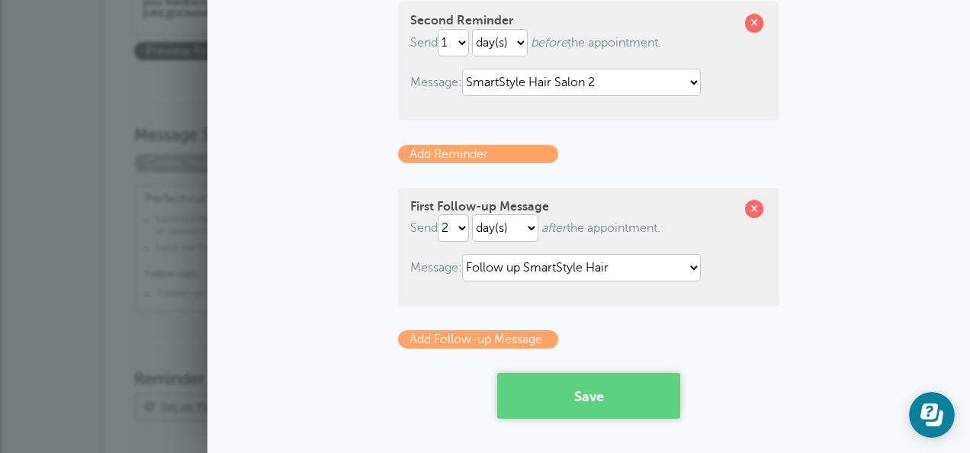
click at [626, 394] on button "Save" at bounding box center [588, 396] width 183 height 46
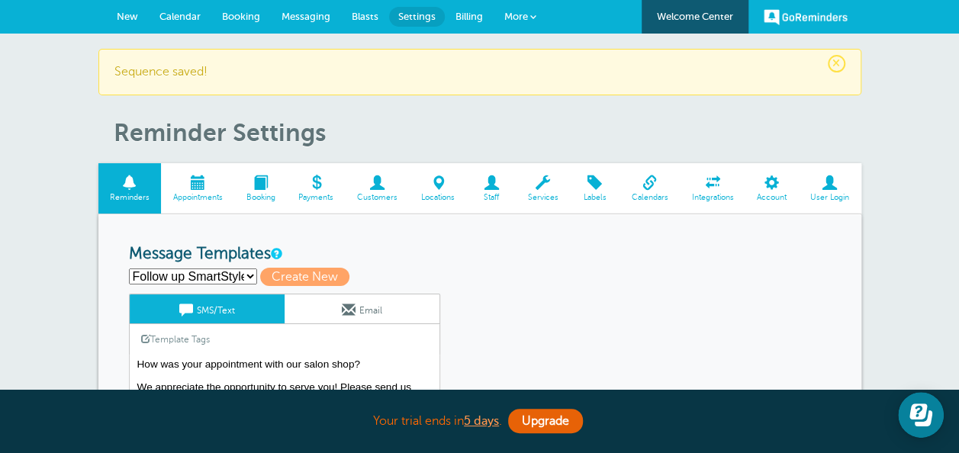
click at [127, 16] on span "New" at bounding box center [127, 16] width 21 height 11
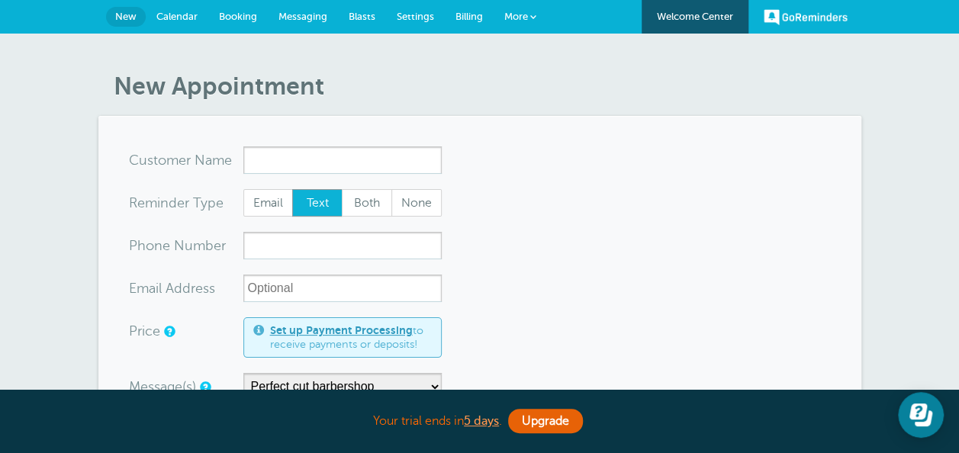
click at [261, 159] on input "x-no-autofill" at bounding box center [342, 159] width 198 height 27
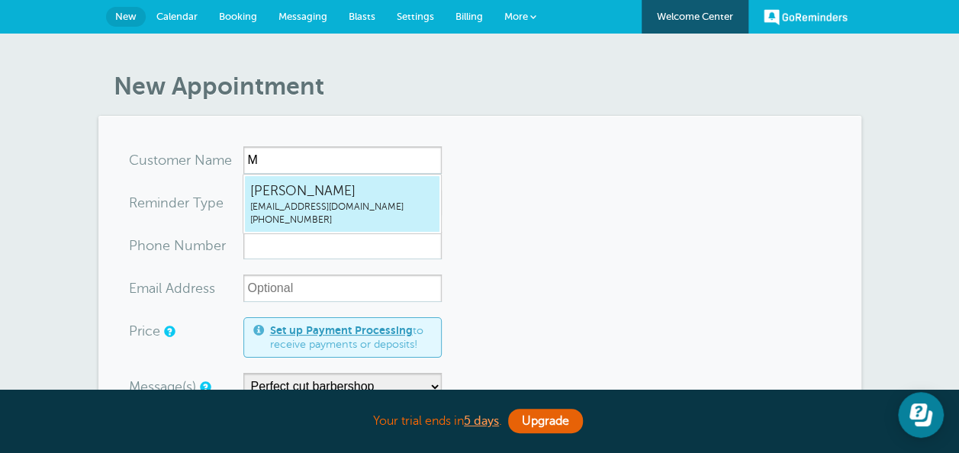
click at [328, 204] on span "613visuals613@gmail.com" at bounding box center [342, 207] width 184 height 13
type input "SyedMusabGillani613visuals613@gmail.com3435767687"
type input "Syed Musab Gillani"
radio input "false"
radio input "true"
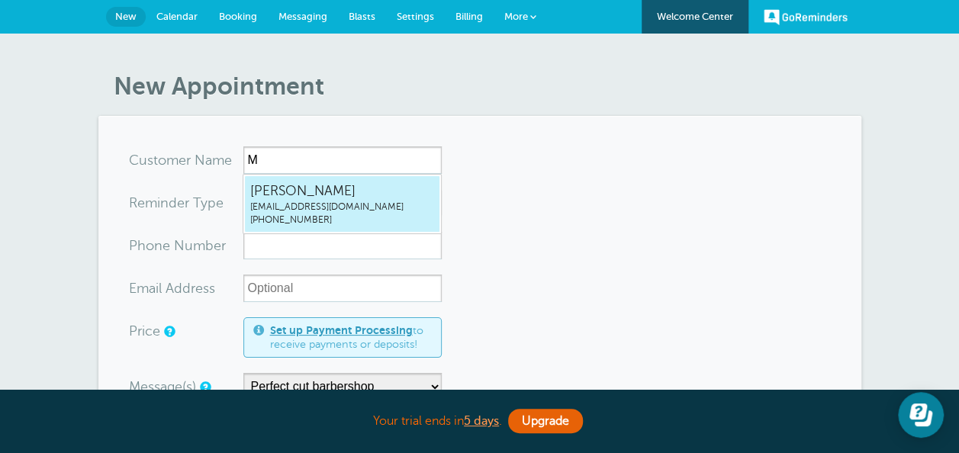
type input "(343) 576-7687"
type input "613visuals613@gmail.com"
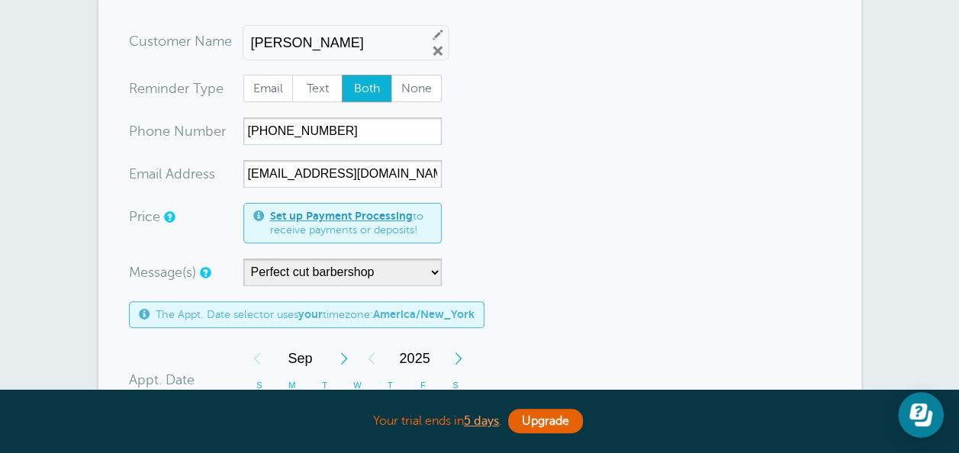
scroll to position [122, 0]
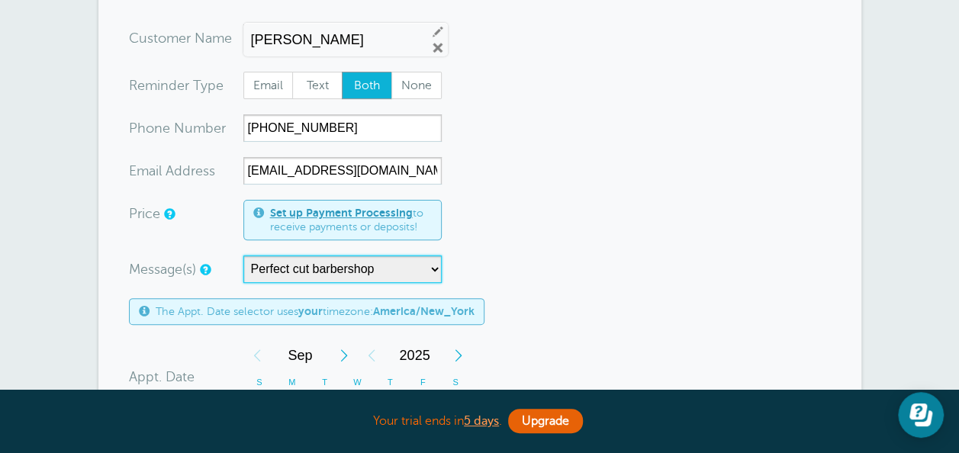
click at [407, 273] on select "Perfect cut barbershop SmartStyle Hair Salon" at bounding box center [342, 269] width 198 height 27
select select "161606"
click at [243, 256] on select "Perfect cut barbershop SmartStyle Hair Salon" at bounding box center [342, 269] width 198 height 27
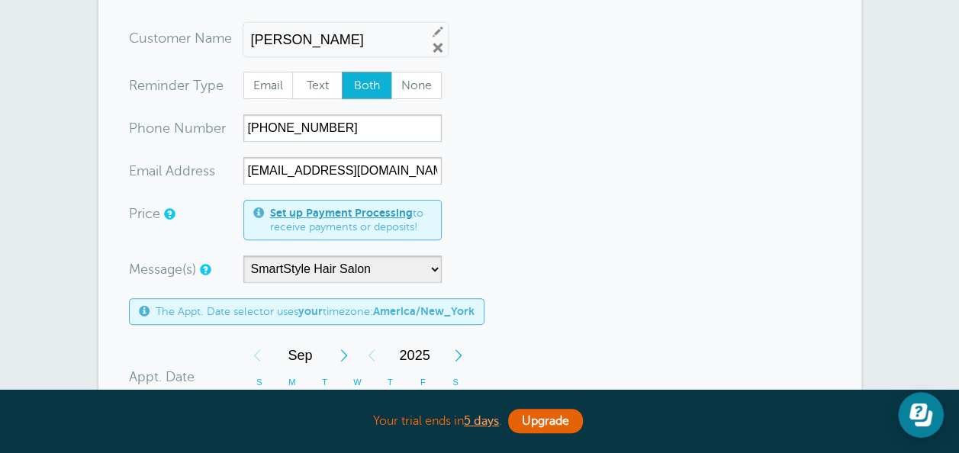
click at [590, 274] on div "Message(s) Perfect cut barbershop SmartStyle Hair Salon Custom Message Start wi…" at bounding box center [377, 269] width 496 height 27
click at [324, 80] on span "Text" at bounding box center [317, 85] width 49 height 26
click at [292, 72] on input "Text" at bounding box center [291, 71] width 1 height 1
radio input "true"
click at [584, 269] on div "Message(s) Perfect cut barbershop SmartStyle Hair Salon Custom Message Start wi…" at bounding box center [377, 269] width 496 height 27
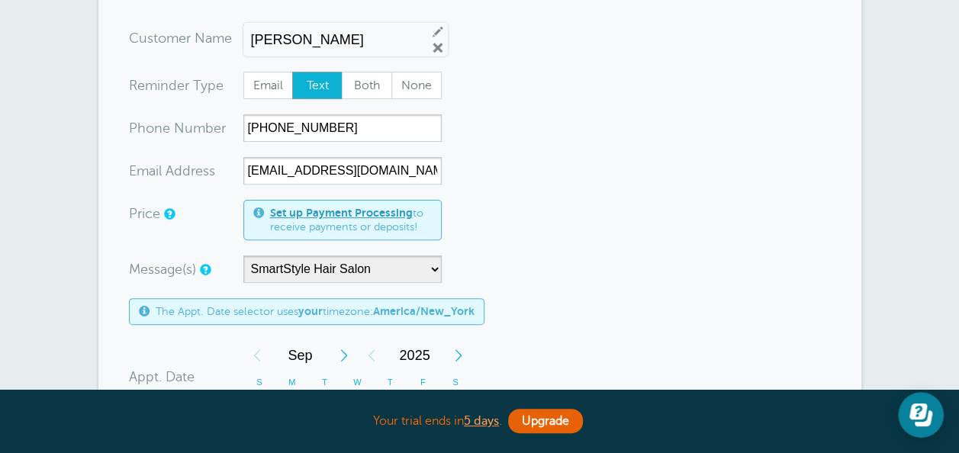
scroll to position [92, 0]
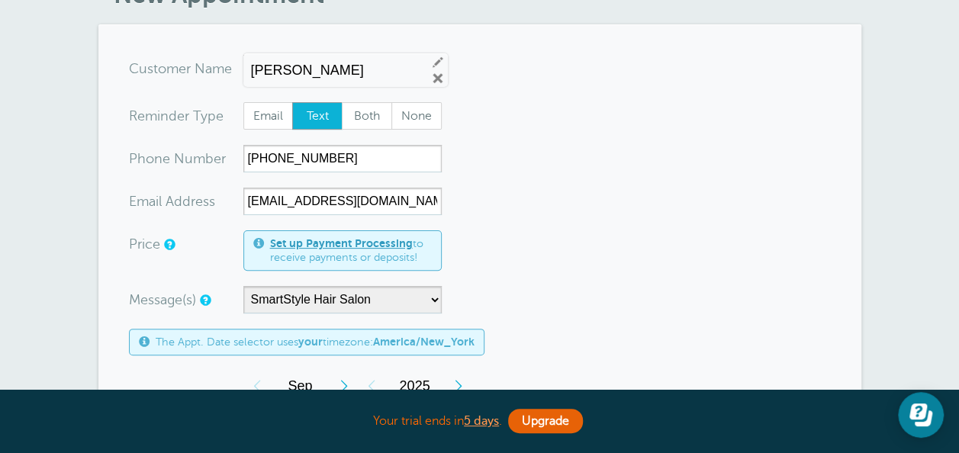
click at [543, 247] on form "You are creating a new customer. To use an existing customer select one from th…" at bounding box center [480, 455] width 702 height 800
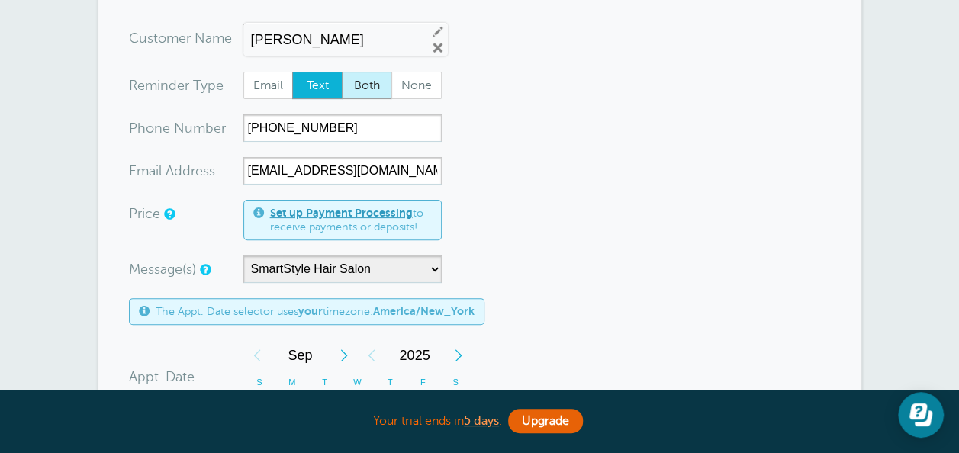
click at [368, 83] on span "Both" at bounding box center [367, 85] width 49 height 26
click at [342, 72] on input "Both" at bounding box center [341, 71] width 1 height 1
radio input "true"
click at [605, 233] on form "You are creating a new customer. To use an existing customer select one from th…" at bounding box center [480, 424] width 702 height 800
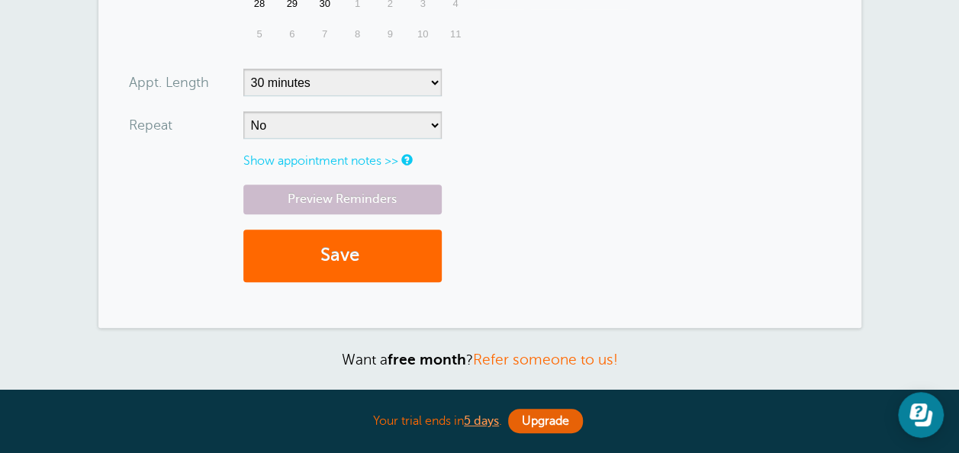
scroll to position [671, 0]
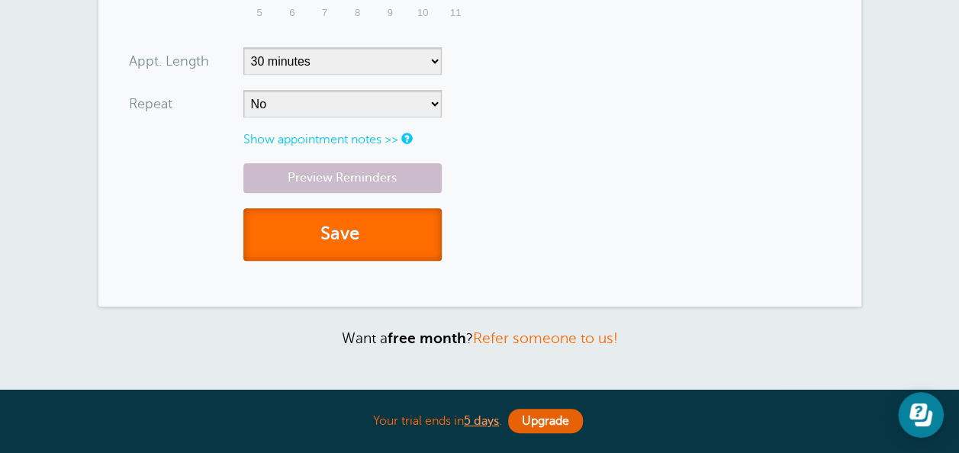
click at [364, 236] on span "submit" at bounding box center [361, 234] width 5 height 21
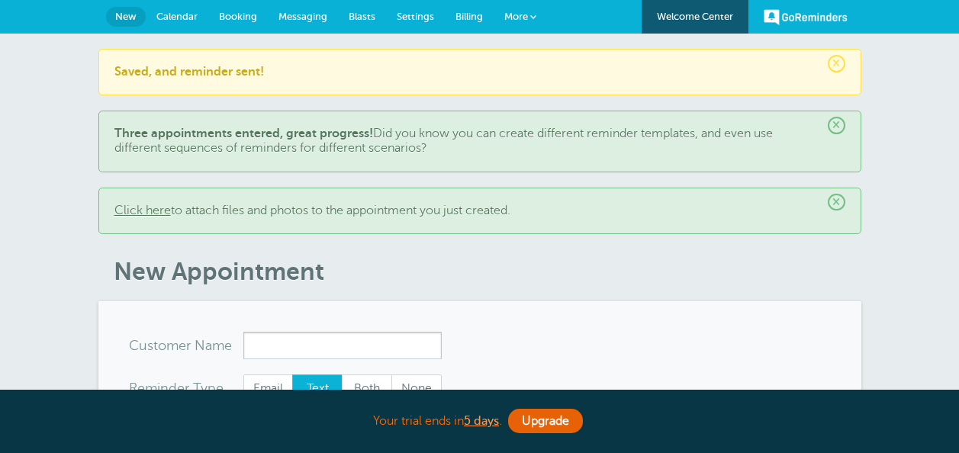
select select "161606"
click at [403, 5] on link "Settings" at bounding box center [415, 17] width 59 height 34
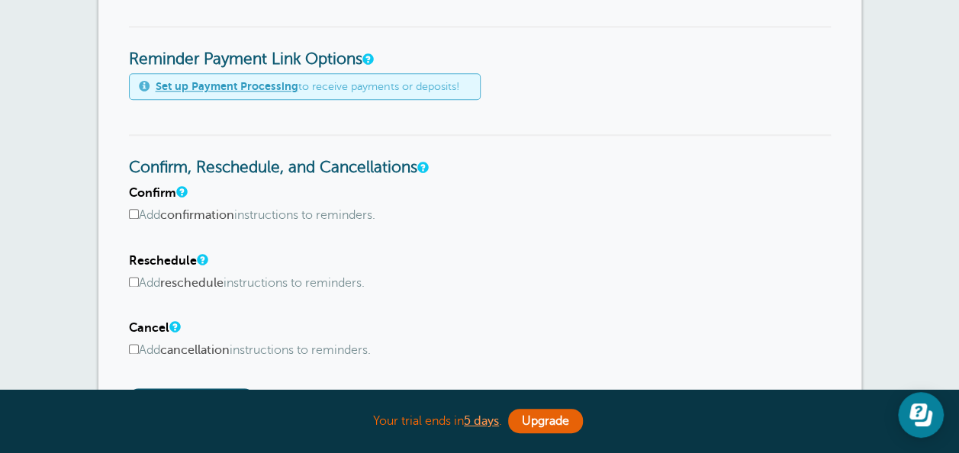
scroll to position [824, 0]
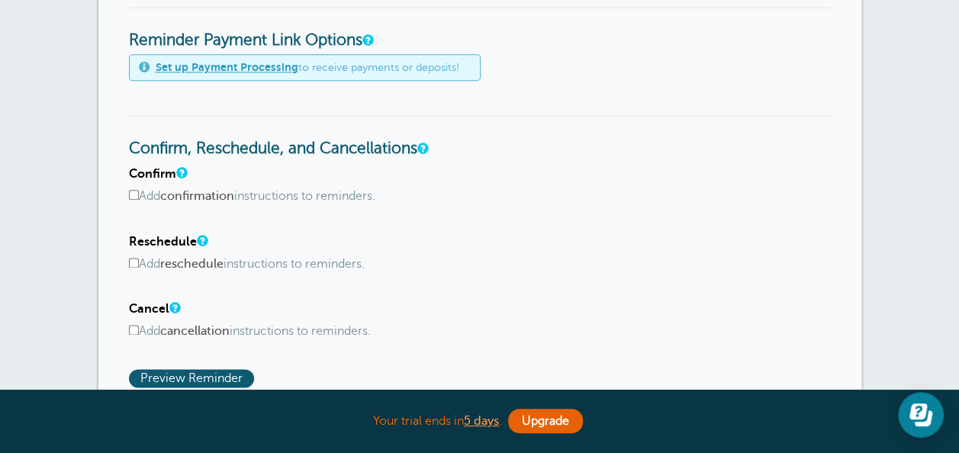
click at [520, 359] on div "Confirm Add confirmation instructions to reminders. Include confirmation instru…" at bounding box center [480, 277] width 702 height 220
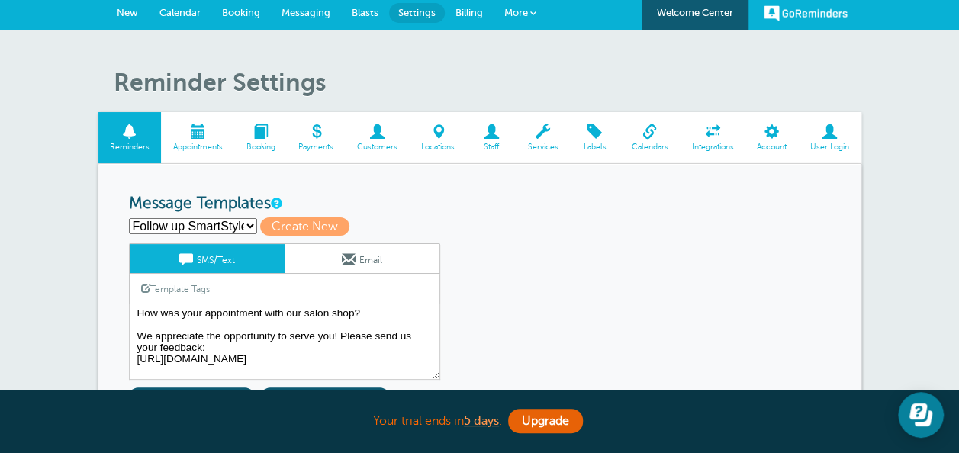
scroll to position [0, 0]
